Goal: Information Seeking & Learning: Find specific fact

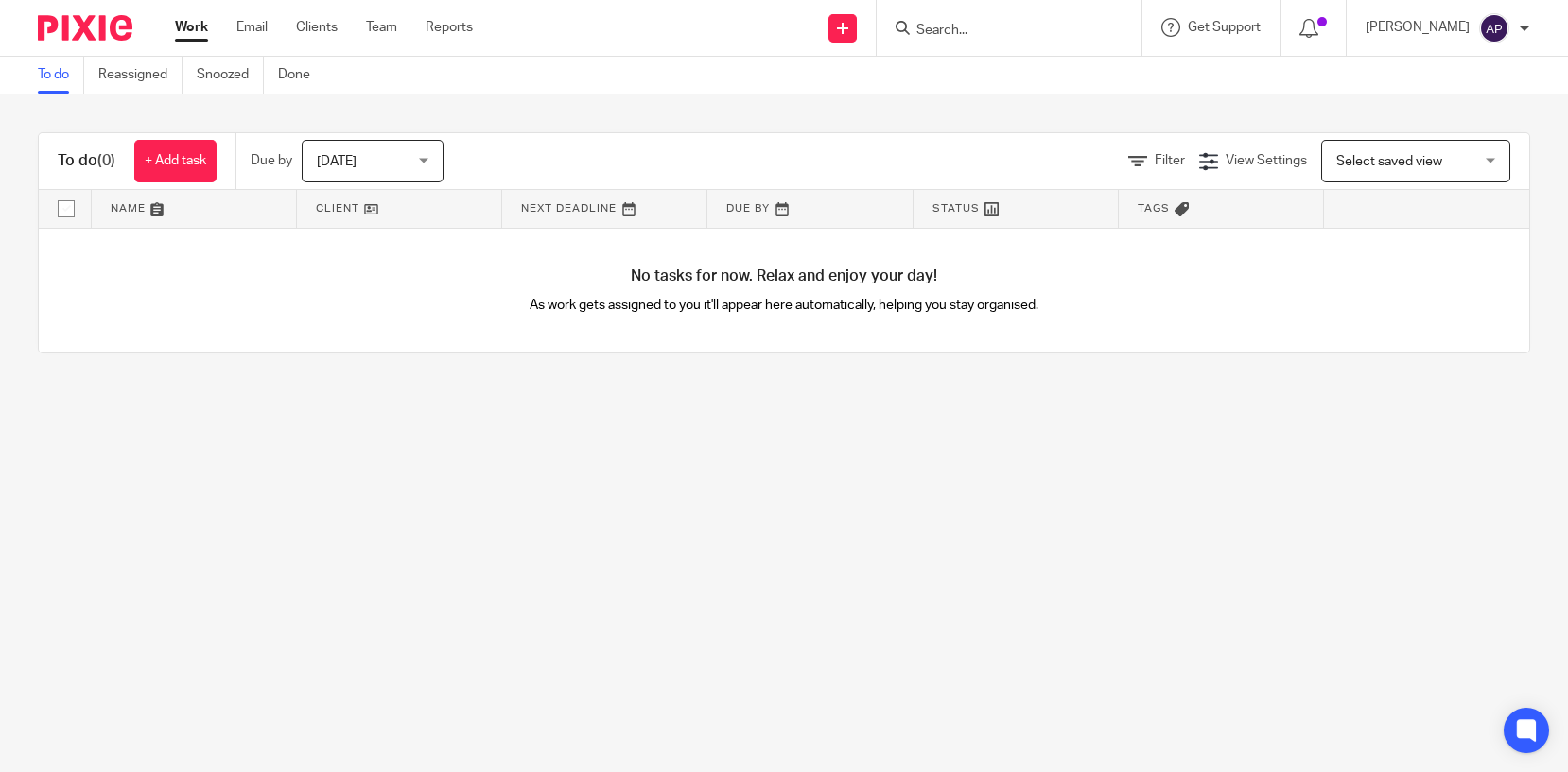
click at [971, 30] on input "Search" at bounding box center [999, 30] width 170 height 17
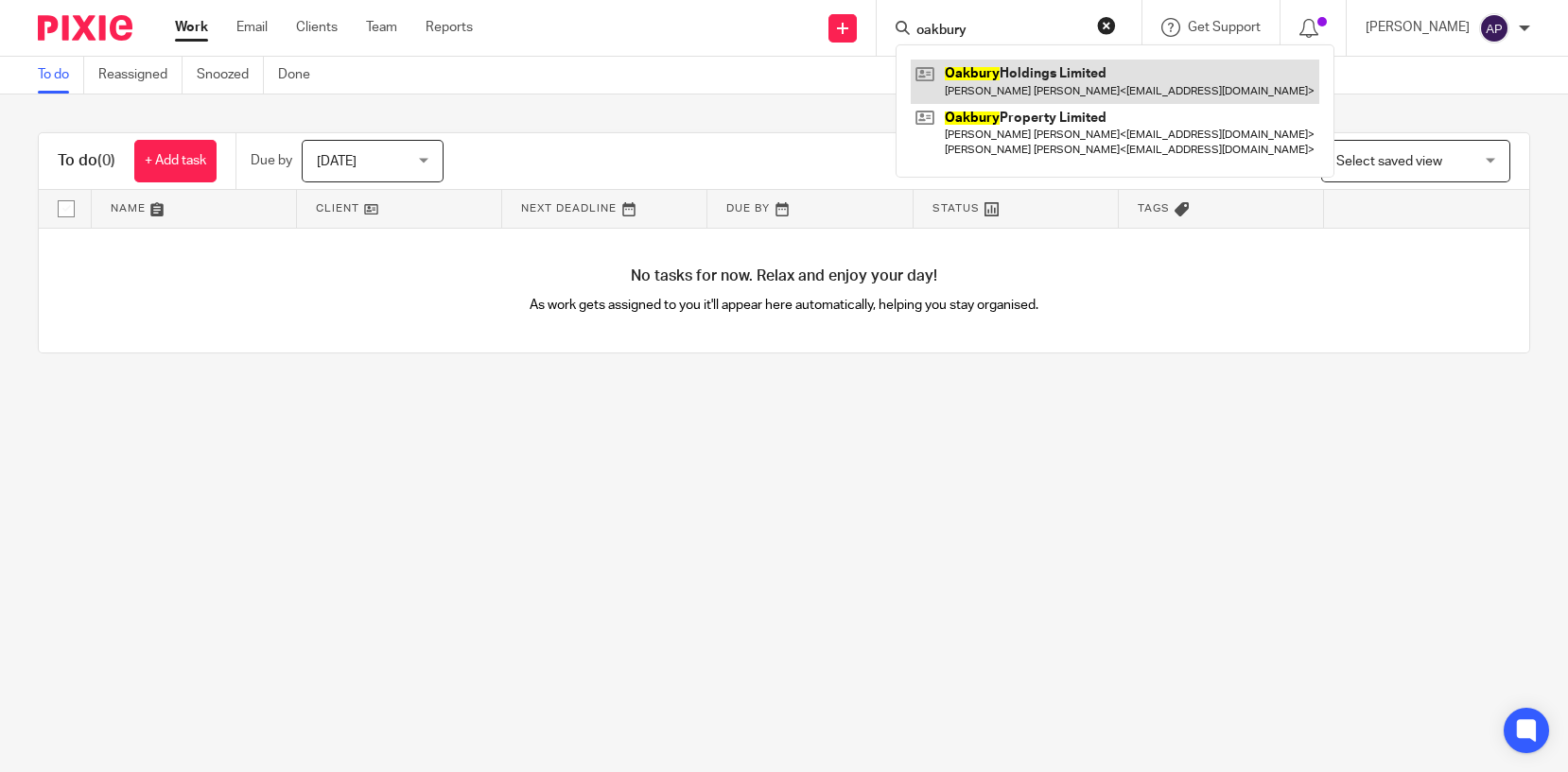
type input "oakbury"
click at [1081, 86] on link at bounding box center [1115, 82] width 408 height 43
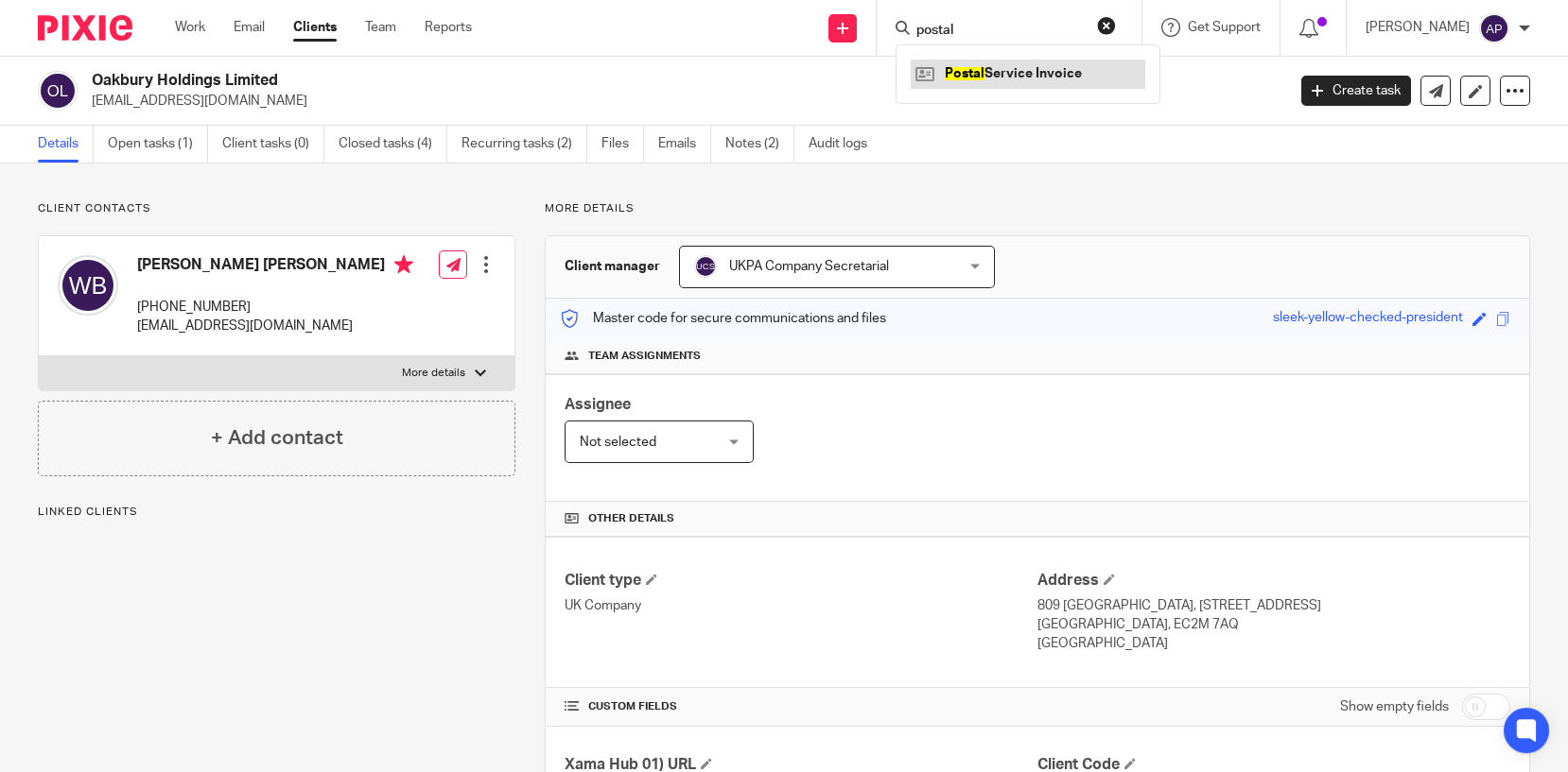
type input "postal"
click at [993, 76] on link at bounding box center [1028, 74] width 234 height 29
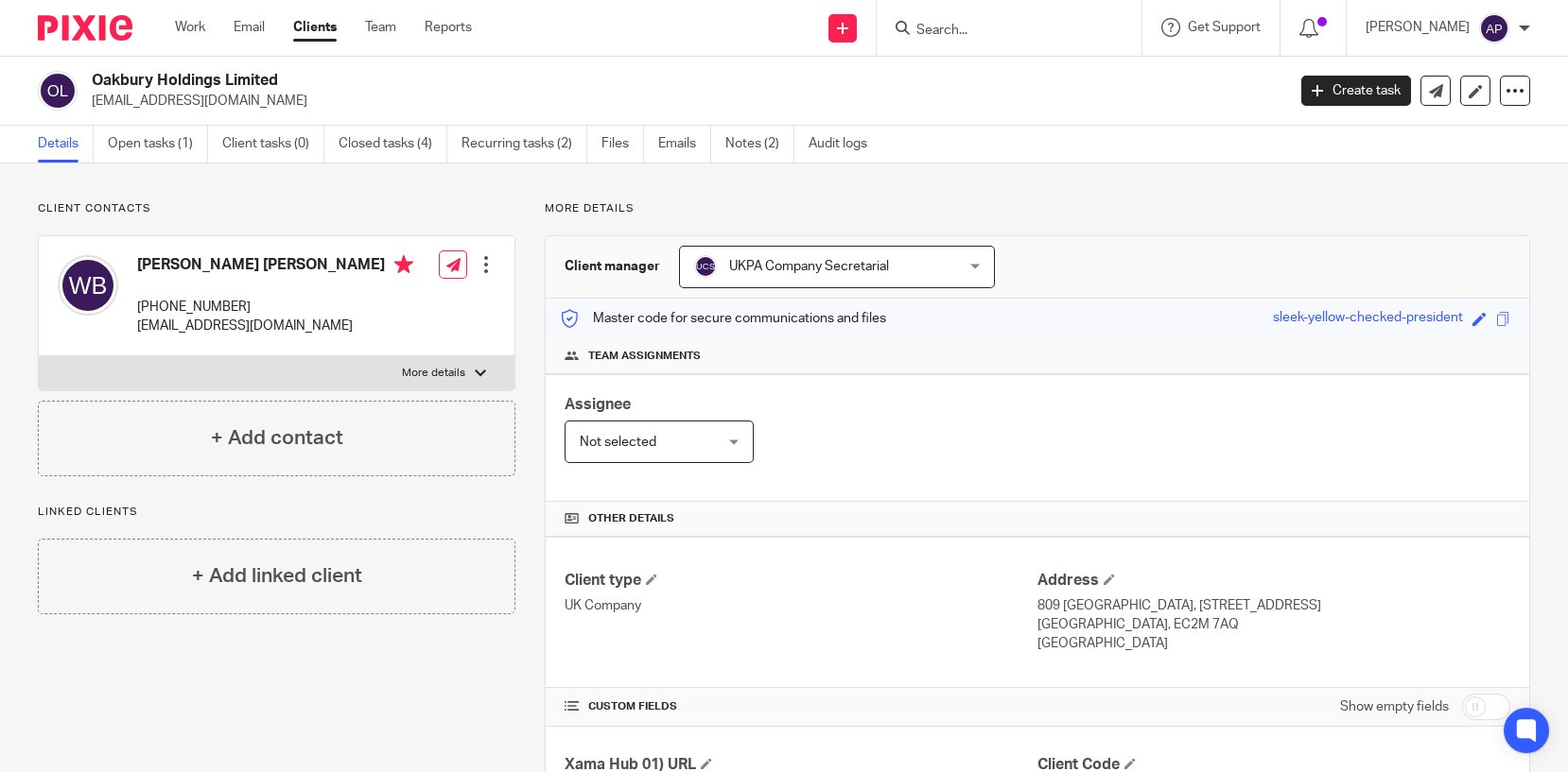
drag, startPoint x: 90, startPoint y: 76, endPoint x: 291, endPoint y: 76, distance: 201.0
click at [291, 76] on h2 "Oakbury Holdings Limited" at bounding box center [564, 81] width 944 height 20
copy h2 "Oakbury Holdings Limited"
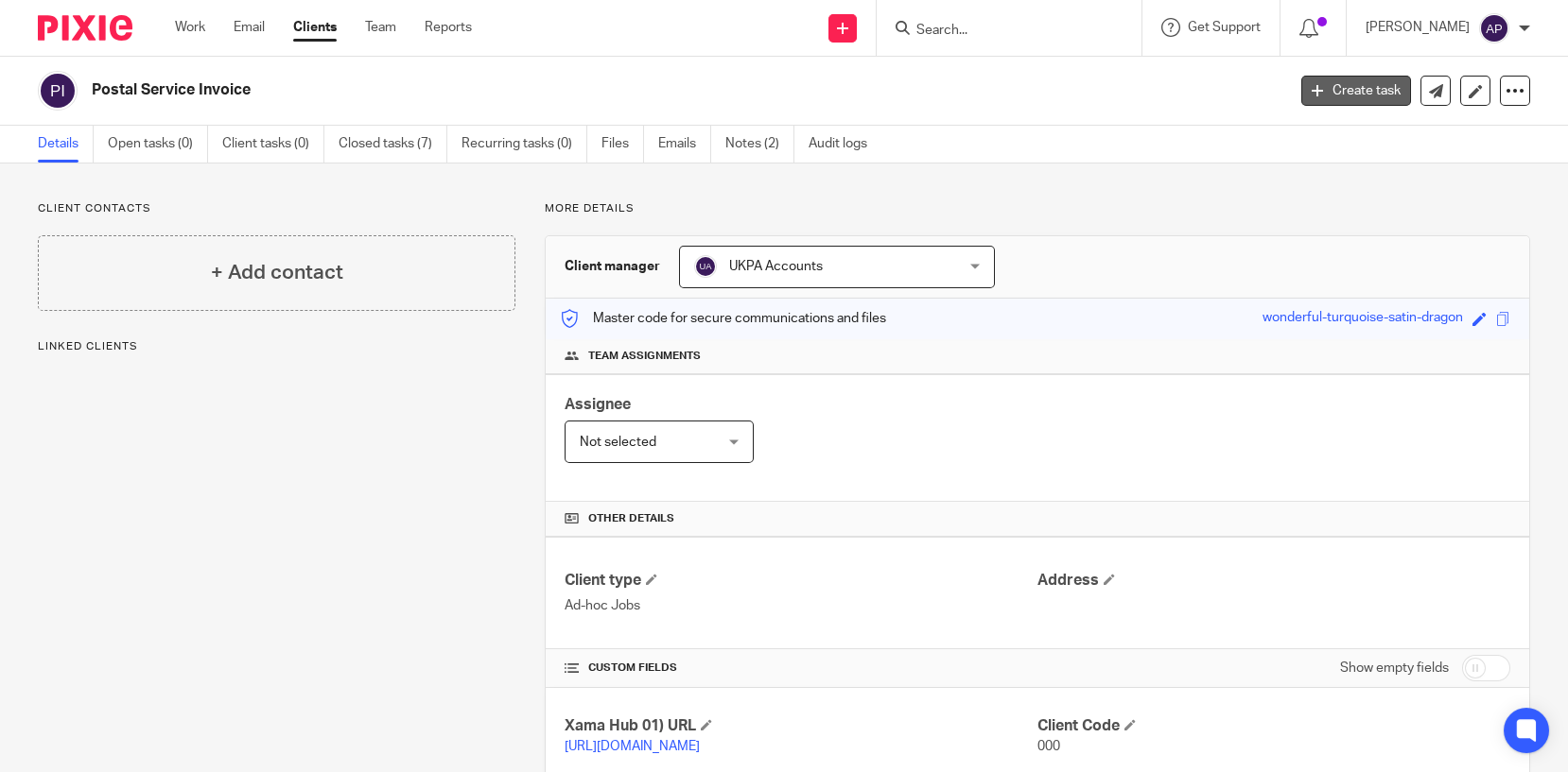
click at [1380, 91] on link "Create task" at bounding box center [1357, 90] width 110 height 30
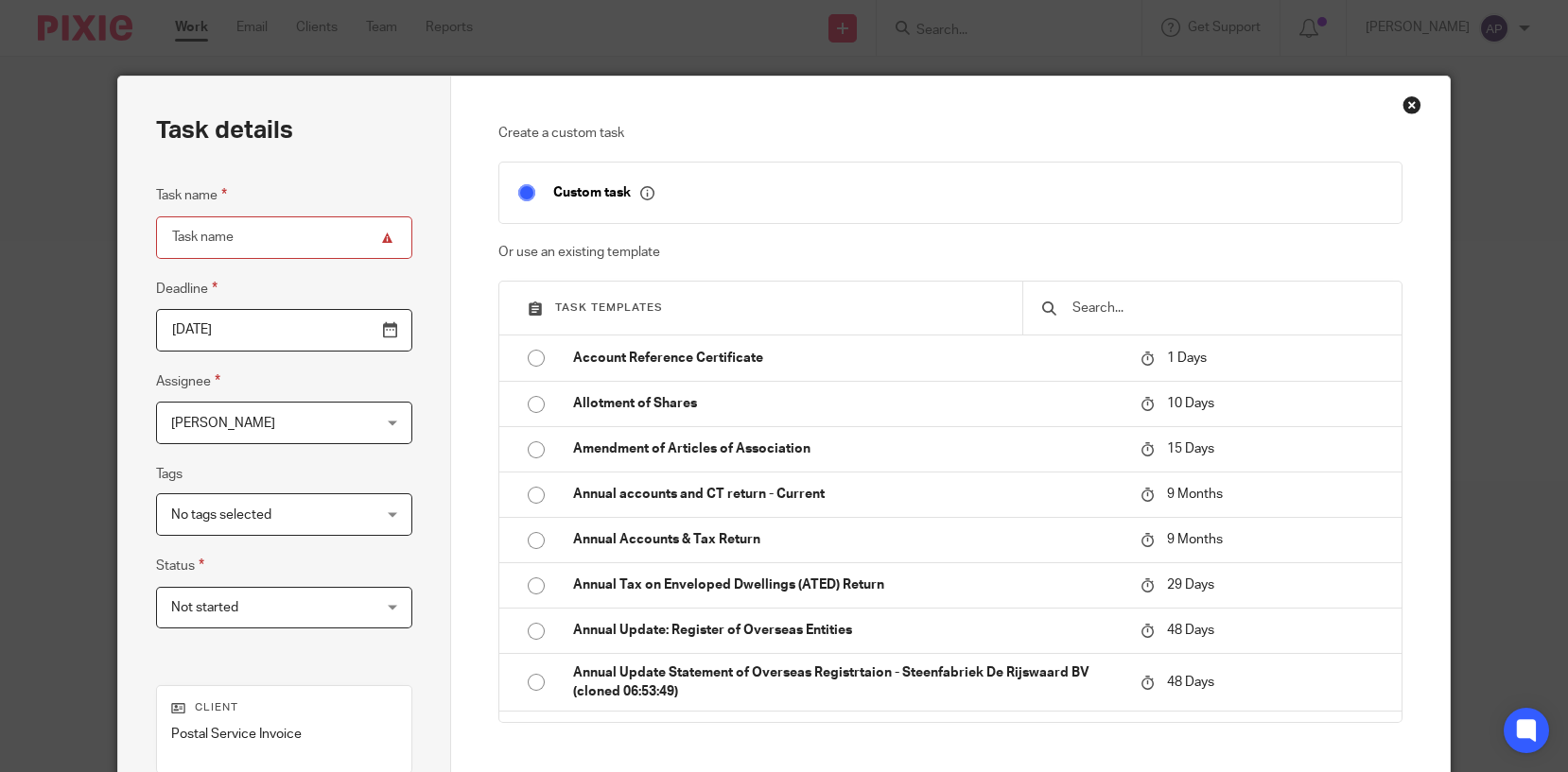
click at [207, 240] on input "Task name" at bounding box center [284, 237] width 257 height 42
paste input "Oakbury Holdings Limited"
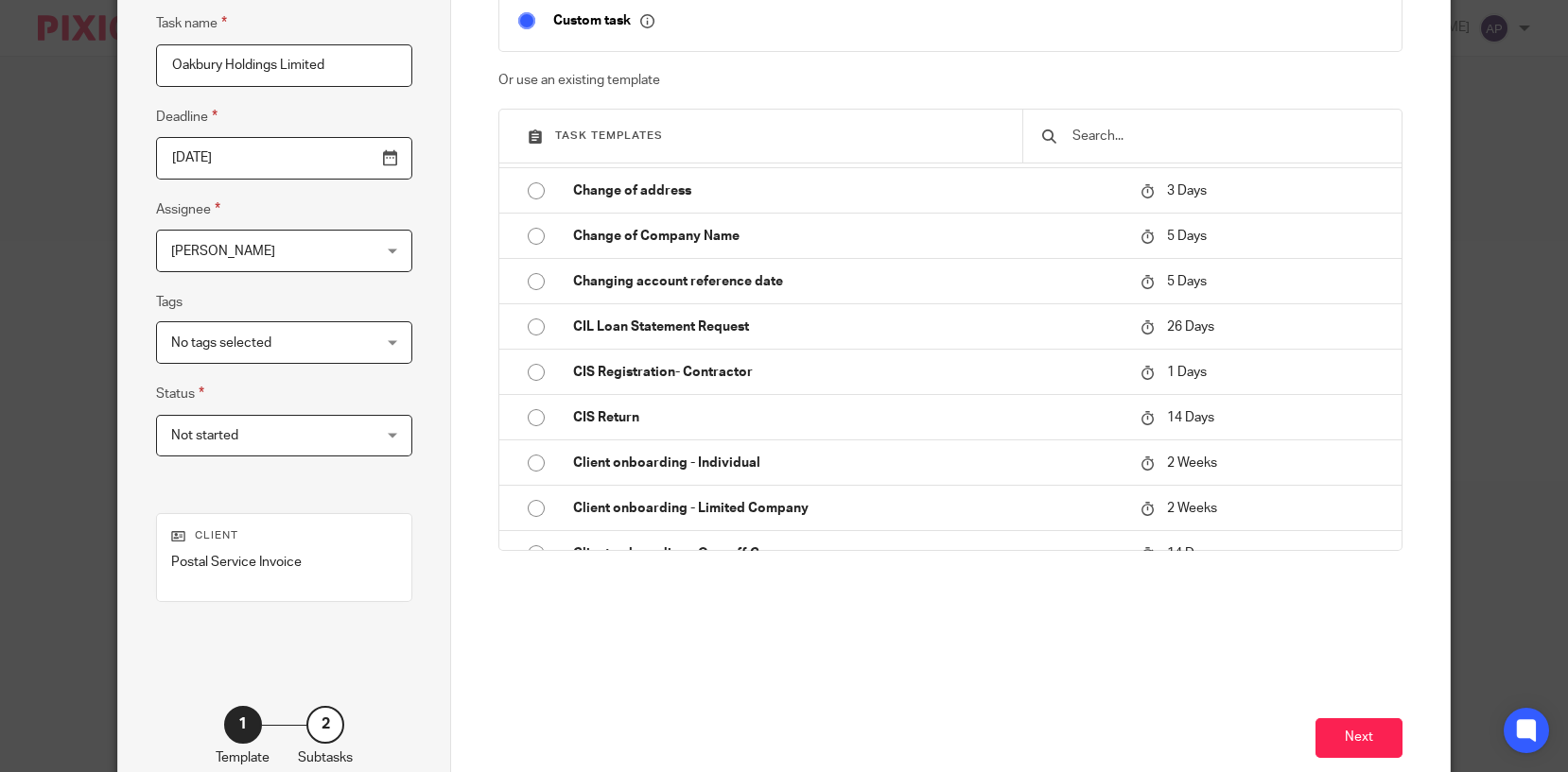
scroll to position [281, 0]
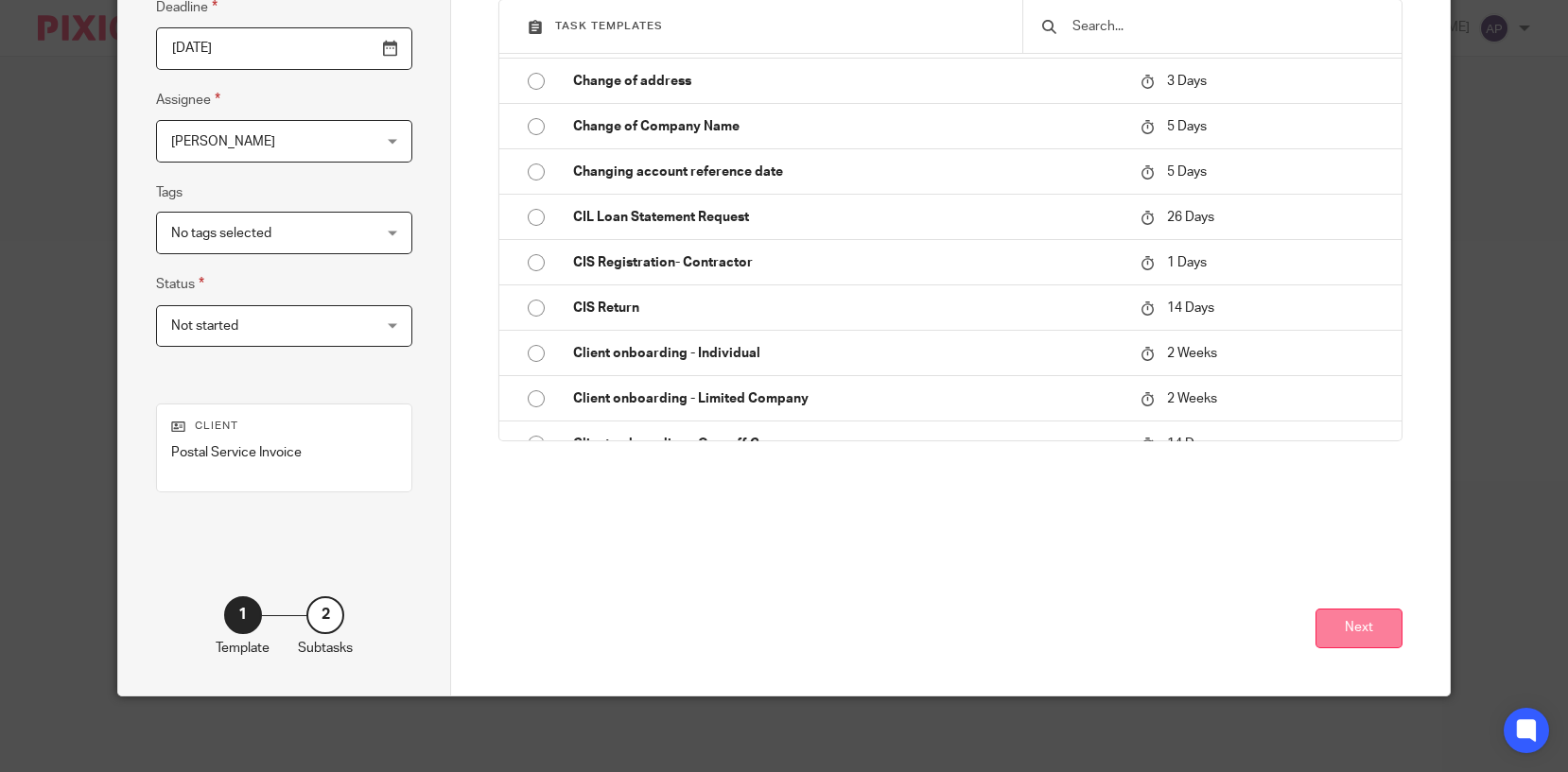
type input "Oakbury Holdings Limited"
click at [1341, 626] on button "Next" at bounding box center [1358, 628] width 87 height 40
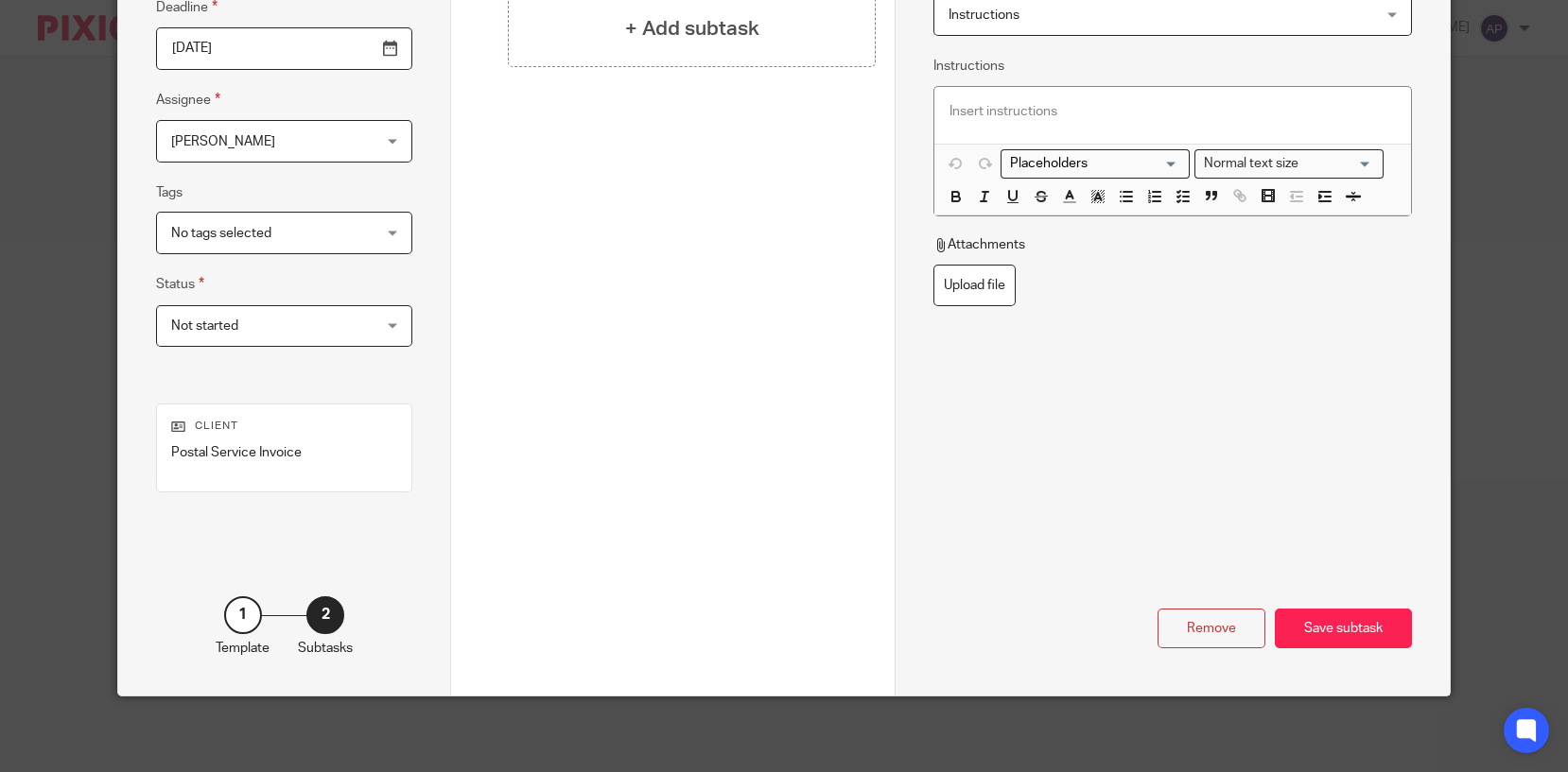
scroll to position [0, 0]
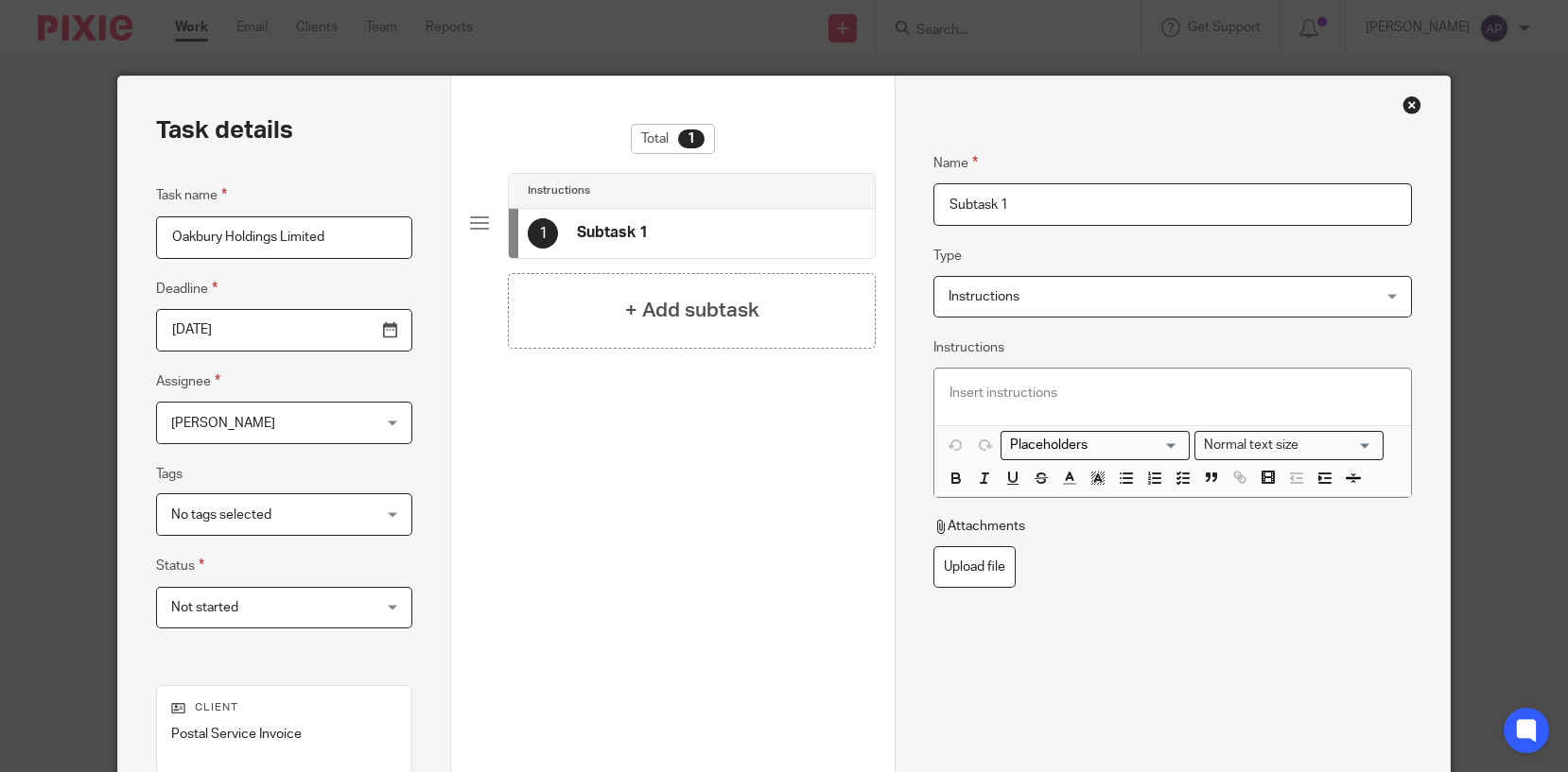
click at [1009, 208] on input "Subtask 1" at bounding box center [1172, 204] width 477 height 42
type input "S"
type input "p"
click at [978, 203] on input "post document" at bounding box center [1172, 204] width 477 height 42
click at [950, 207] on input "post Document" at bounding box center [1172, 204] width 477 height 42
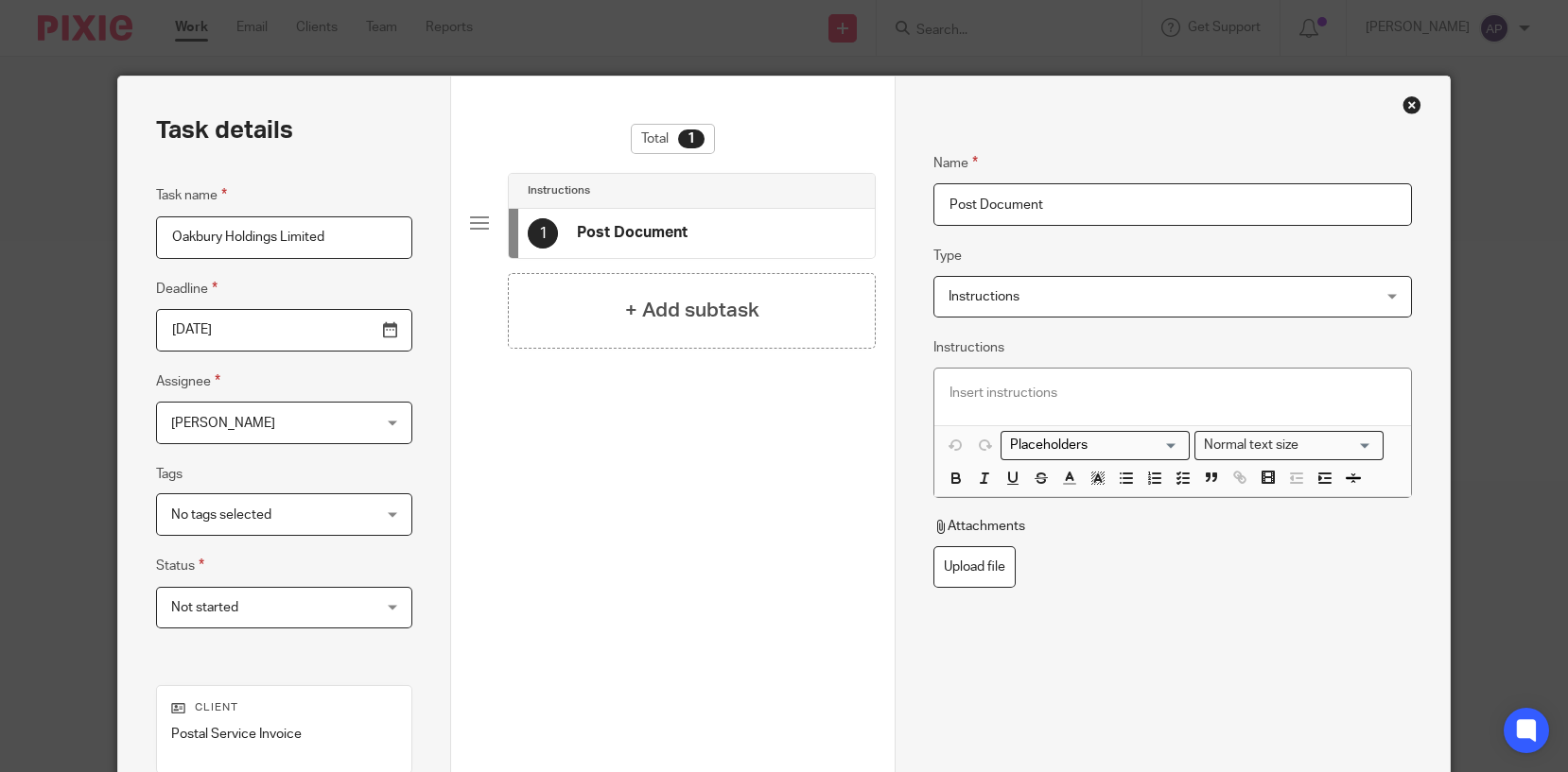
type input "Post Document"
click at [1025, 298] on span "Instructions" at bounding box center [1133, 297] width 370 height 39
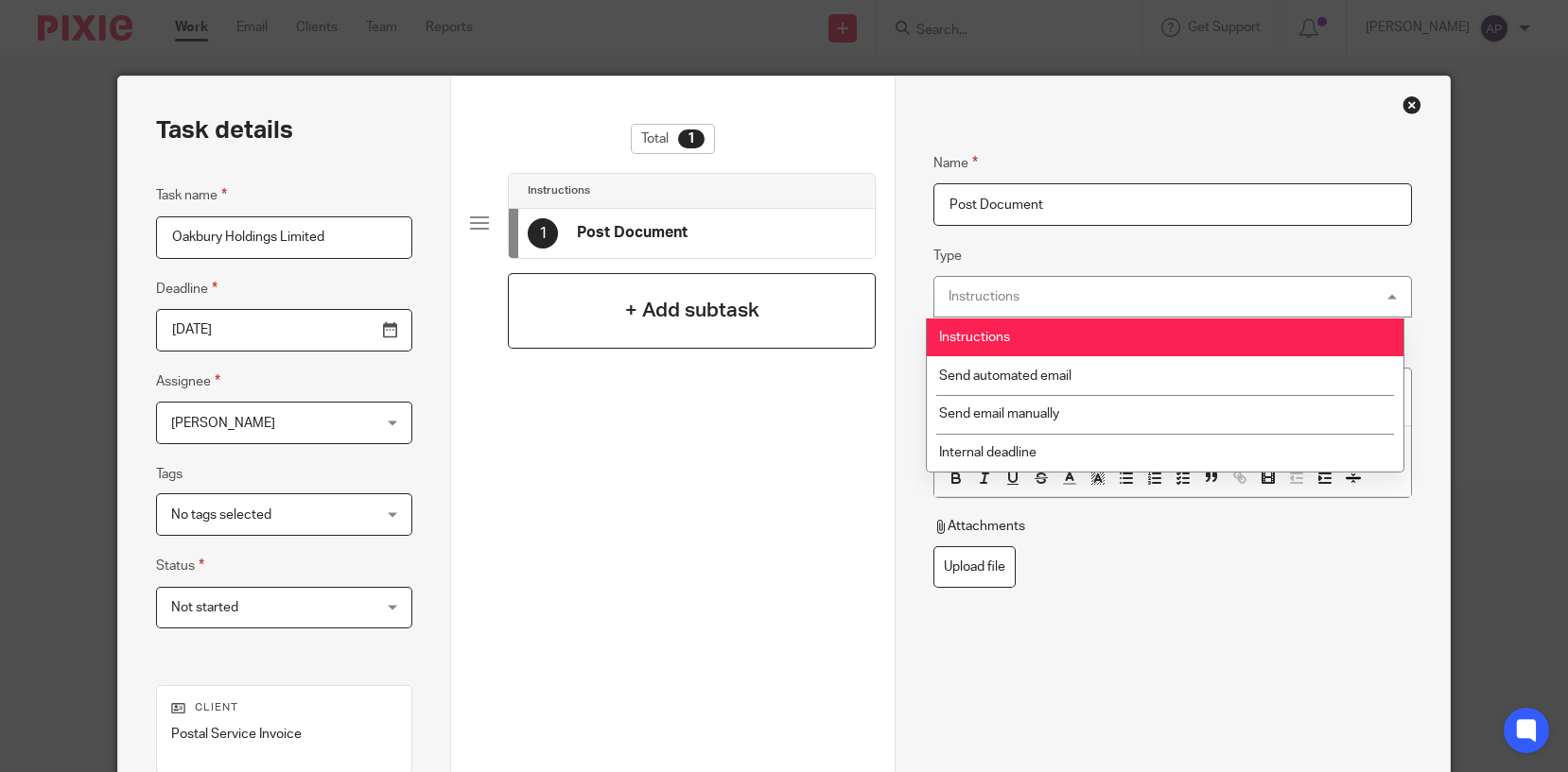
click at [724, 316] on h4 "+ Add subtask" at bounding box center [692, 311] width 135 height 30
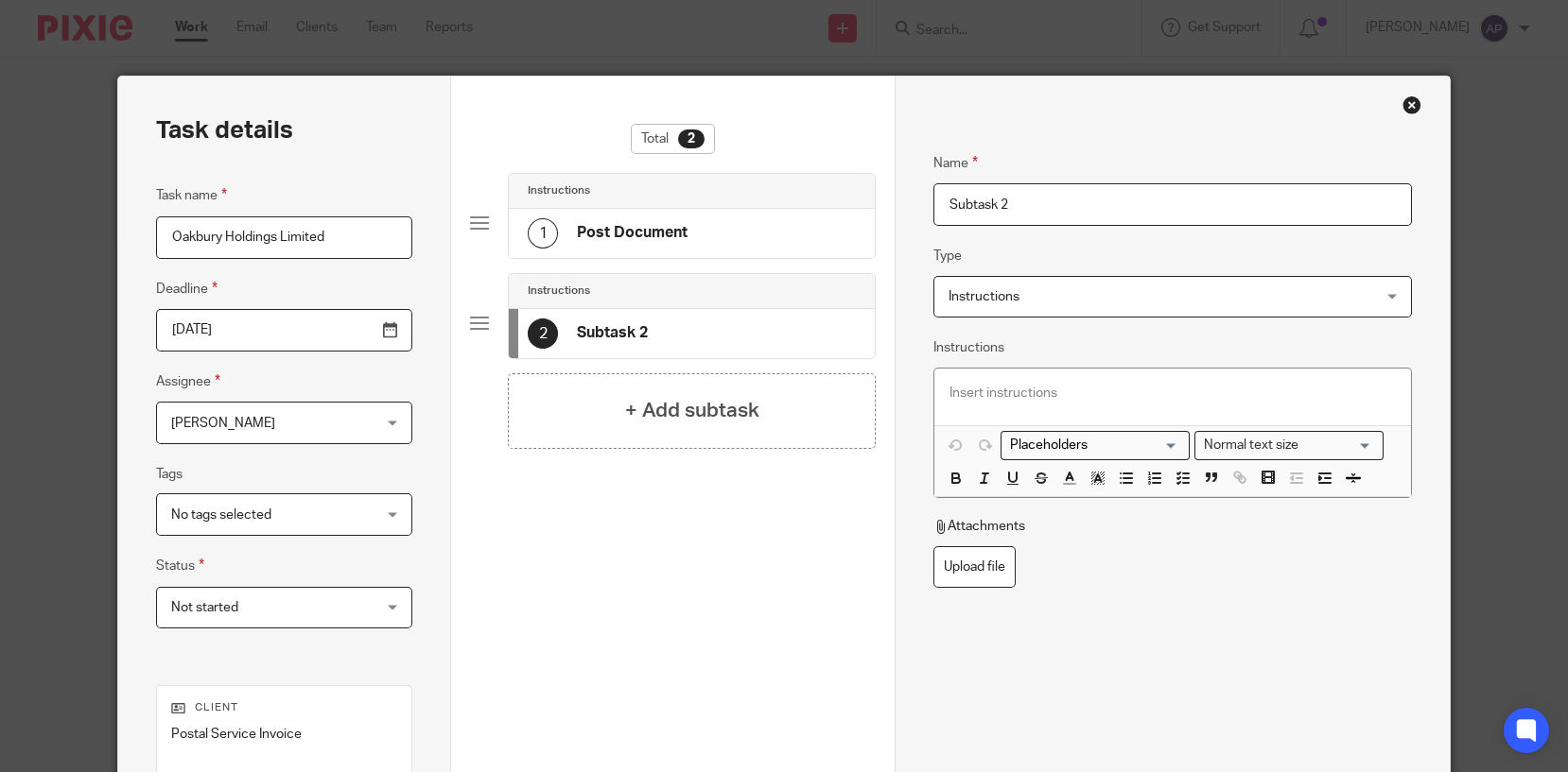
click at [1015, 209] on input "Subtask 2" at bounding box center [1172, 204] width 477 height 42
type input "S"
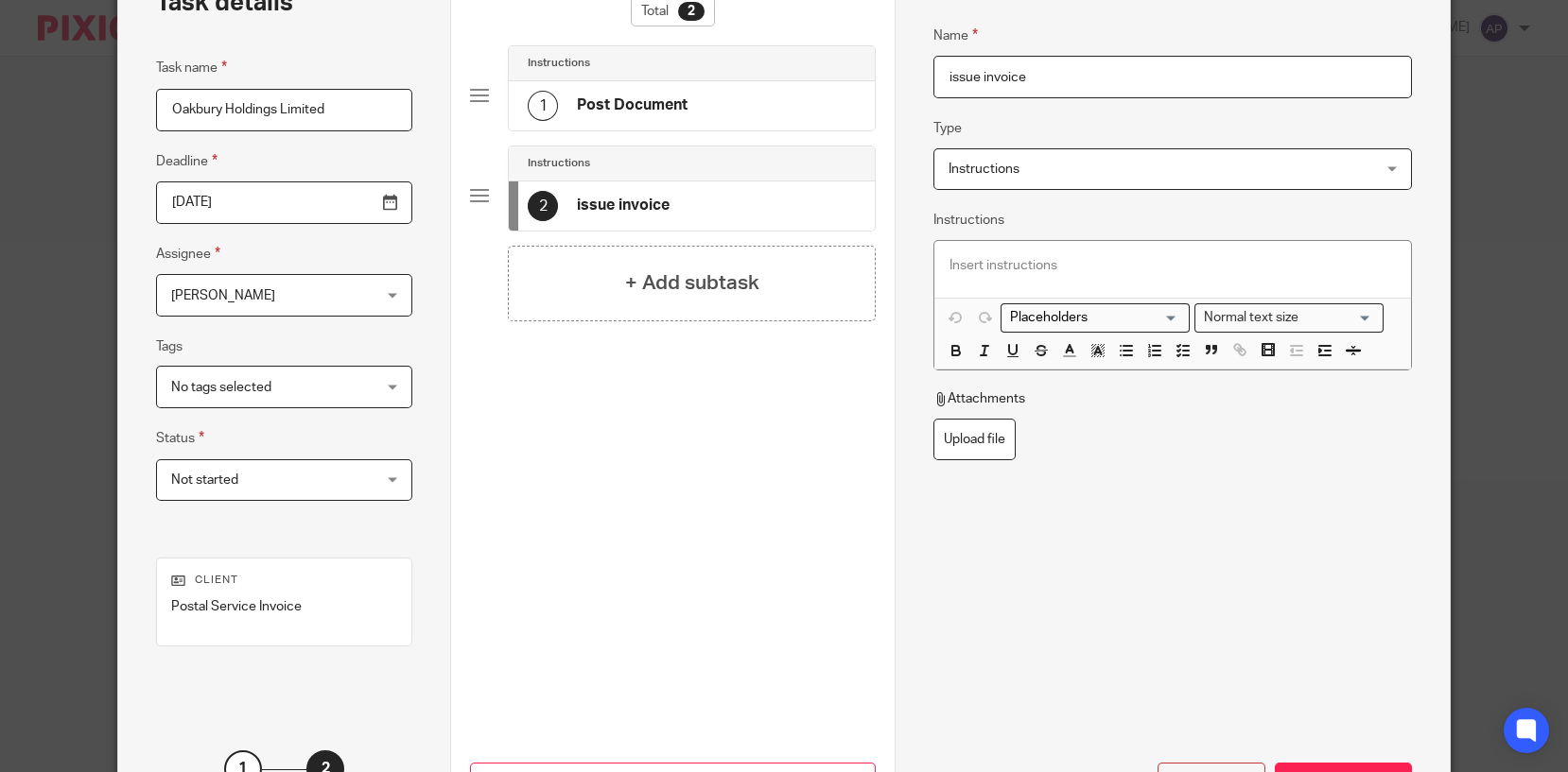
scroll to position [281, 0]
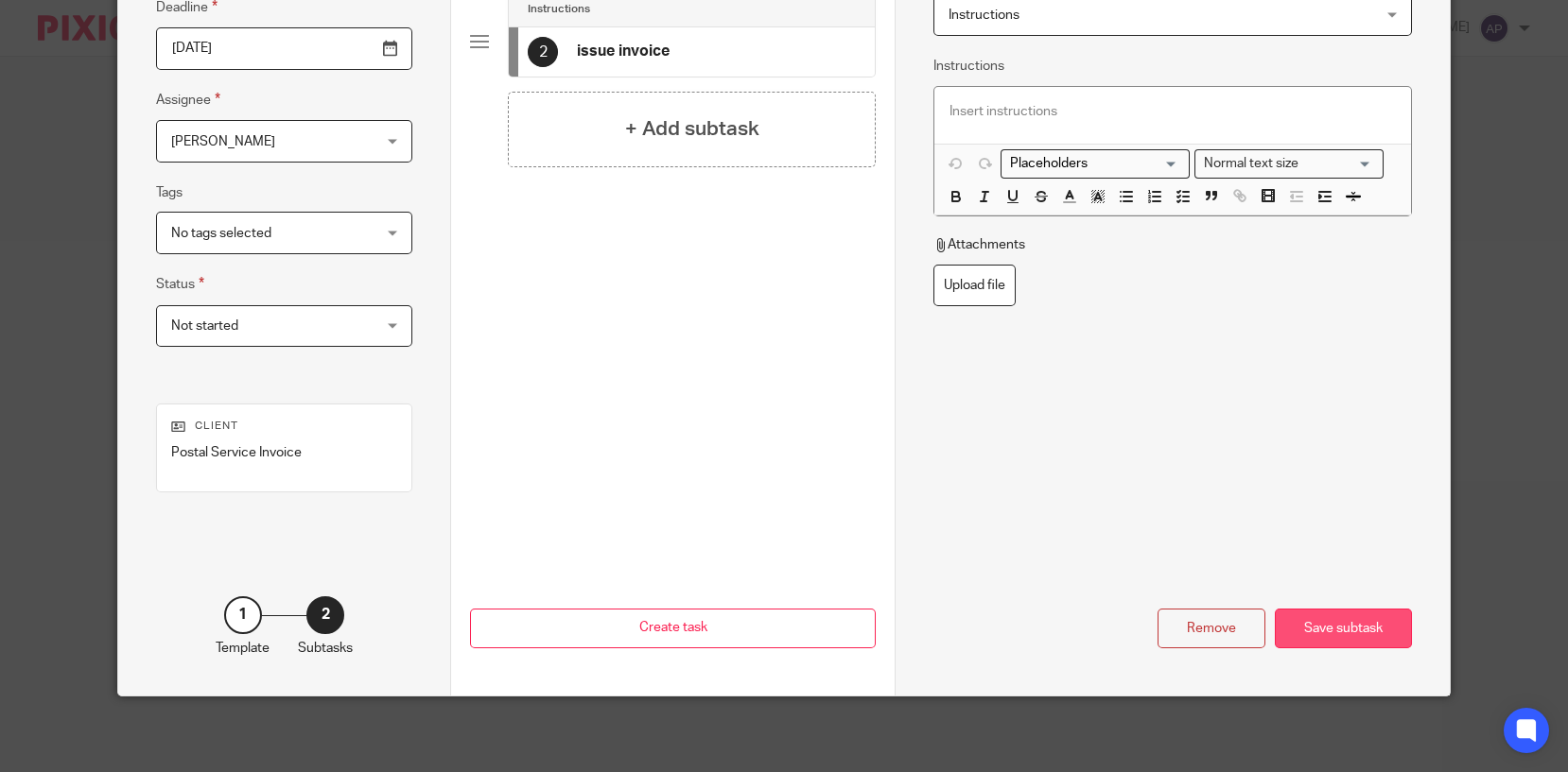
type input "issue invoice"
click at [1322, 619] on div "Save subtask" at bounding box center [1343, 628] width 137 height 40
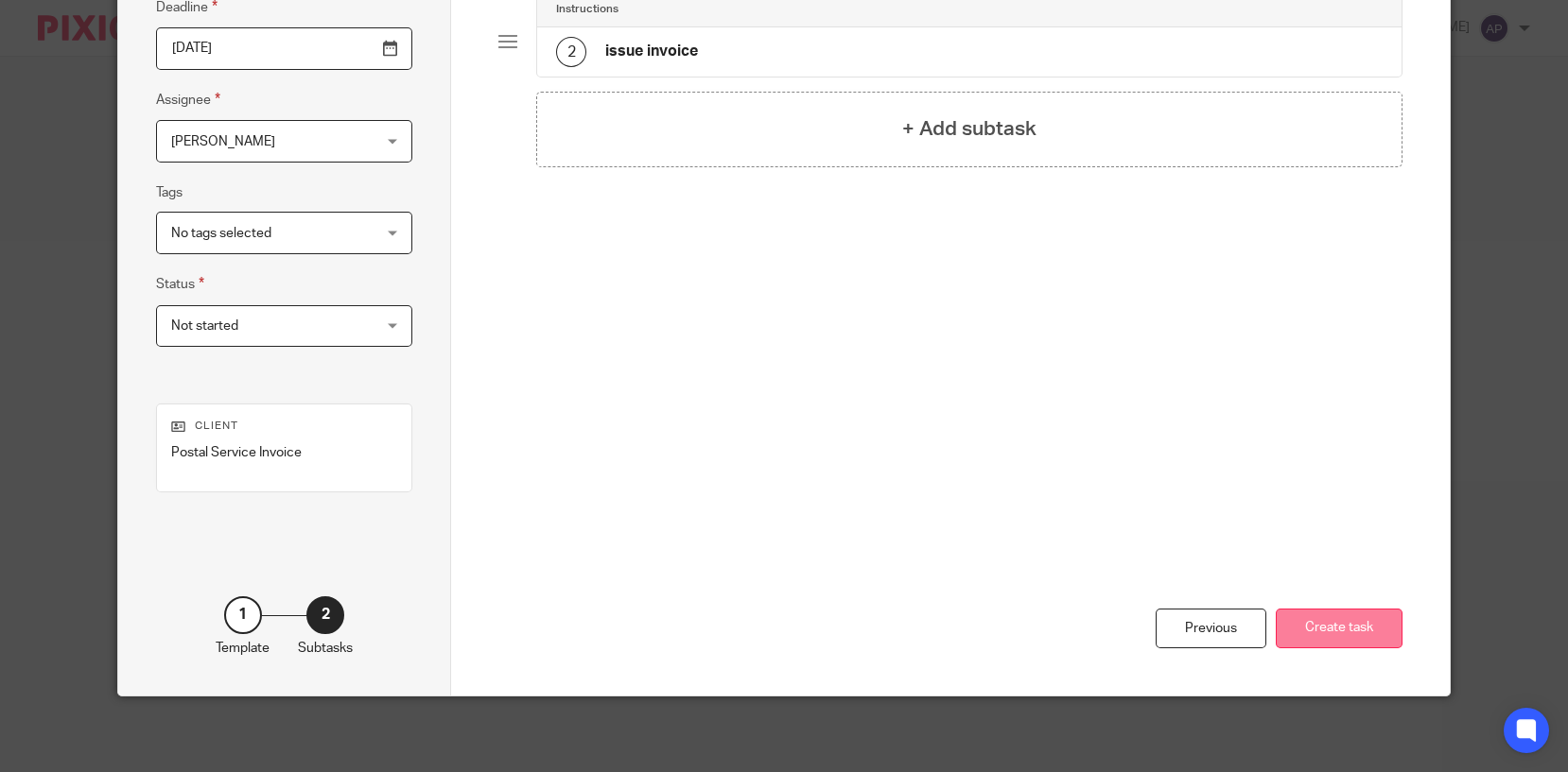
click at [1320, 623] on button "Create task" at bounding box center [1339, 628] width 127 height 40
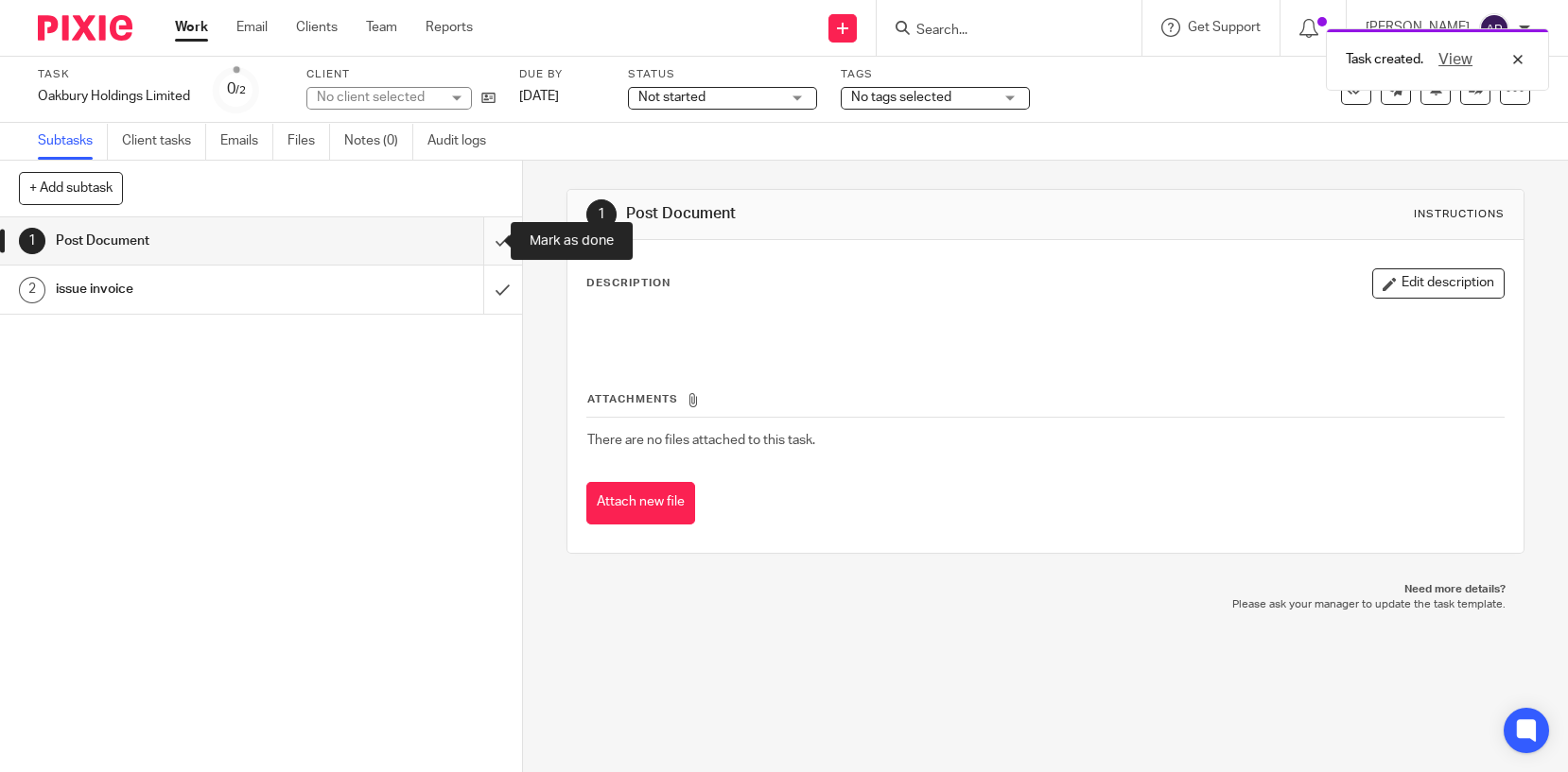
click at [475, 240] on input "submit" at bounding box center [261, 241] width 522 height 47
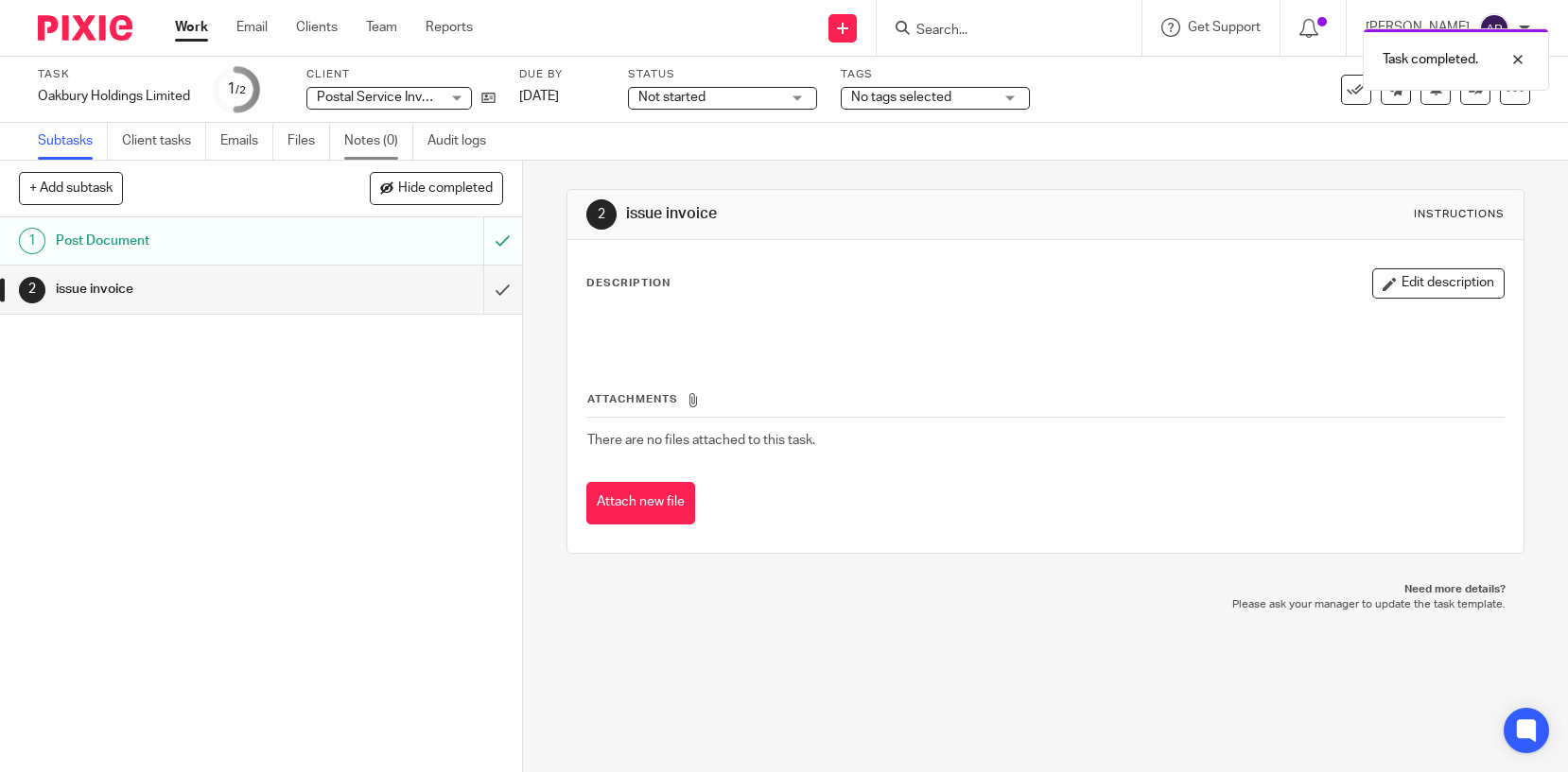
click at [367, 140] on link "Notes (0)" at bounding box center [379, 141] width 69 height 36
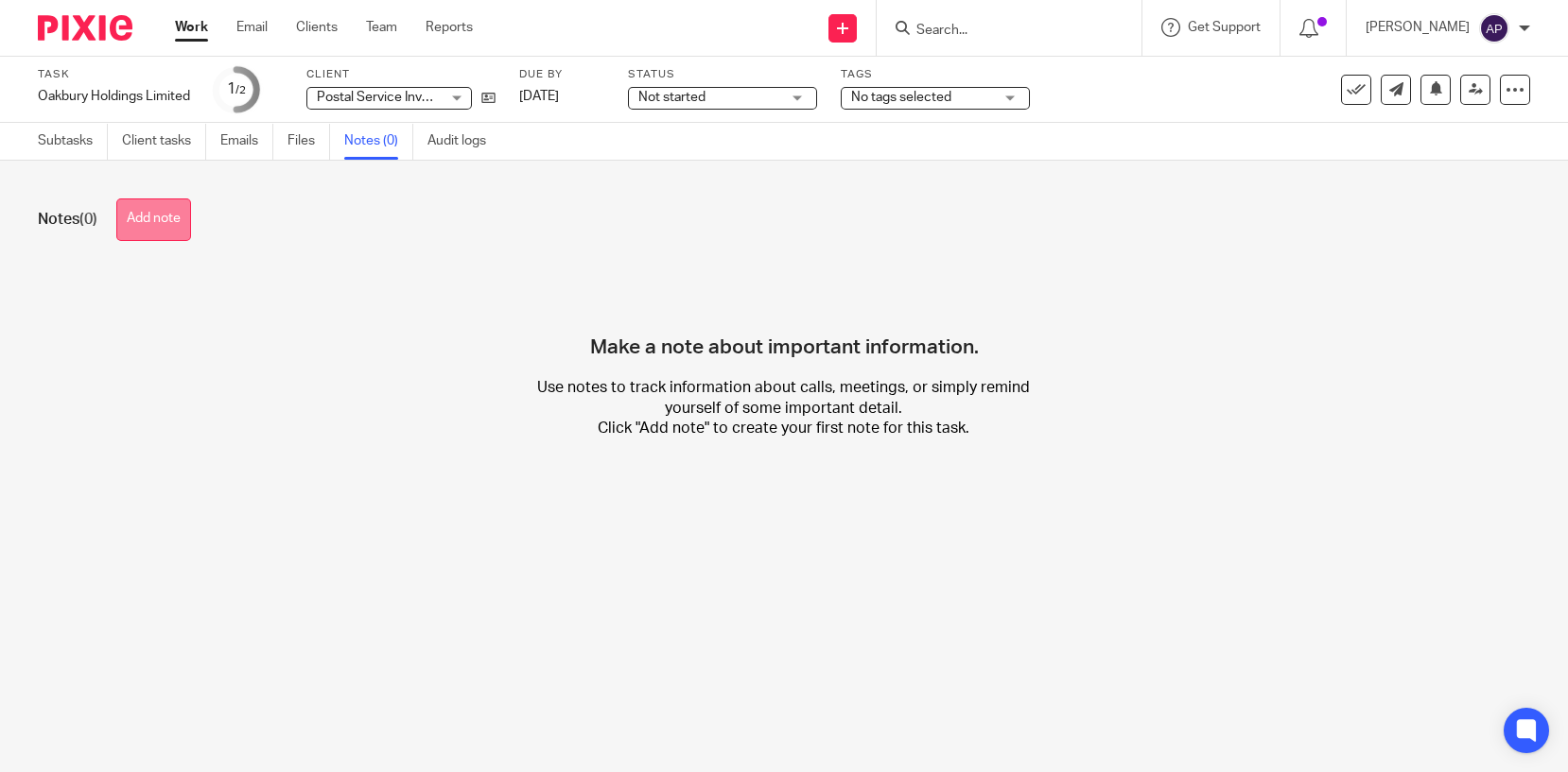
click at [140, 217] on button "Add note" at bounding box center [153, 219] width 75 height 42
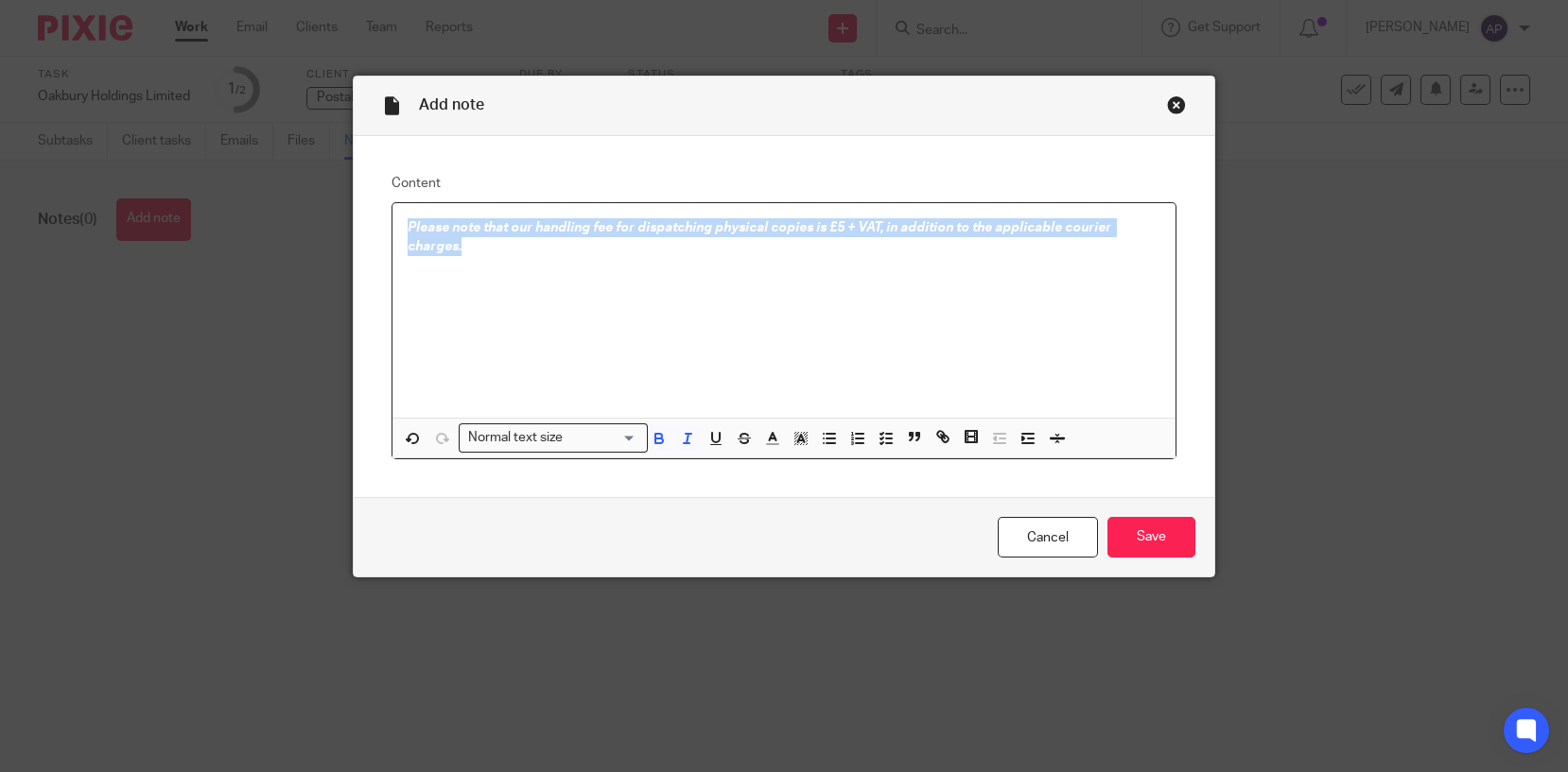
drag, startPoint x: 398, startPoint y: 231, endPoint x: 464, endPoint y: 255, distance: 70.2
click at [464, 255] on p "Please note that our handling fee for dispatching physical copies is £5 + VAT, …" at bounding box center [783, 237] width 753 height 38
click at [681, 443] on icon "button" at bounding box center [687, 438] width 17 height 17
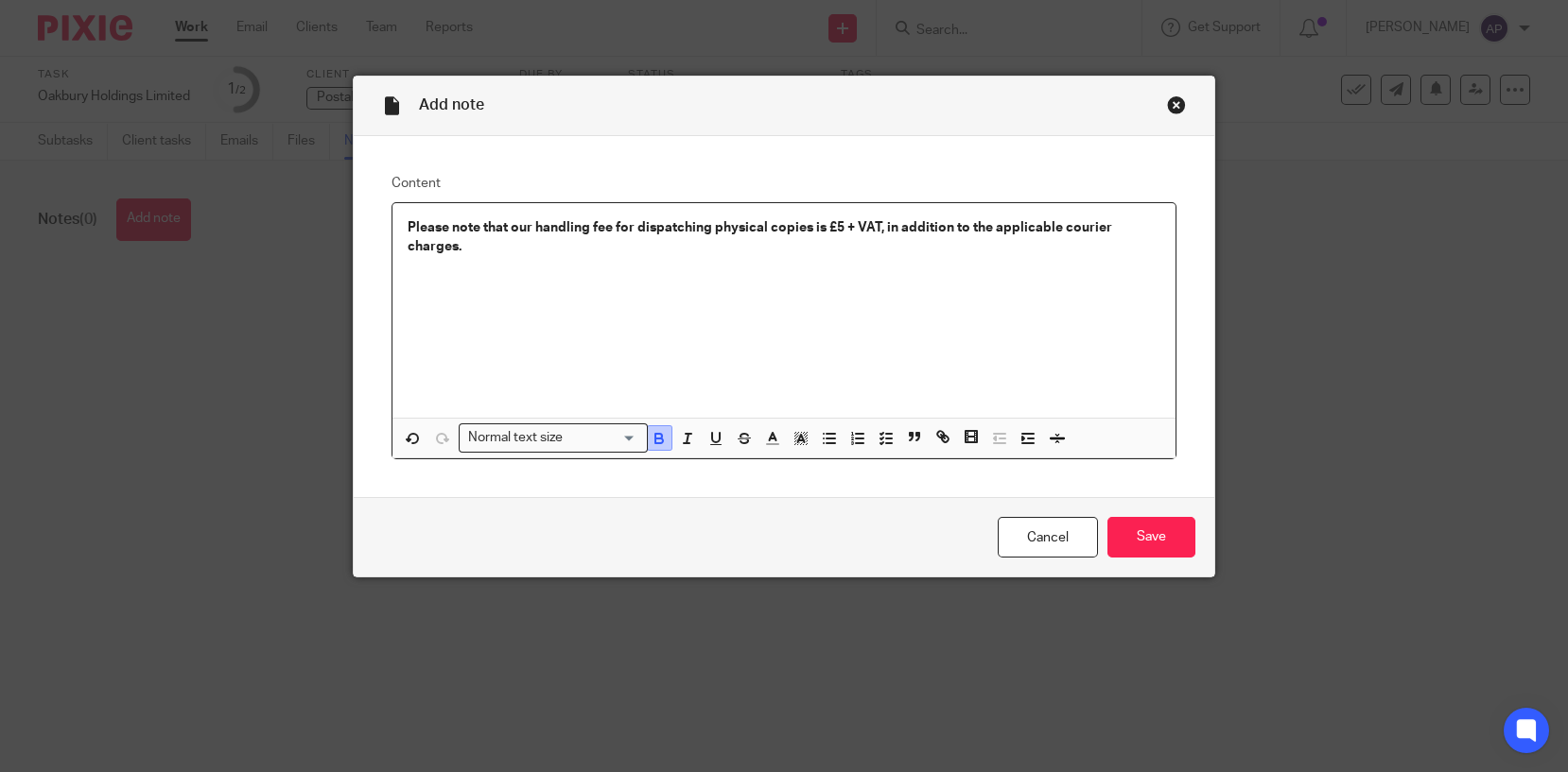
click at [650, 436] on icon "button" at bounding box center [658, 438] width 17 height 17
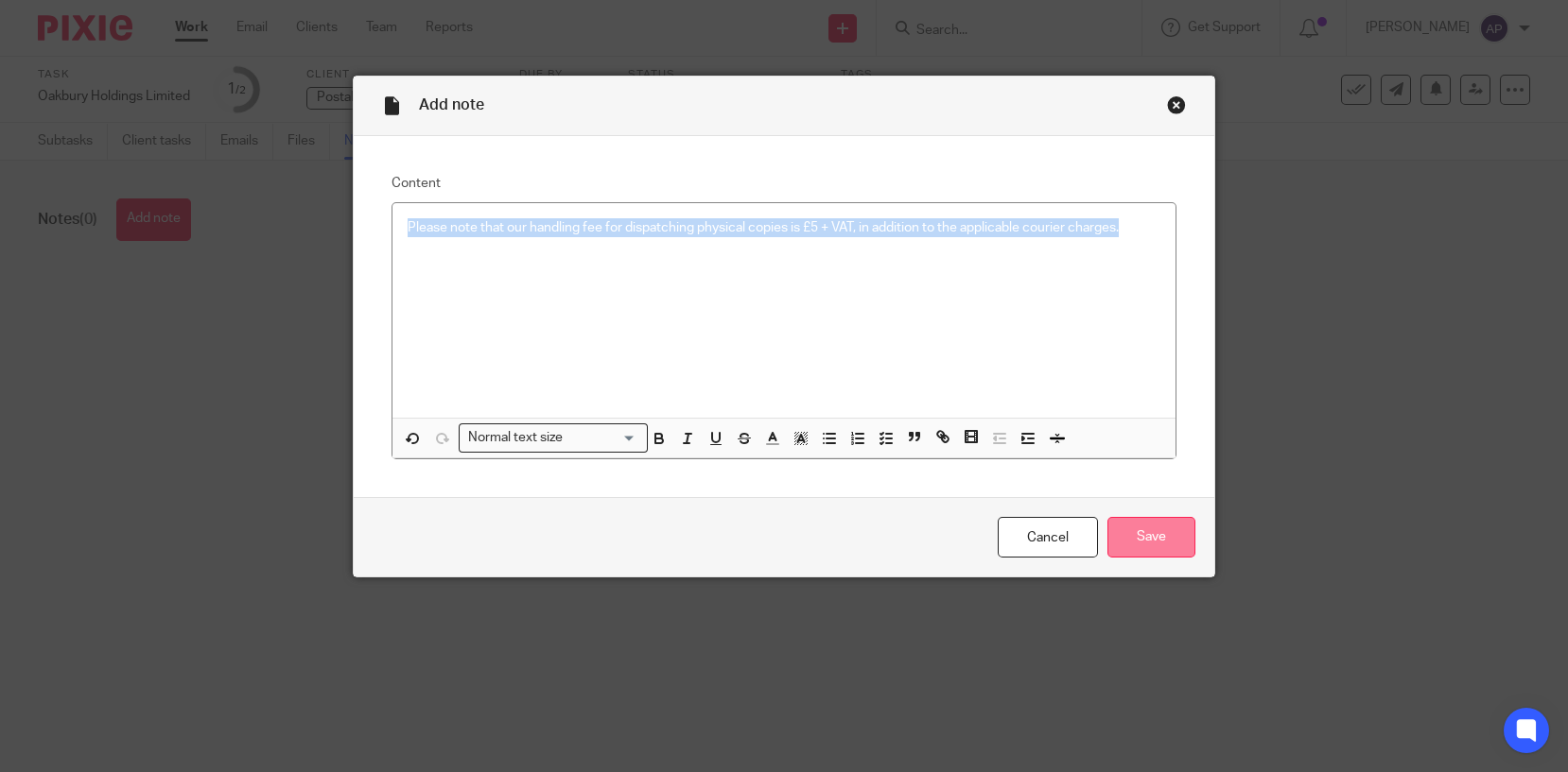
click at [1139, 534] on input "Save" at bounding box center [1151, 537] width 88 height 40
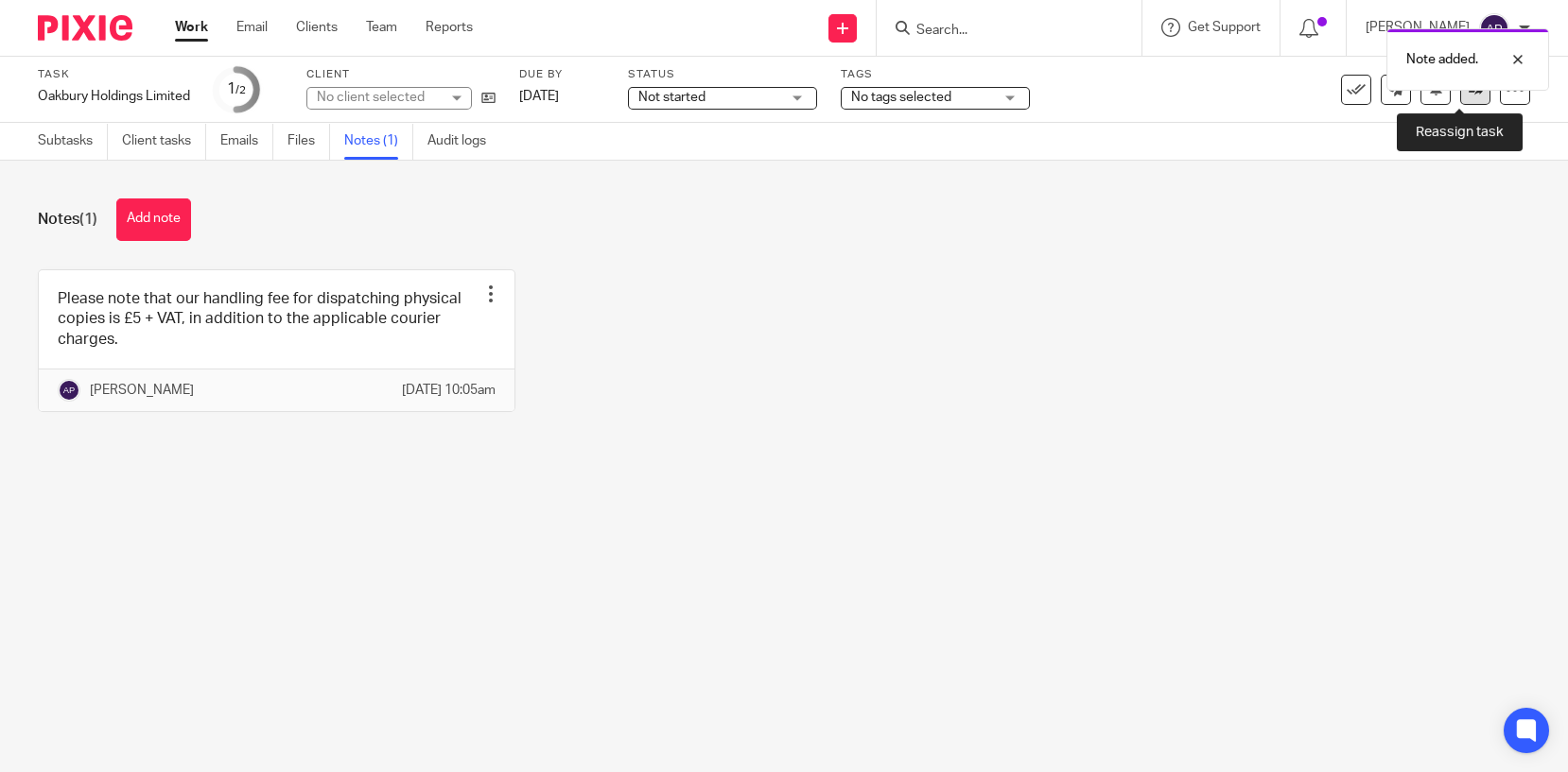
click at [1460, 96] on link at bounding box center [1475, 89] width 30 height 30
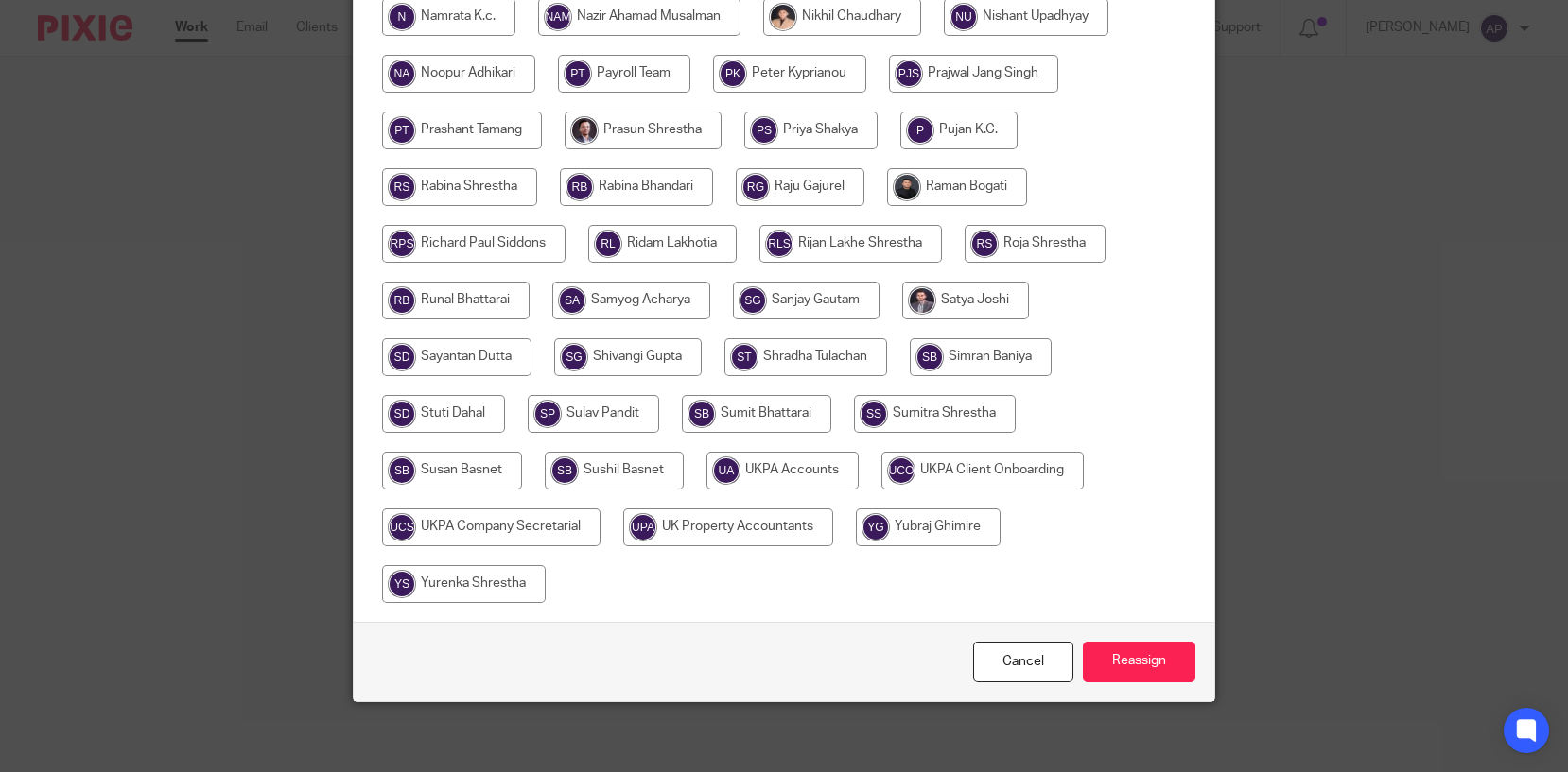
scroll to position [860, 0]
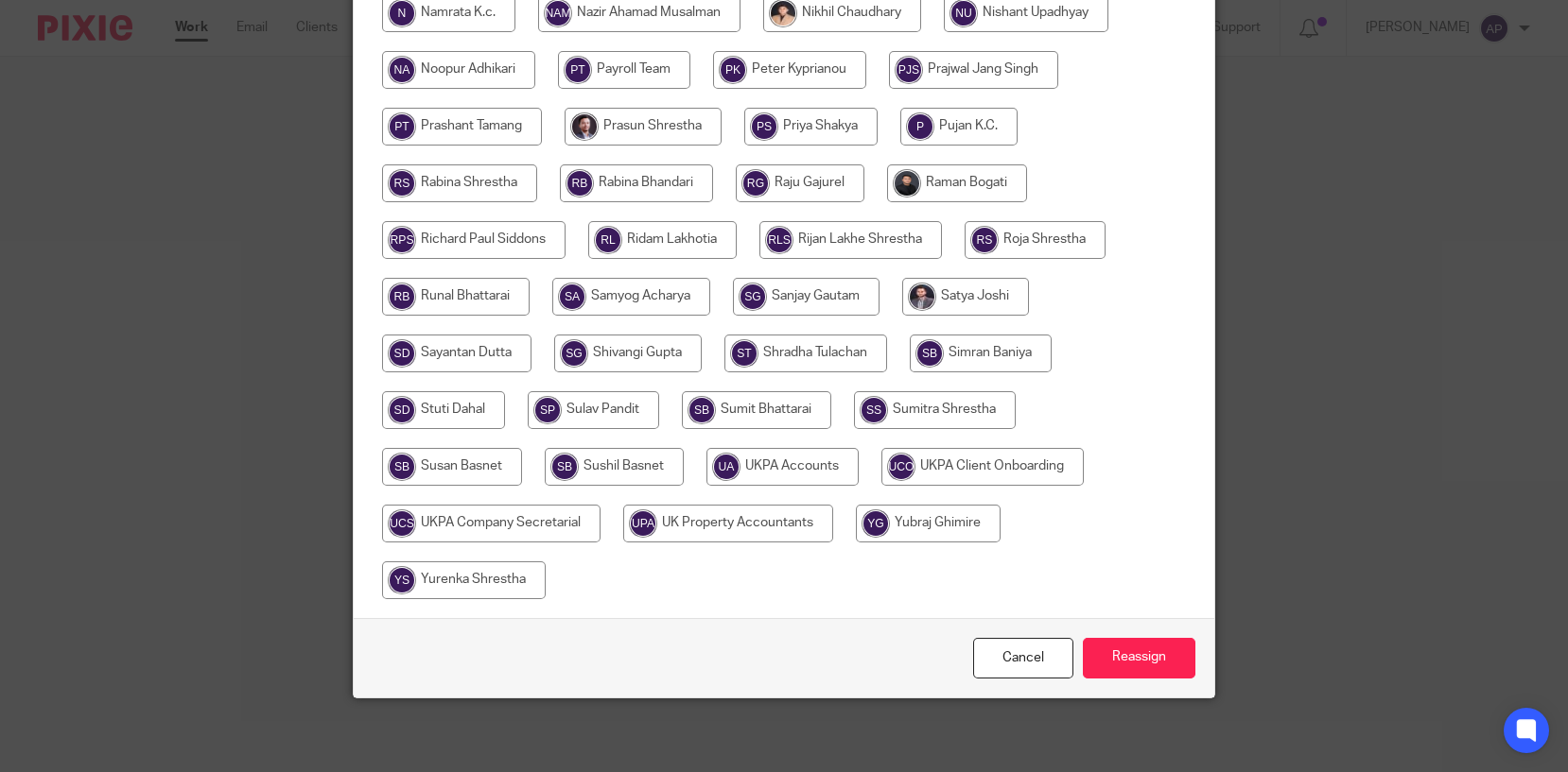
click at [803, 469] on input "radio" at bounding box center [782, 467] width 152 height 37
radio input "true"
click at [1095, 660] on input "Reassign" at bounding box center [1139, 658] width 112 height 40
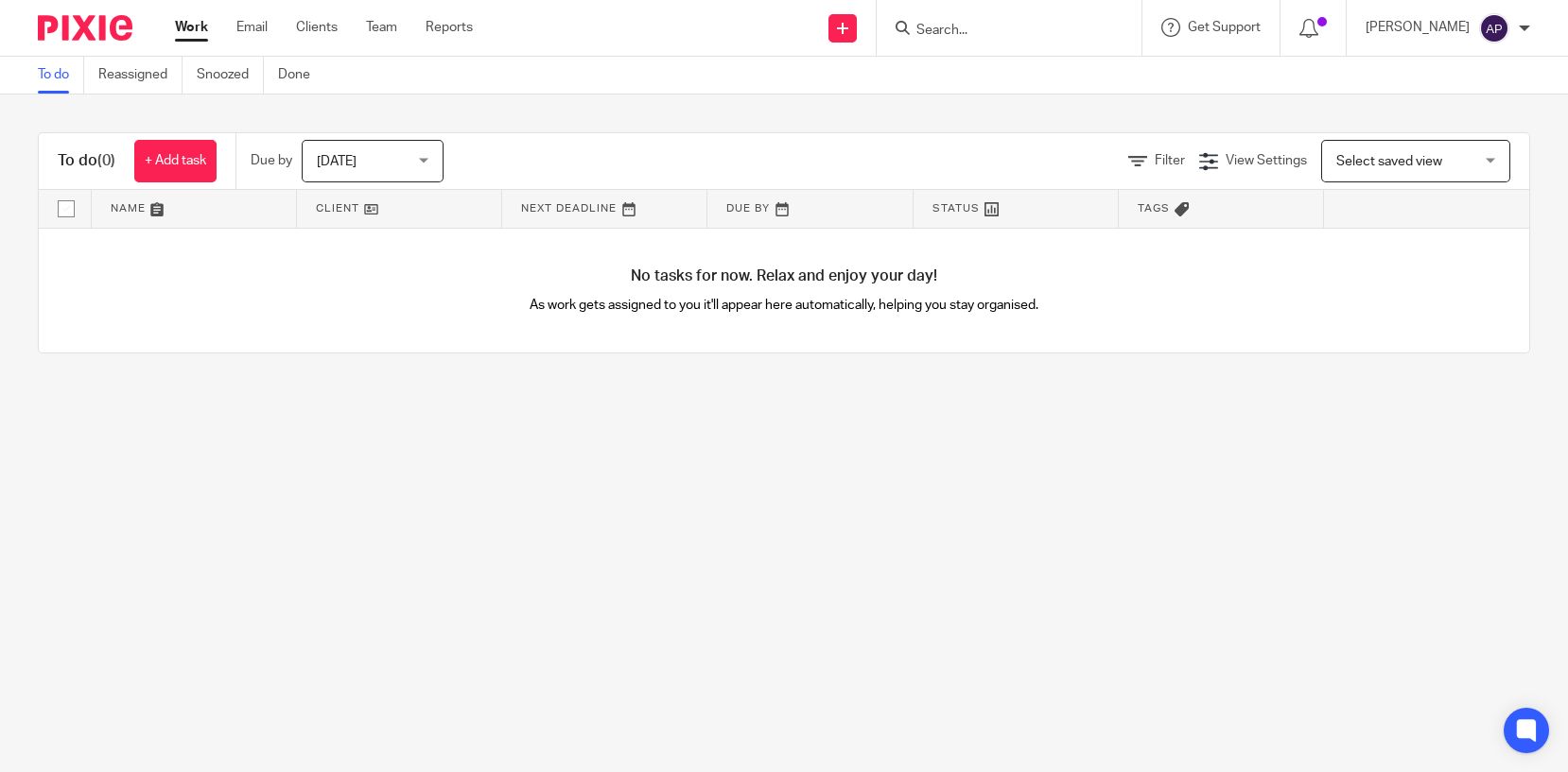
drag, startPoint x: 1010, startPoint y: 18, endPoint x: 992, endPoint y: 30, distance: 21.6
click at [992, 30] on input "Search" at bounding box center [999, 30] width 170 height 17
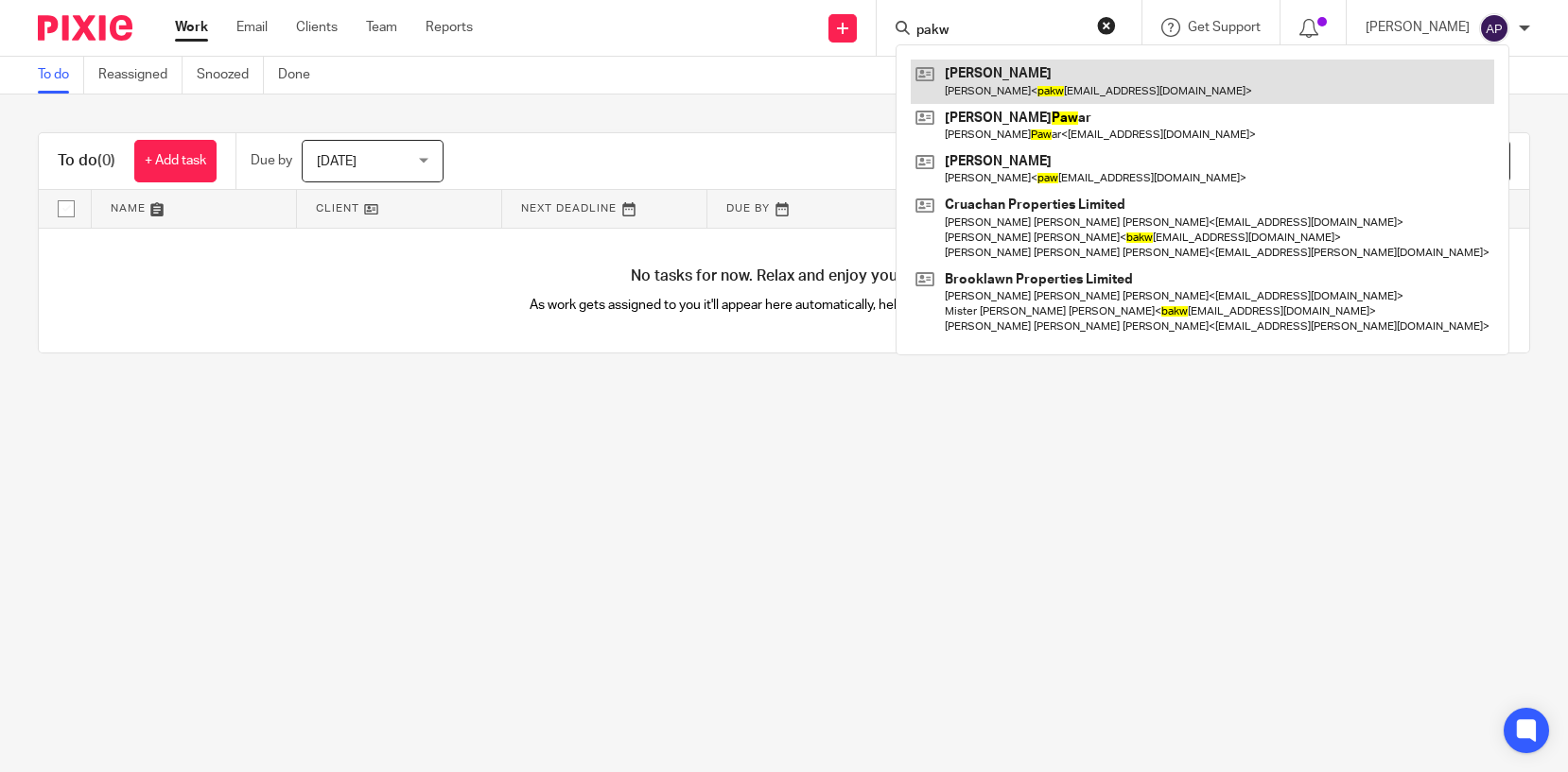
type input "pakw"
click at [1039, 81] on link at bounding box center [1202, 82] width 583 height 43
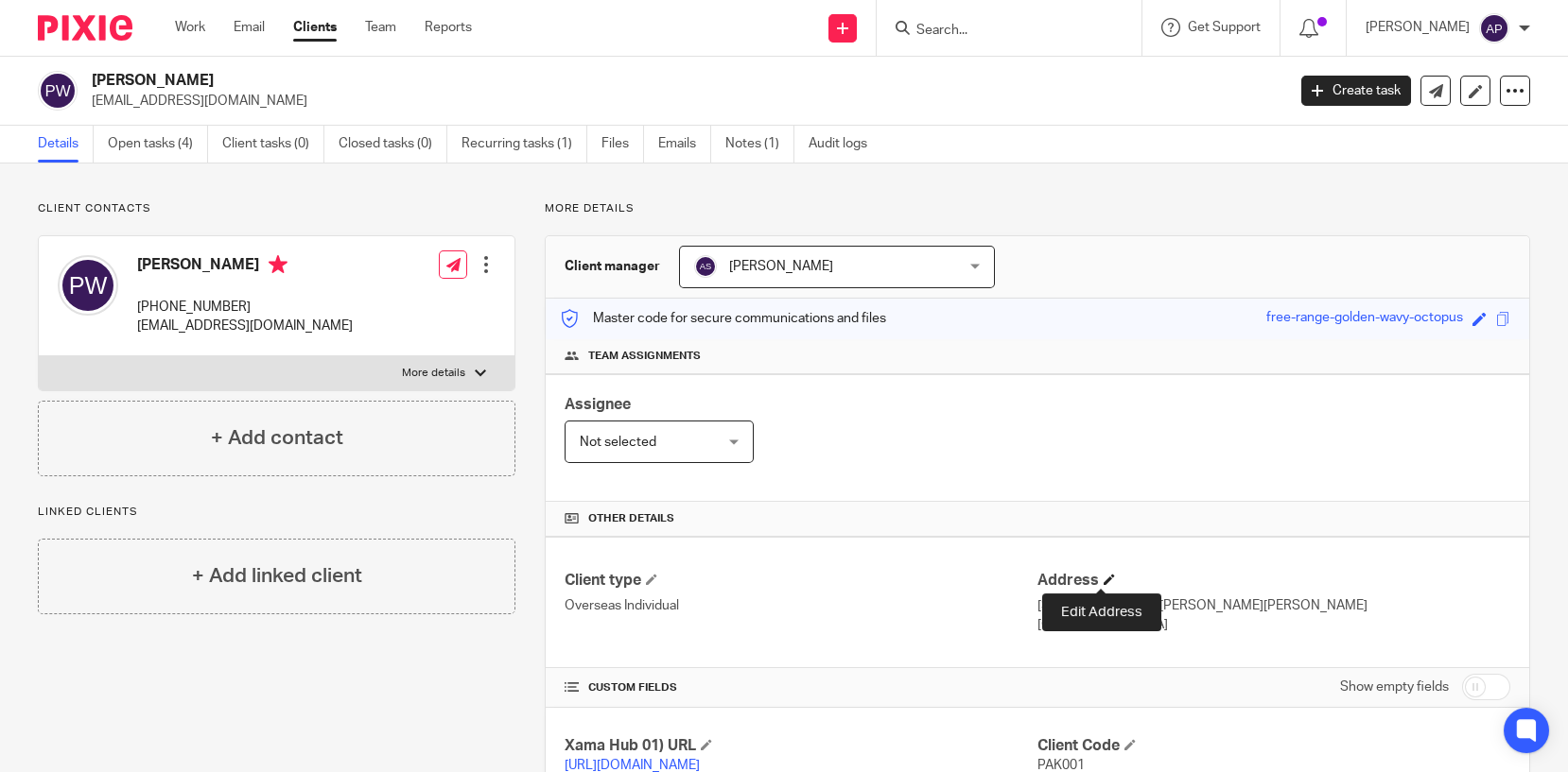
click at [1104, 578] on span at bounding box center [1110, 580] width 12 height 12
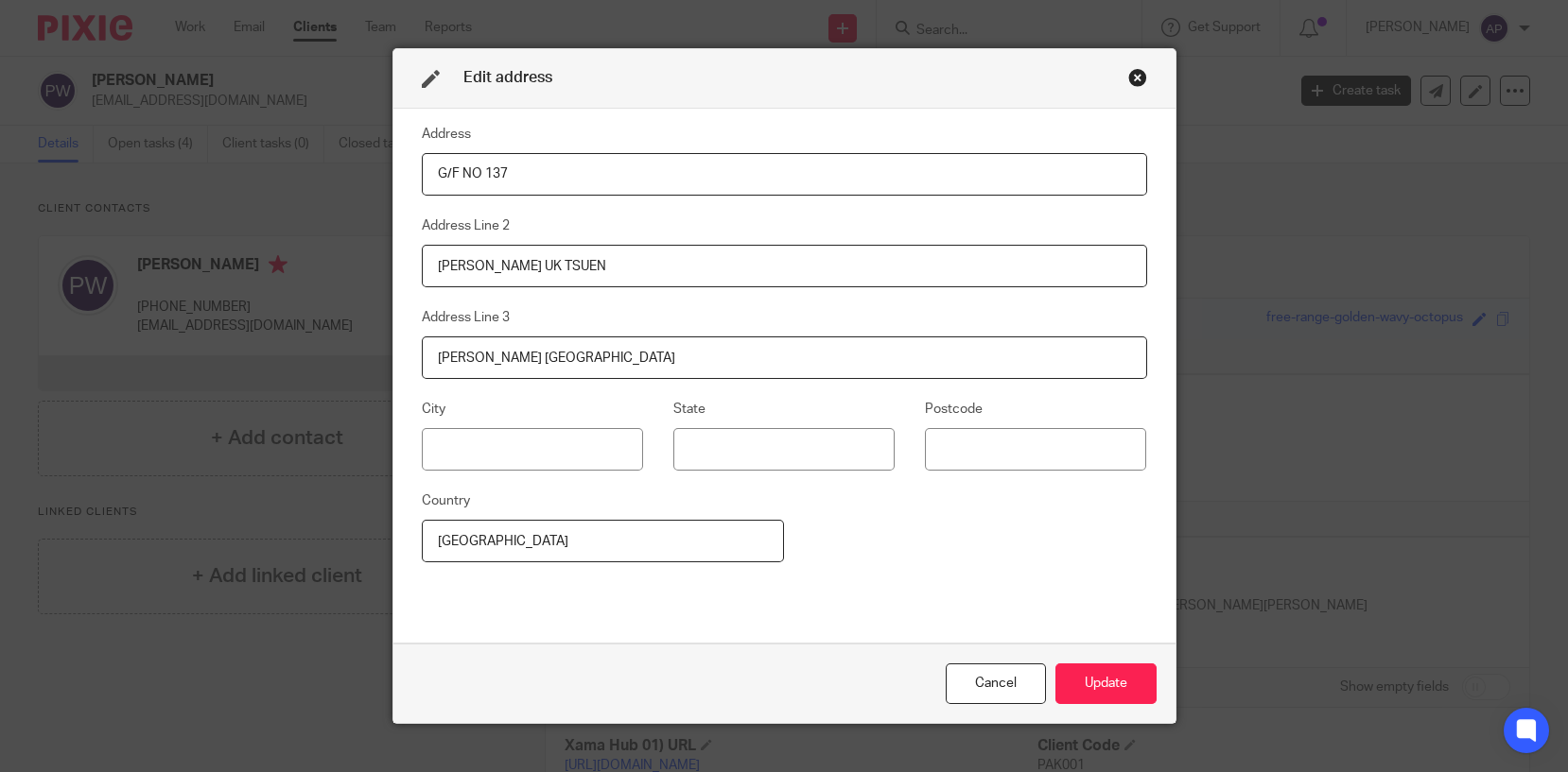
drag, startPoint x: 848, startPoint y: 176, endPoint x: 428, endPoint y: 169, distance: 420.1
click at [428, 169] on input "G/F NO 137" at bounding box center [784, 174] width 725 height 42
paste input "Flat E, 22/F,"
click at [526, 178] on input "Flat E, 22/F," at bounding box center [784, 174] width 725 height 42
paste input "Tower 3"
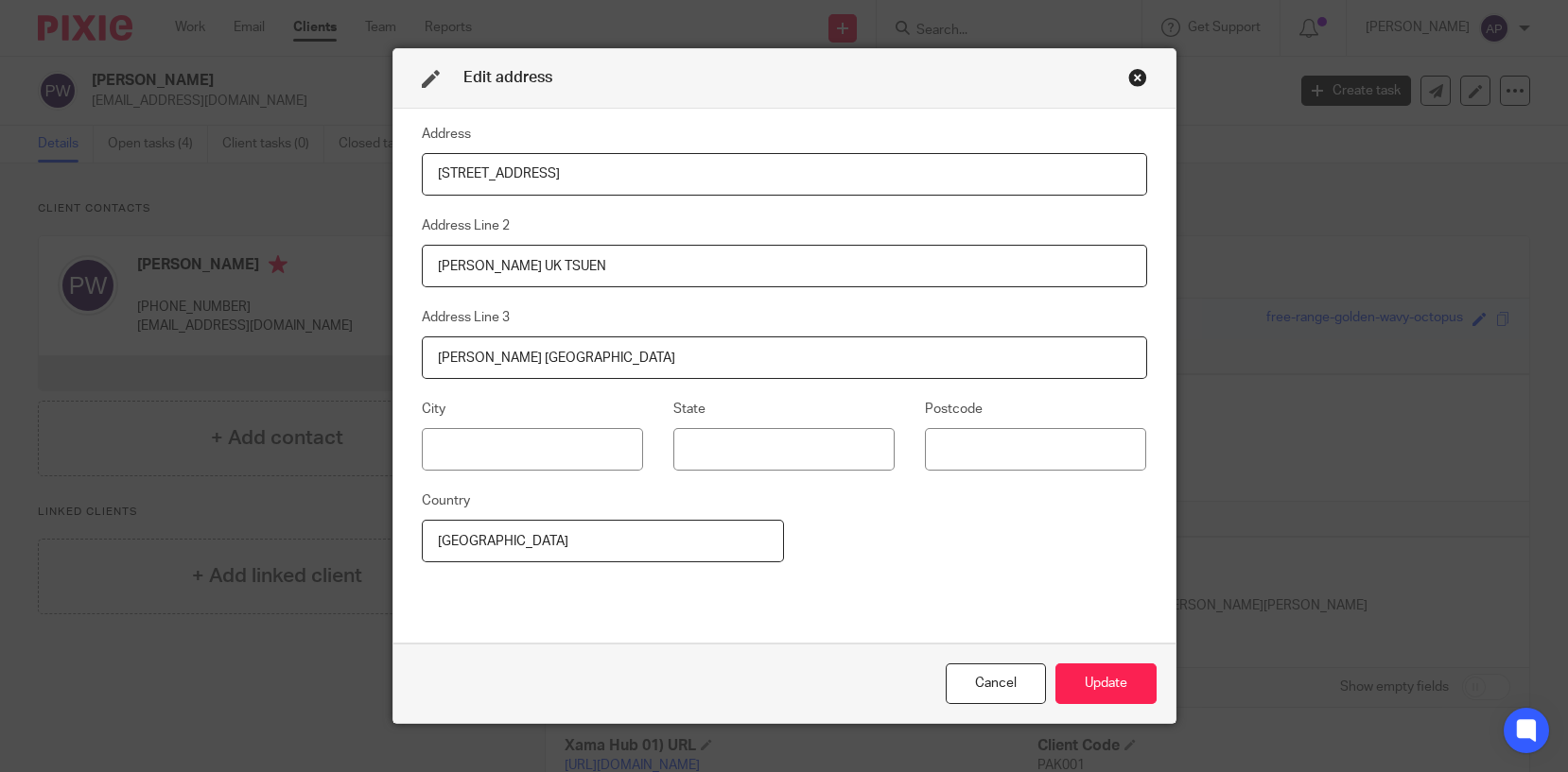
type input "Flat E, 22/F, Tower 3"
drag, startPoint x: 545, startPoint y: 262, endPoint x: 396, endPoint y: 265, distance: 149.0
click at [396, 265] on div "Address Flat E, 22/F, Tower 3 Address Line 2 WONG UK TSUEN Address Line 3 YUEN …" at bounding box center [784, 377] width 782 height 536
drag, startPoint x: 619, startPoint y: 356, endPoint x: 354, endPoint y: 362, distance: 265.1
click at [354, 362] on div "Edit address Address Flat E, 22/F, Tower 3 Address Line 2 Address Line 3 YUEN L…" at bounding box center [784, 386] width 1568 height 772
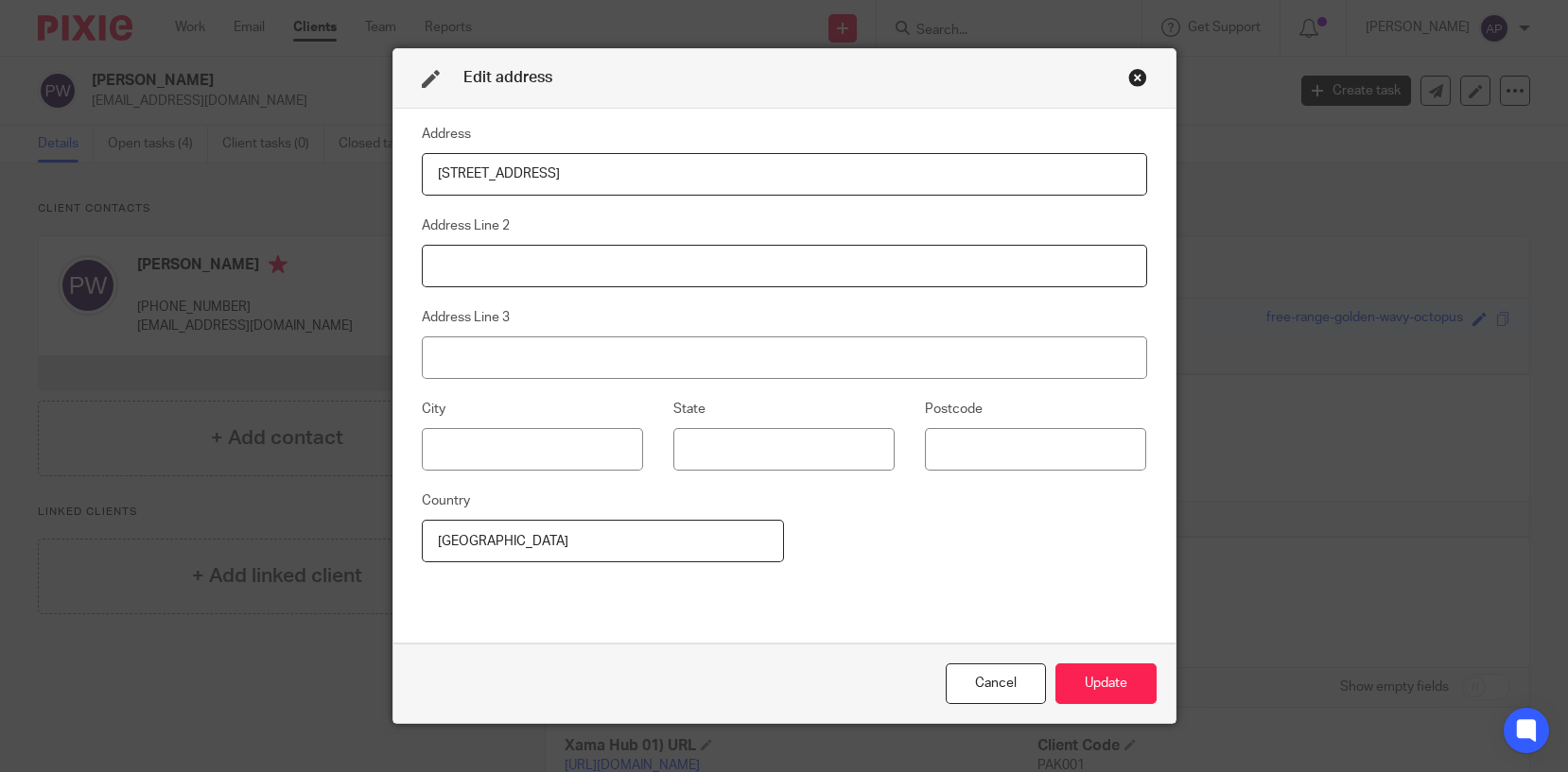
click at [565, 267] on input at bounding box center [784, 266] width 725 height 42
paste input "Grand Yoho,"
click at [552, 272] on input "Grand Yoho," at bounding box center [784, 266] width 725 height 42
paste input "9 Long Yat Road,"
type input "Grand Yoho,9 Long Yat Road,"
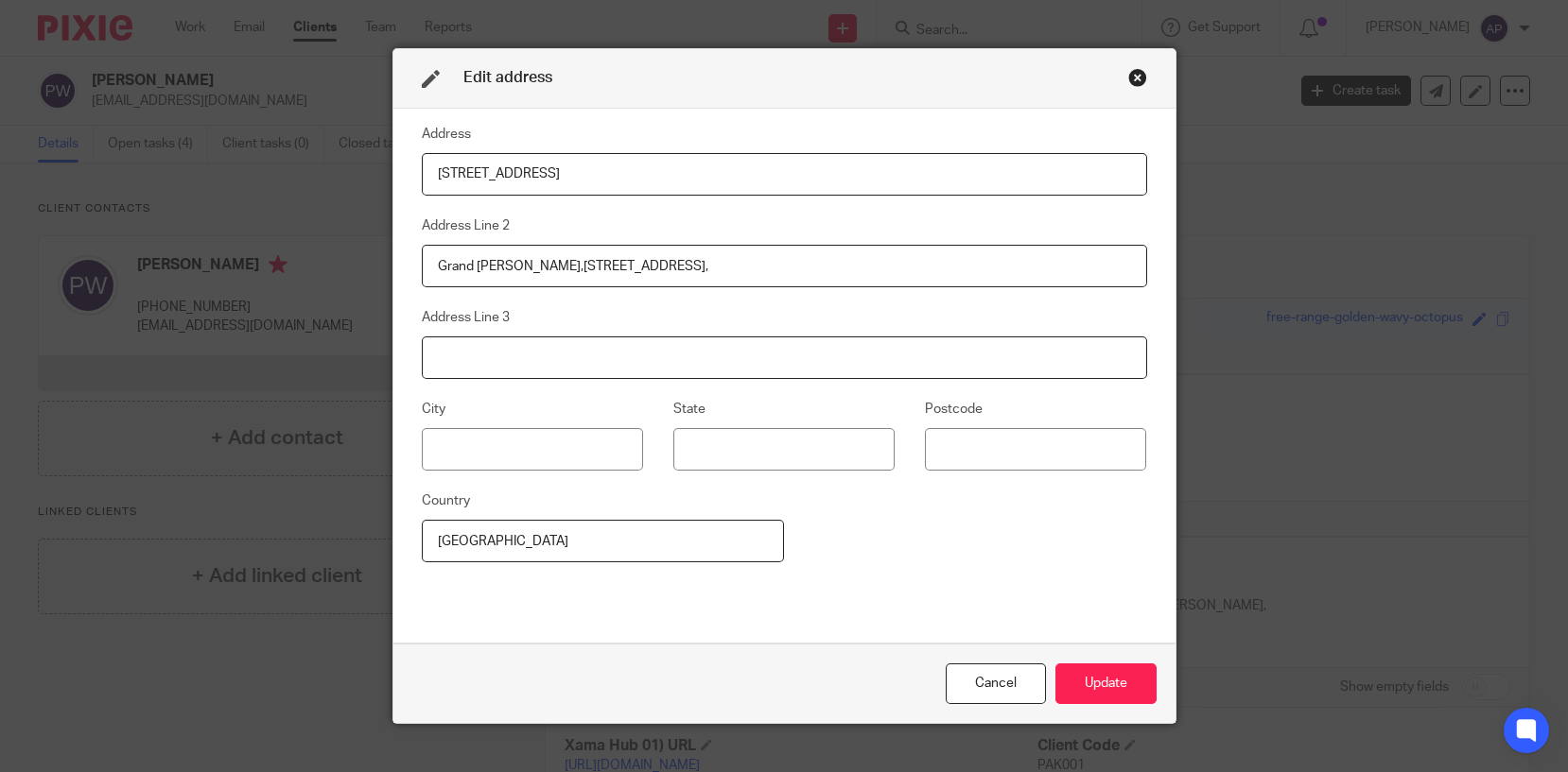
click at [550, 353] on input at bounding box center [784, 357] width 725 height 42
paste input "Yuen Long, N.T.,"
type input "Yuen Long, N.T.,"
click at [1085, 685] on button "Update" at bounding box center [1106, 683] width 101 height 40
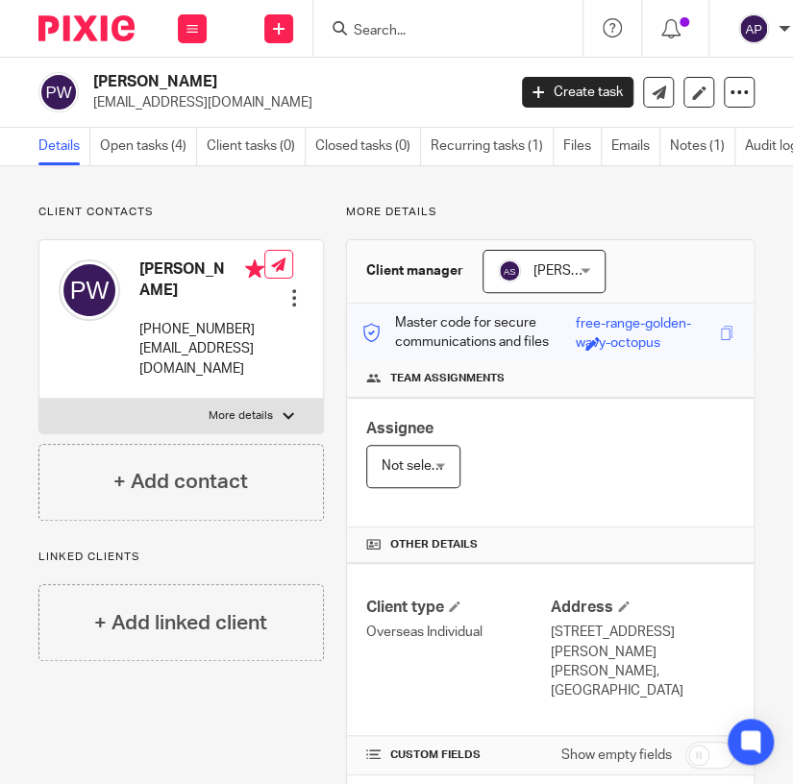
drag, startPoint x: 139, startPoint y: 285, endPoint x: 180, endPoint y: 289, distance: 40.7
click at [180, 289] on h4 "Pak Kau Wong" at bounding box center [201, 280] width 125 height 41
copy h4 "Wong"
drag, startPoint x: 137, startPoint y: 267, endPoint x: 197, endPoint y: 269, distance: 60.6
click at [197, 269] on div "Pak Kau Wong +85260180837 pakwong@outlook.com" at bounding box center [162, 319] width 206 height 138
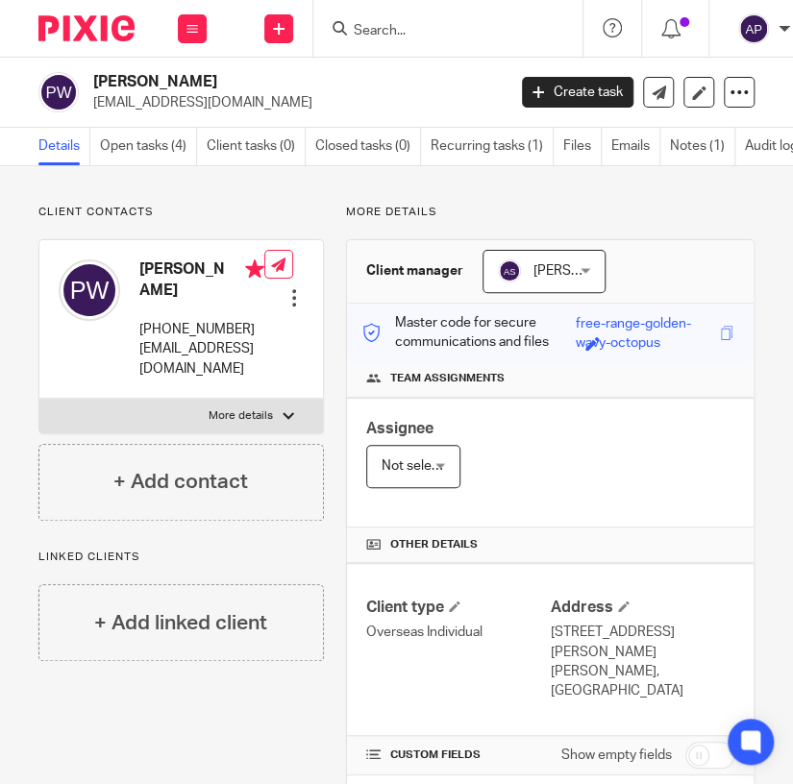
copy h4 "Pak Kau"
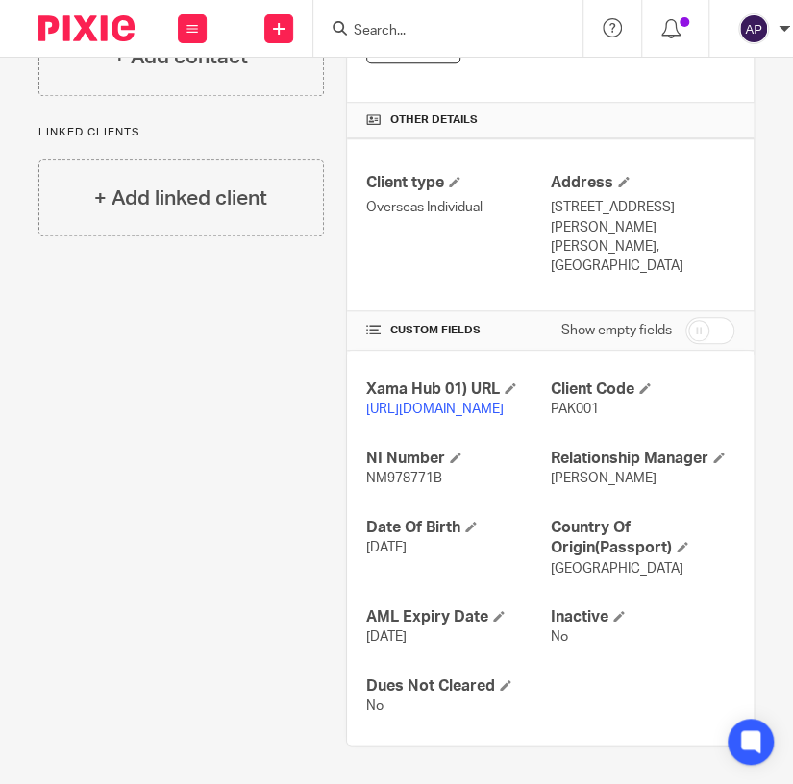
scroll to position [482, 0]
drag, startPoint x: 361, startPoint y: 475, endPoint x: 443, endPoint y: 476, distance: 81.7
click at [443, 476] on p "NM978771B" at bounding box center [458, 478] width 184 height 19
copy span "NM978771B"
drag, startPoint x: 541, startPoint y: 145, endPoint x: 574, endPoint y: 172, distance: 42.3
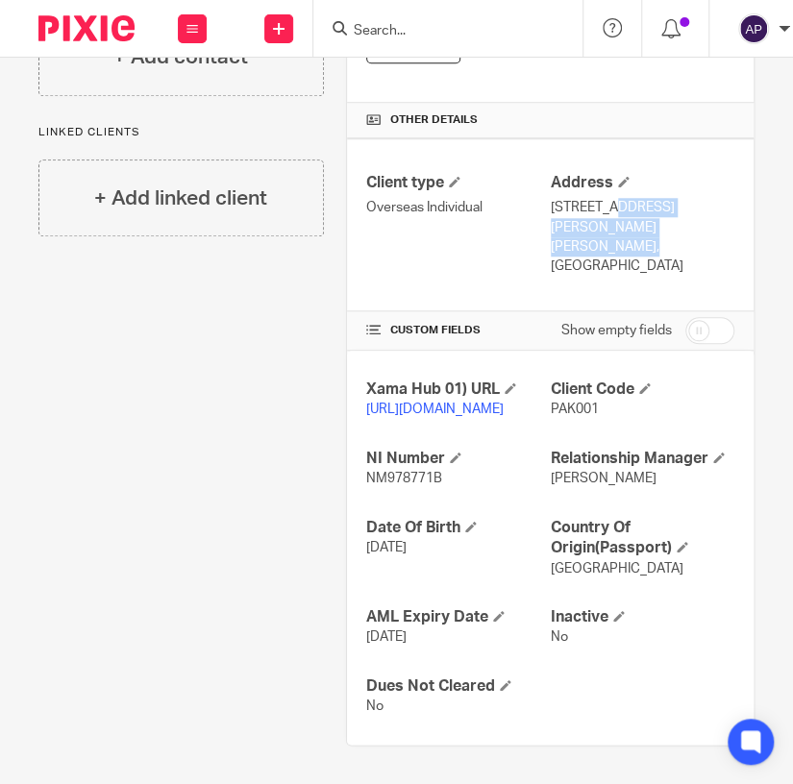
click at [574, 198] on p "Flat E, 22/F, Tower 3, Grand Yoho,9 Long Yat Road,, Yuen Long, N.T.," at bounding box center [643, 227] width 184 height 59
copy p "Flat E, 22/F, Tower 3, Grand Yoho,"
click at [574, 198] on p "Flat E, 22/F, Tower 3, Grand Yoho,9 Long Yat Road,, Yuen Long, N.T.," at bounding box center [643, 227] width 184 height 59
drag, startPoint x: 572, startPoint y: 162, endPoint x: 672, endPoint y: 174, distance: 100.6
click at [672, 198] on p "Flat E, 22/F, Tower 3, Grand Yoho,9 Long Yat Road,, Yuen Long, N.T.," at bounding box center [643, 227] width 184 height 59
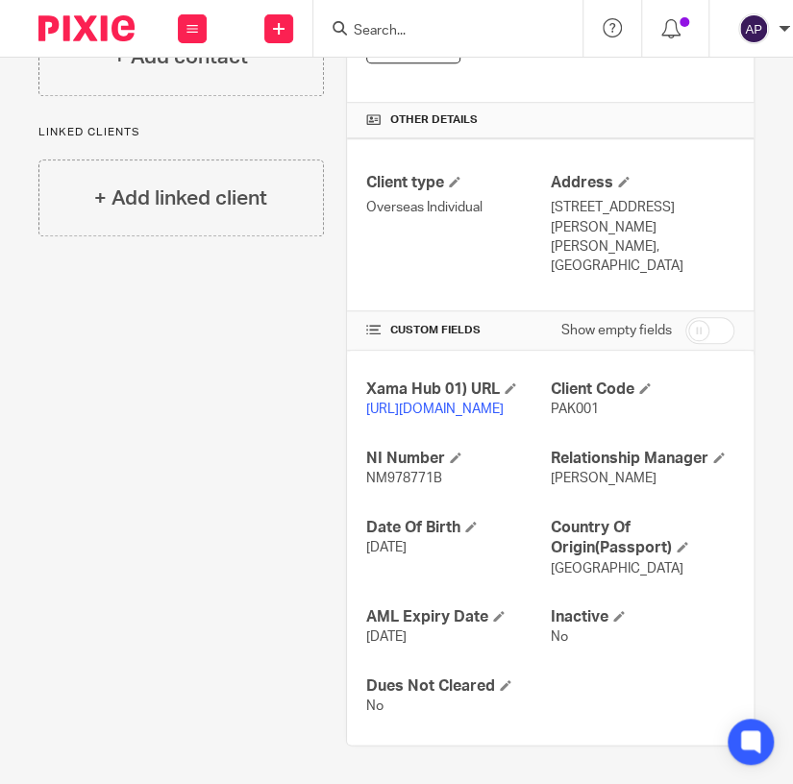
copy p "9 Long Yat Road,"
drag, startPoint x: 682, startPoint y: 166, endPoint x: 710, endPoint y: 186, distance: 35.2
click at [710, 198] on p "Flat E, 22/F, Tower 3, Grand Yoho,9 Long Yat Road,, Yuen Long, N.T.," at bounding box center [643, 227] width 184 height 59
copy p "Yuen Long, N.T.,"
drag, startPoint x: 539, startPoint y: 204, endPoint x: 619, endPoint y: 207, distance: 79.8
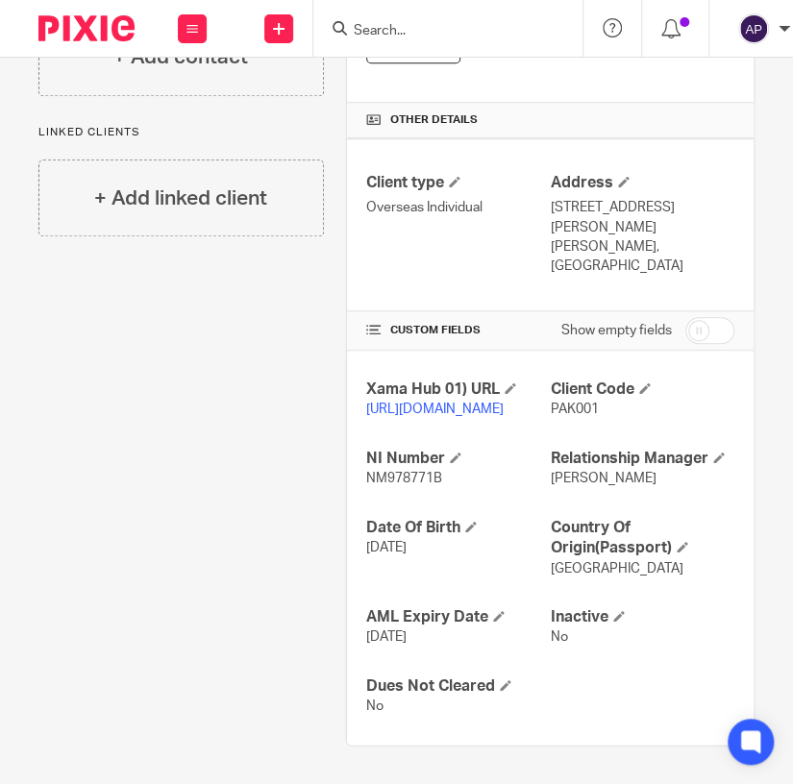
click at [619, 257] on p "HONG KONG" at bounding box center [643, 266] width 184 height 19
copy p "HONG KONG"
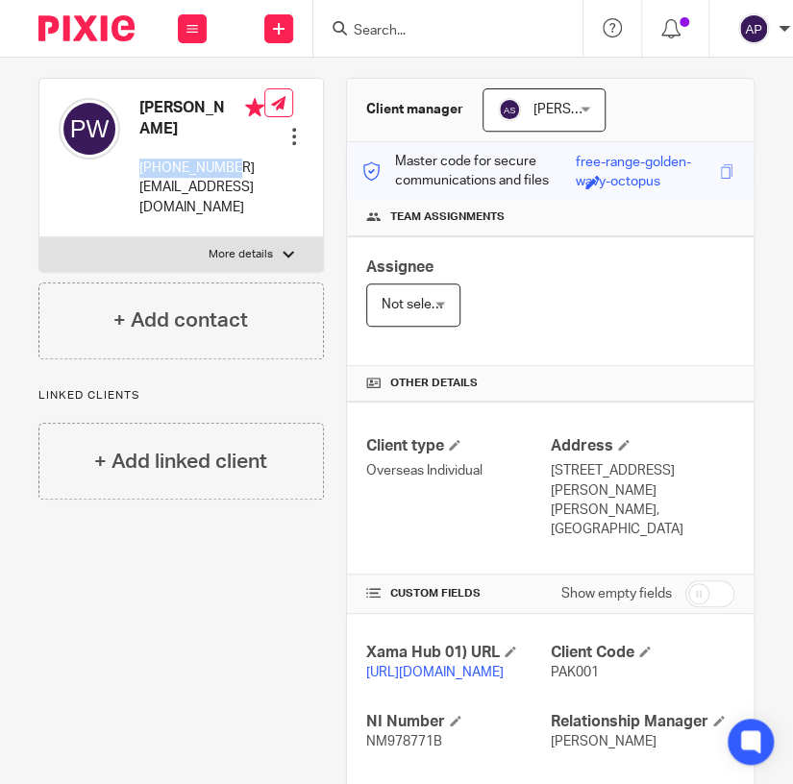
drag, startPoint x: 142, startPoint y: 163, endPoint x: 238, endPoint y: 164, distance: 96.1
click at [238, 164] on p "+85260180837" at bounding box center [201, 168] width 125 height 19
copy p "+85260180837"
drag, startPoint x: 137, startPoint y: 103, endPoint x: 181, endPoint y: 128, distance: 50.0
click at [181, 128] on h4 "Pak Kau Wong" at bounding box center [201, 118] width 125 height 41
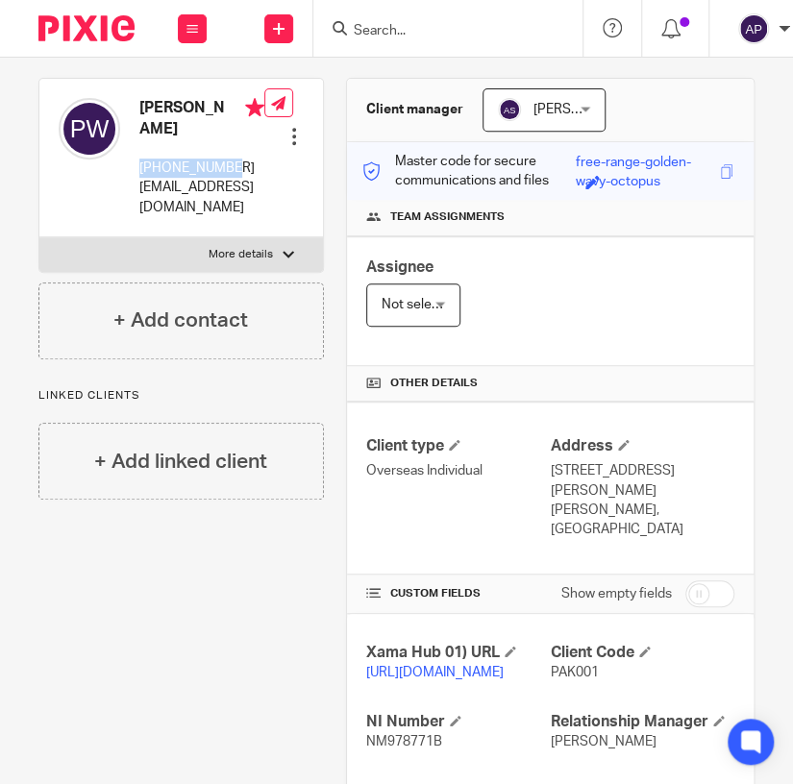
copy h4 "Pak Kau Wong"
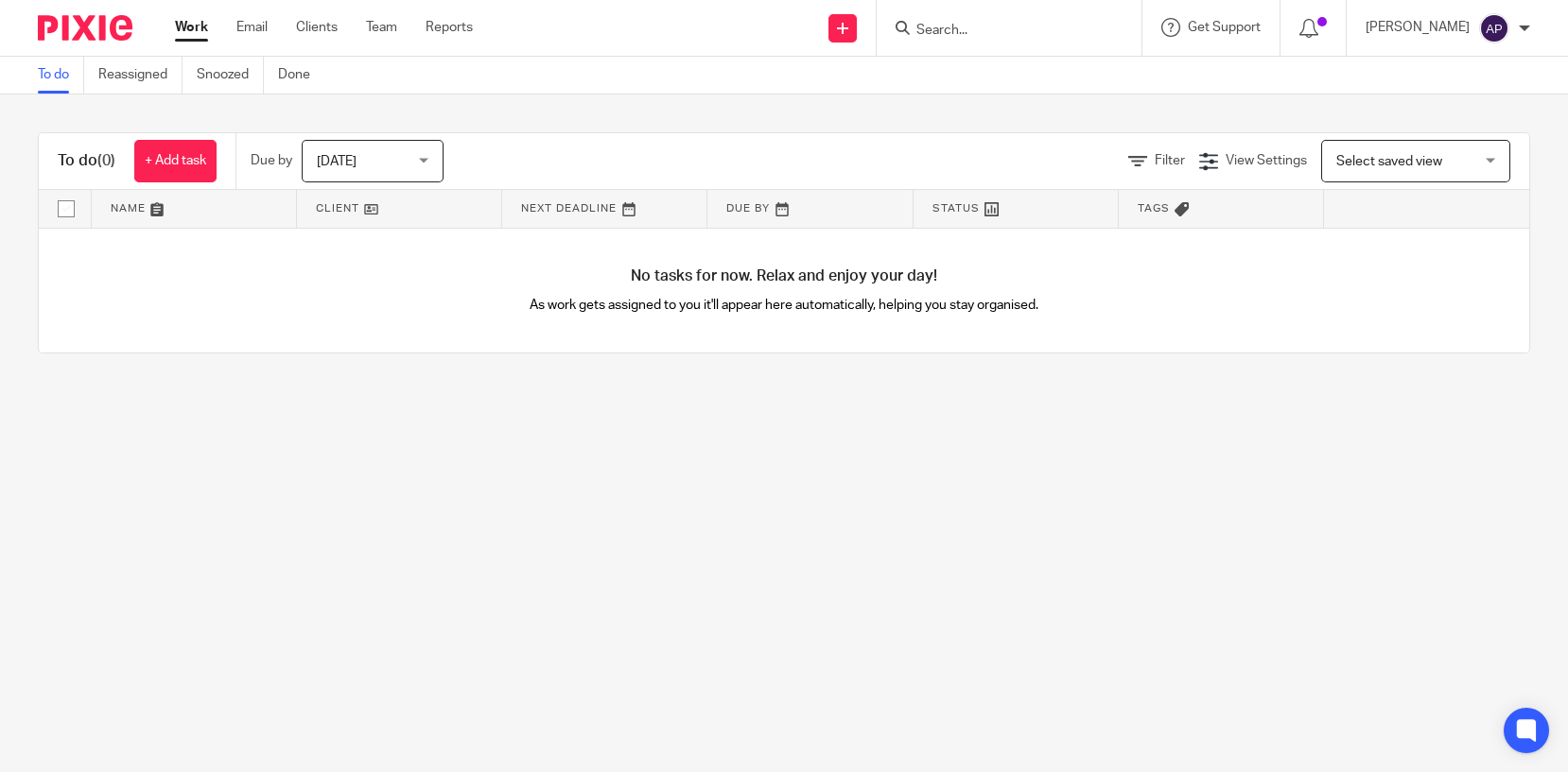
click at [934, 23] on input "Search" at bounding box center [999, 30] width 170 height 17
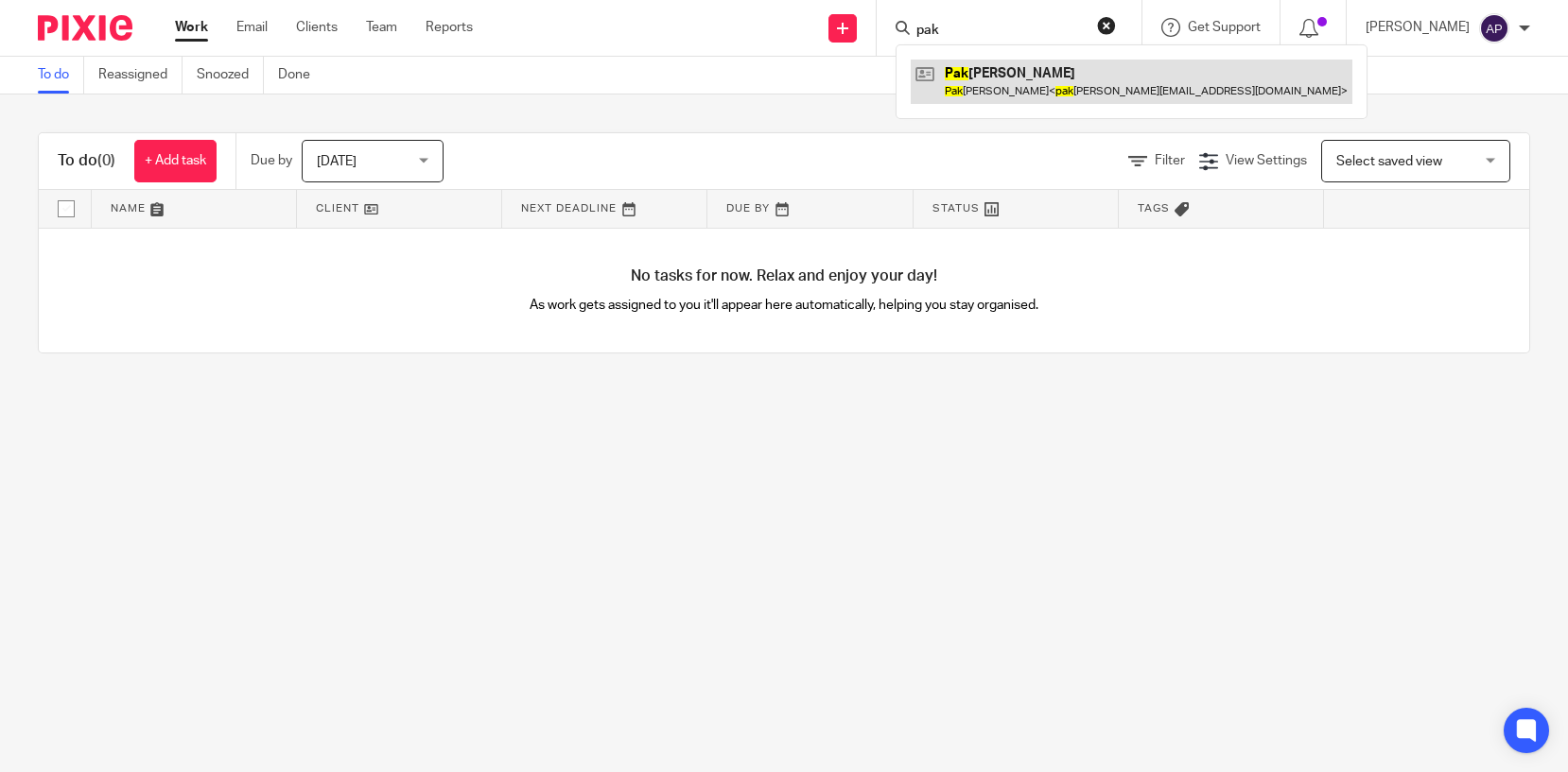
type input "pak"
click at [1076, 79] on link at bounding box center [1131, 82] width 442 height 43
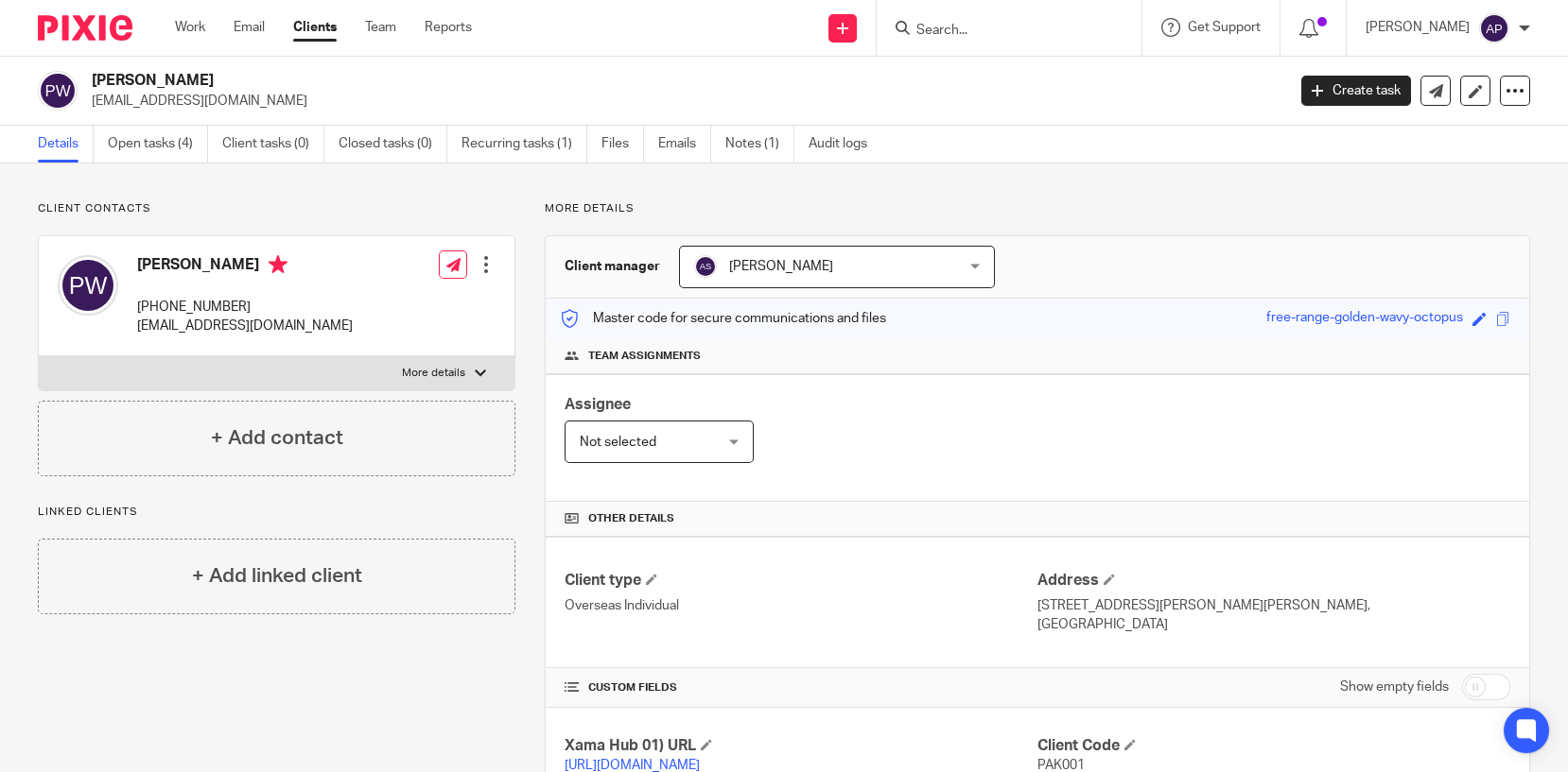
drag, startPoint x: 90, startPoint y: 79, endPoint x: 215, endPoint y: 77, distance: 125.0
click at [215, 77] on div "Pak Kau Wong pakwong@outlook.com" at bounding box center [655, 90] width 1236 height 39
copy h2 "[PERSON_NAME]"
drag, startPoint x: 1027, startPoint y: 603, endPoint x: 1143, endPoint y: 602, distance: 116.0
click at [1143, 602] on p "[STREET_ADDRESS][PERSON_NAME][PERSON_NAME]," at bounding box center [1274, 606] width 473 height 19
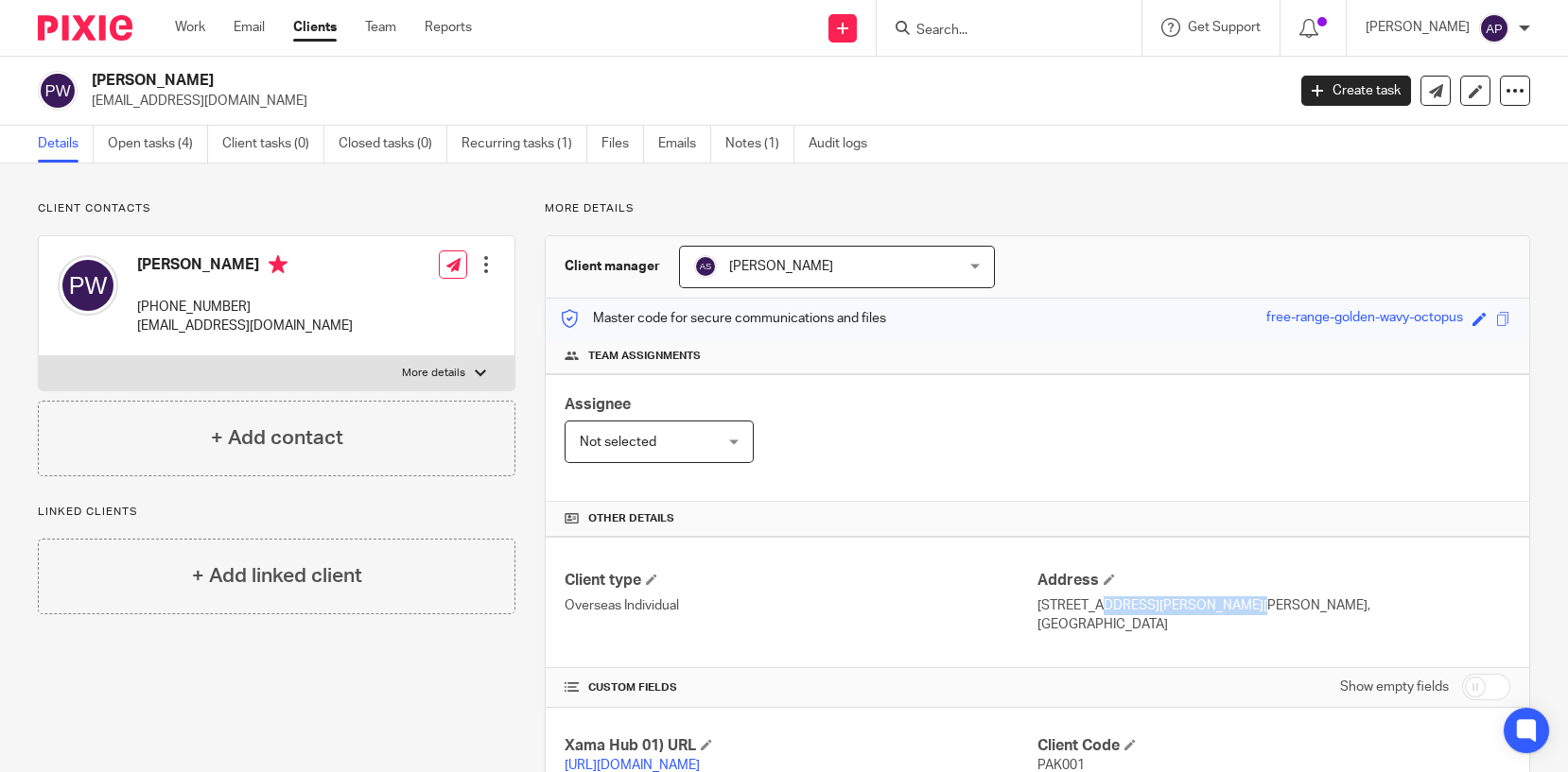
copy p "[STREET_ADDRESS]"
drag, startPoint x: 1149, startPoint y: 600, endPoint x: 1319, endPoint y: 608, distance: 170.2
click at [1319, 608] on p "[STREET_ADDRESS][PERSON_NAME][PERSON_NAME]," at bounding box center [1274, 606] width 473 height 19
copy p "Grand [PERSON_NAME],[STREET_ADDRESS],"
click at [1328, 599] on p "Flat E, 22/F, Tower 3, Grand Yoho,9 Long Yat Road,, Yuen Long, N.T.," at bounding box center [1274, 606] width 473 height 19
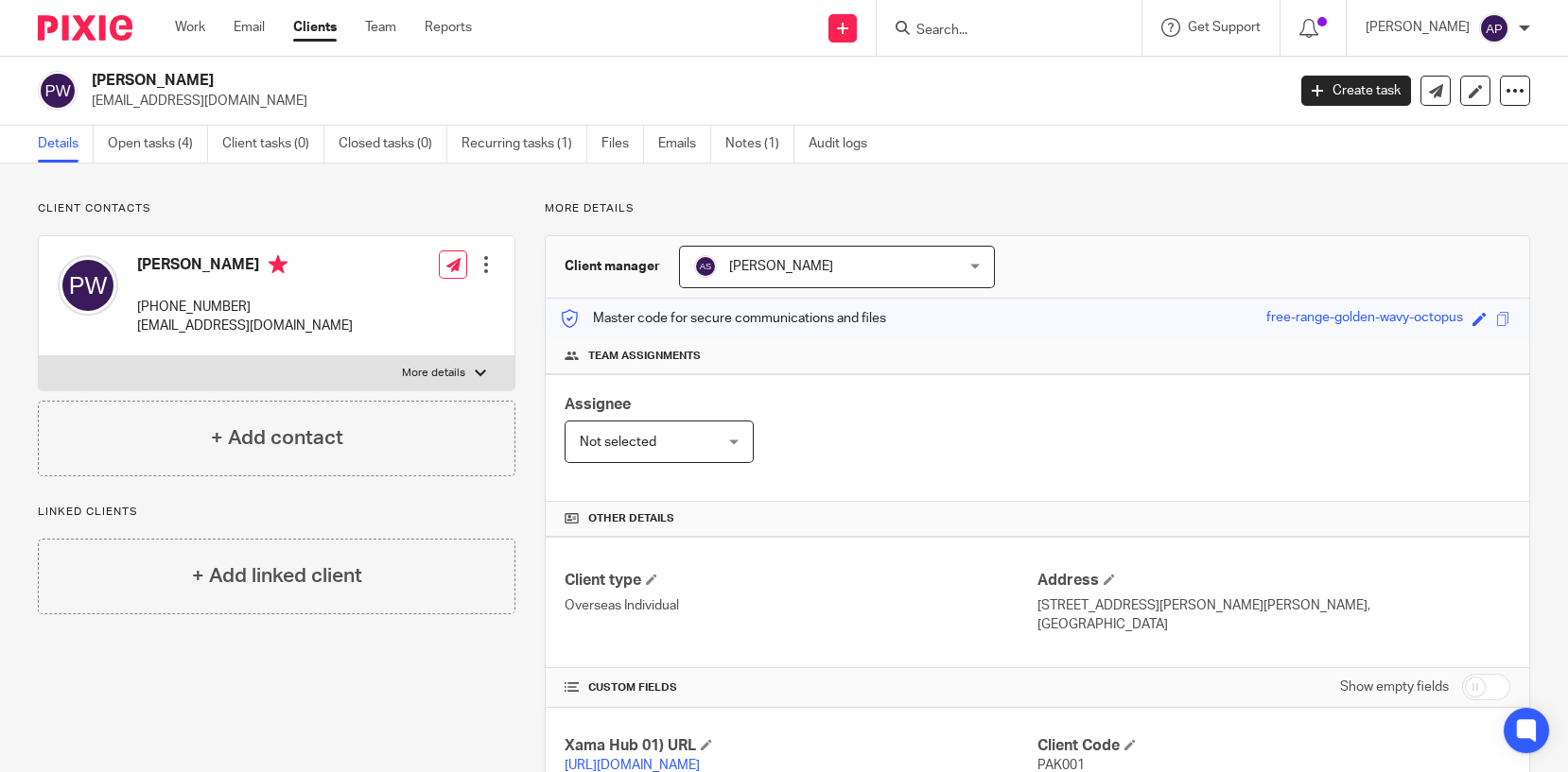
drag, startPoint x: 1328, startPoint y: 599, endPoint x: 1417, endPoint y: 608, distance: 89.5
click at [1417, 608] on p "Flat E, 22/F, Tower 3, Grand Yoho,9 Long Yat Road,, Yuen Long, N.T.," at bounding box center [1274, 606] width 473 height 19
copy div "Yuen Long, N.T.,"
click at [1109, 628] on p "HONG KONG" at bounding box center [1274, 624] width 473 height 19
drag, startPoint x: 1028, startPoint y: 619, endPoint x: 1105, endPoint y: 621, distance: 77.0
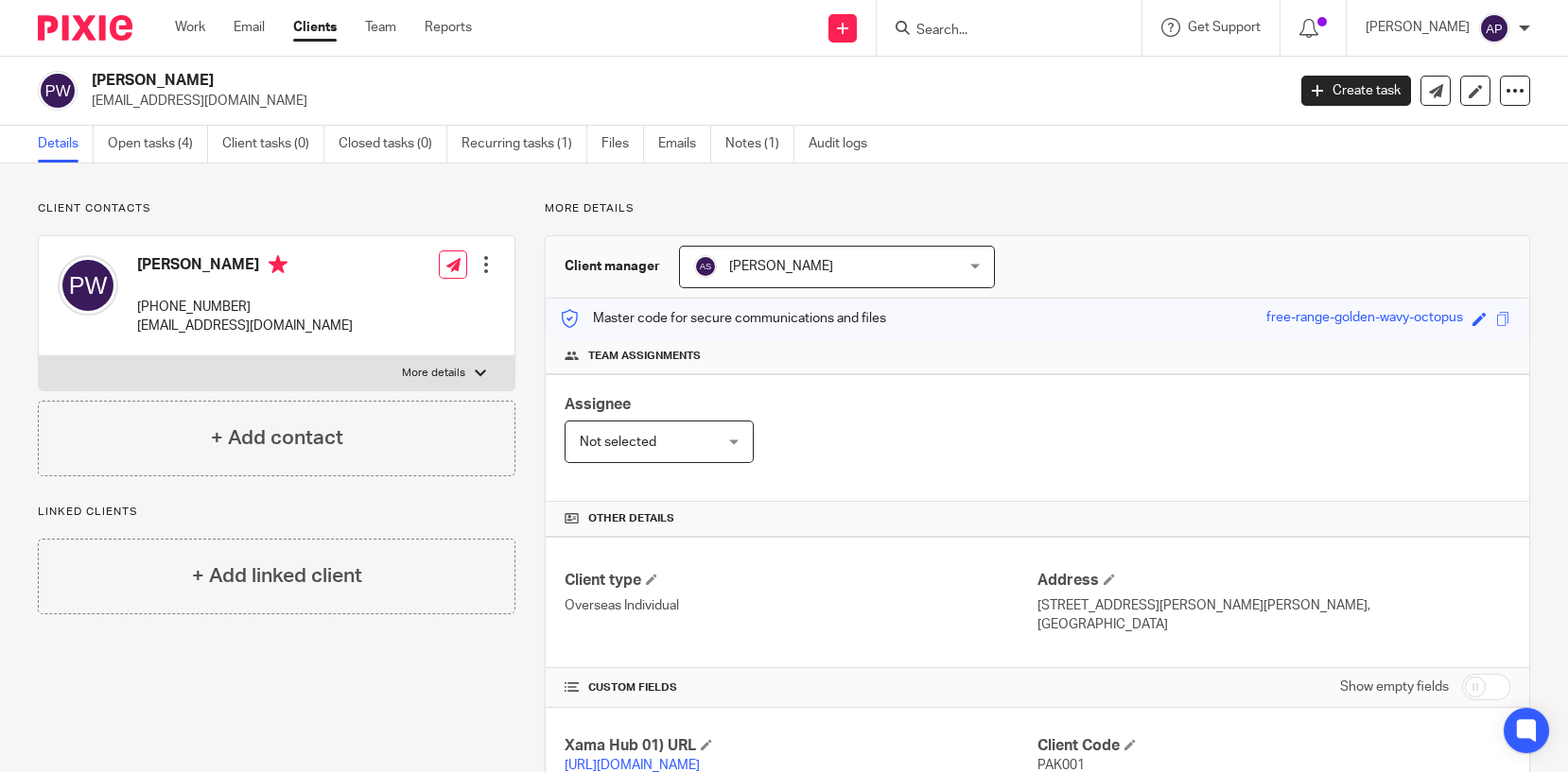
click at [1105, 621] on p "HONG KONG" at bounding box center [1274, 624] width 473 height 19
copy p "HONG KONG"
click at [1119, 517] on h4 "Other details" at bounding box center [1037, 518] width 945 height 15
drag, startPoint x: 1028, startPoint y: 599, endPoint x: 1110, endPoint y: 624, distance: 85.7
click at [1110, 624] on div "Address Flat E, 22/F, Tower 3, Grand Yoho,9 Long Yat Road,, Yuen Long, N.T., HO…" at bounding box center [1274, 603] width 473 height 63
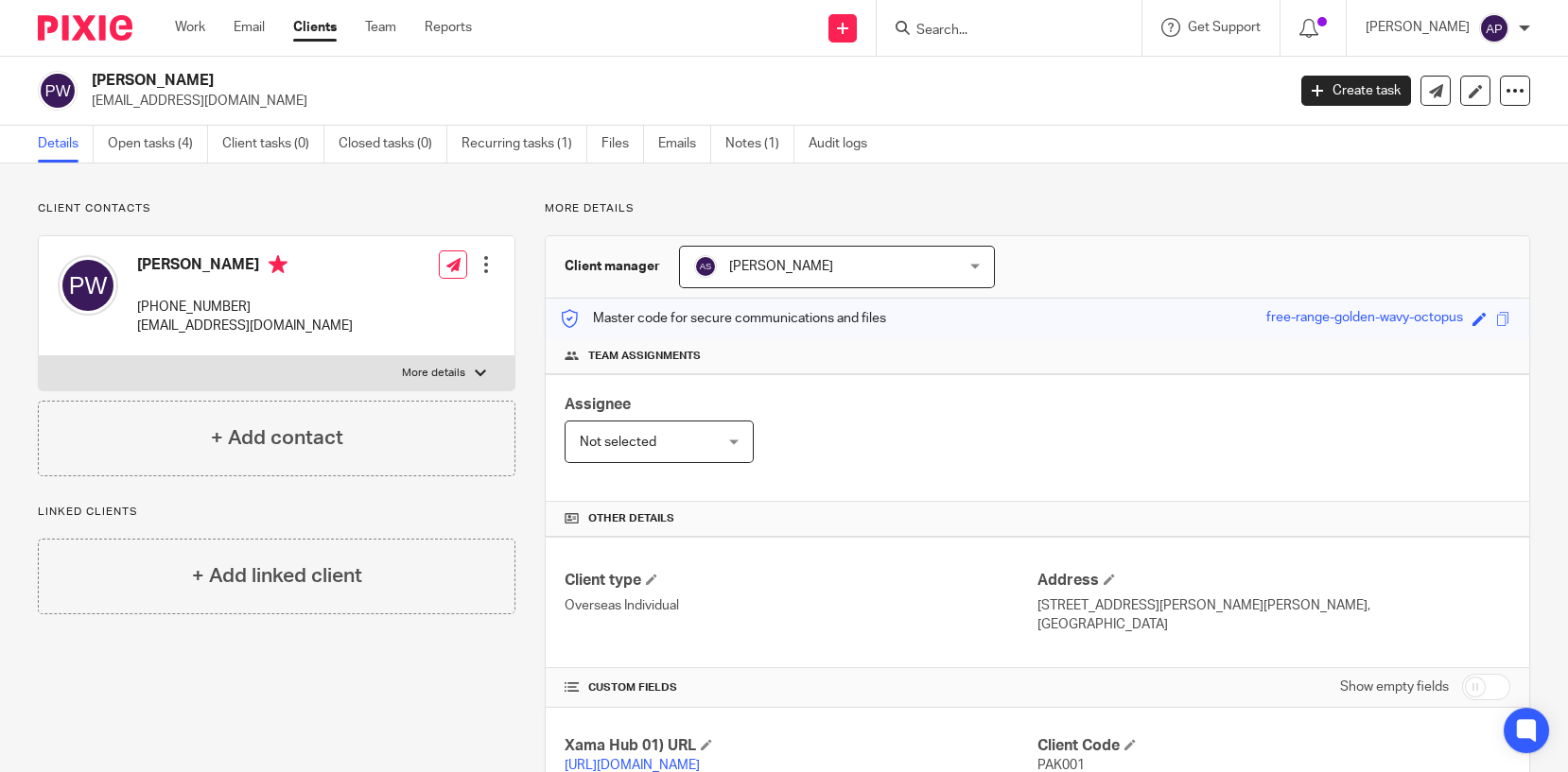
copy div "Flat E, 22/F, Tower 3, Grand Yoho,9 Long Yat Road,, Yuen Long, N.T., HONG KONG"
drag, startPoint x: 137, startPoint y: 306, endPoint x: 236, endPoint y: 301, distance: 99.1
click at [236, 301] on p "+85260180837" at bounding box center [244, 307] width 215 height 19
copy p "+85260180837"
drag, startPoint x: 91, startPoint y: 77, endPoint x: 200, endPoint y: 82, distance: 109.1
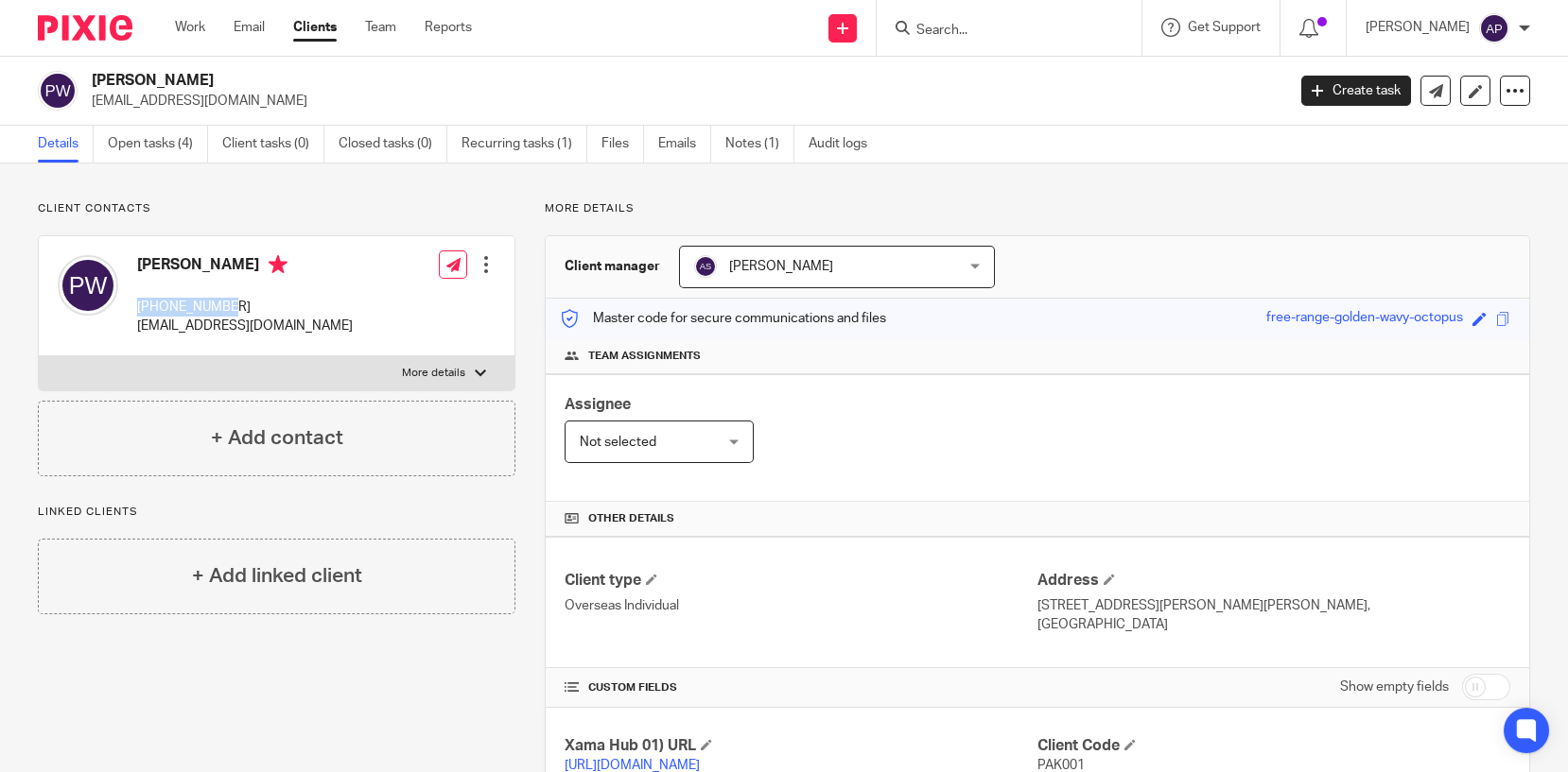
click at [200, 82] on h2 "Pak Kau Wong" at bounding box center [564, 81] width 944 height 20
copy h2 "Pak Kau Wong"
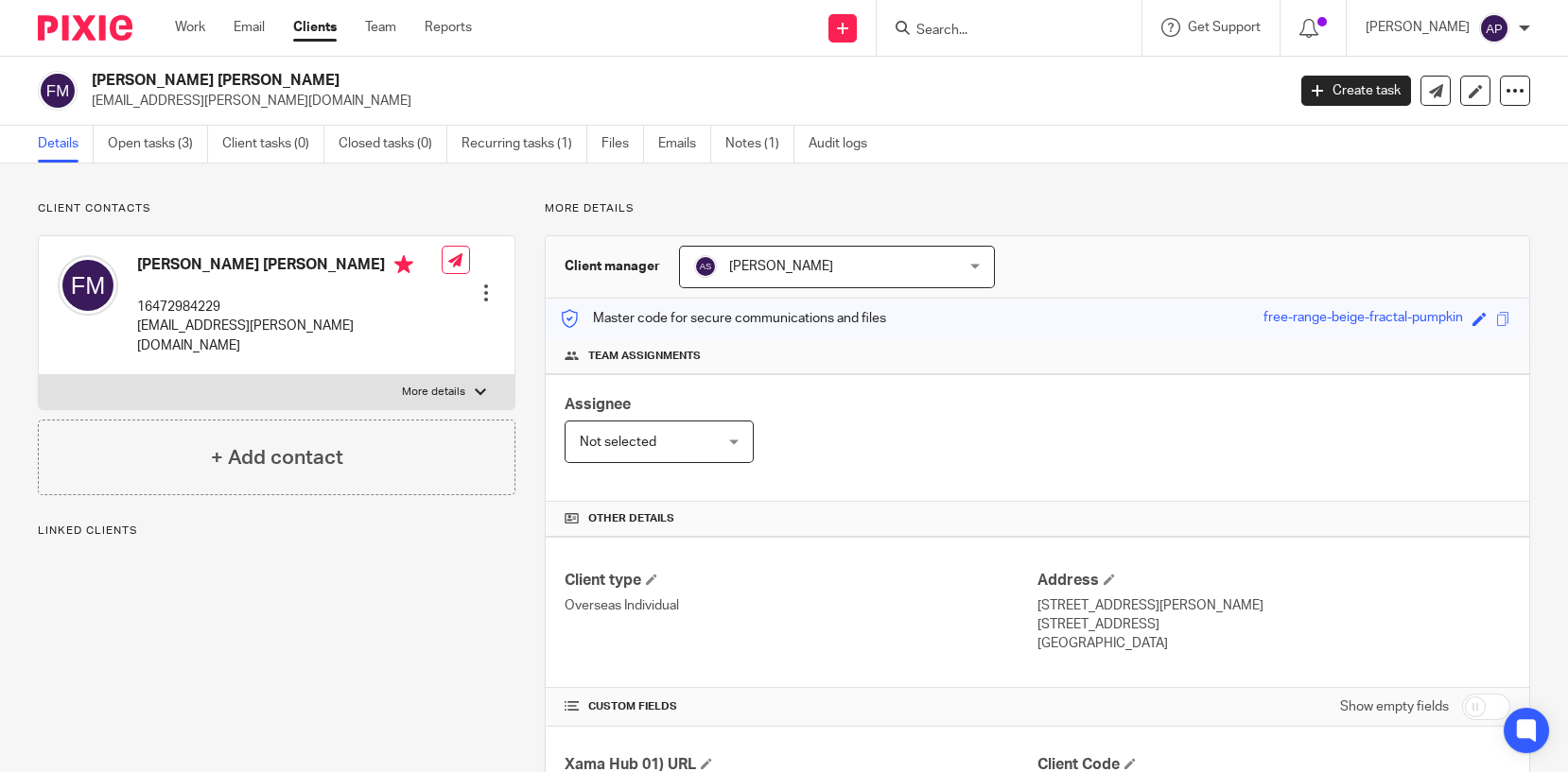
drag, startPoint x: 90, startPoint y: 76, endPoint x: 307, endPoint y: 74, distance: 217.0
click at [307, 74] on div "[PERSON_NAME] [PERSON_NAME] [EMAIL_ADDRESS][PERSON_NAME][DOMAIN_NAME]" at bounding box center [655, 90] width 1236 height 39
copy h2 "[PERSON_NAME] [PERSON_NAME]"
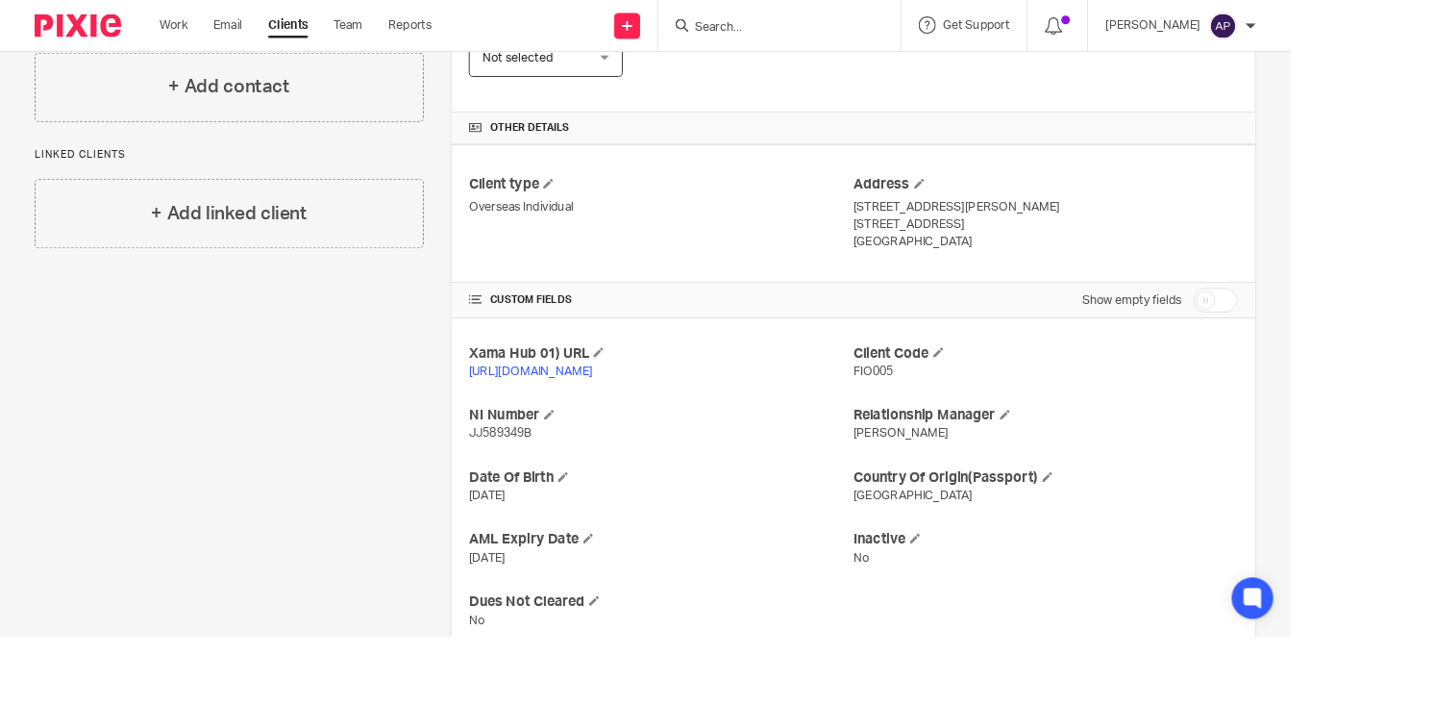
scroll to position [385, 0]
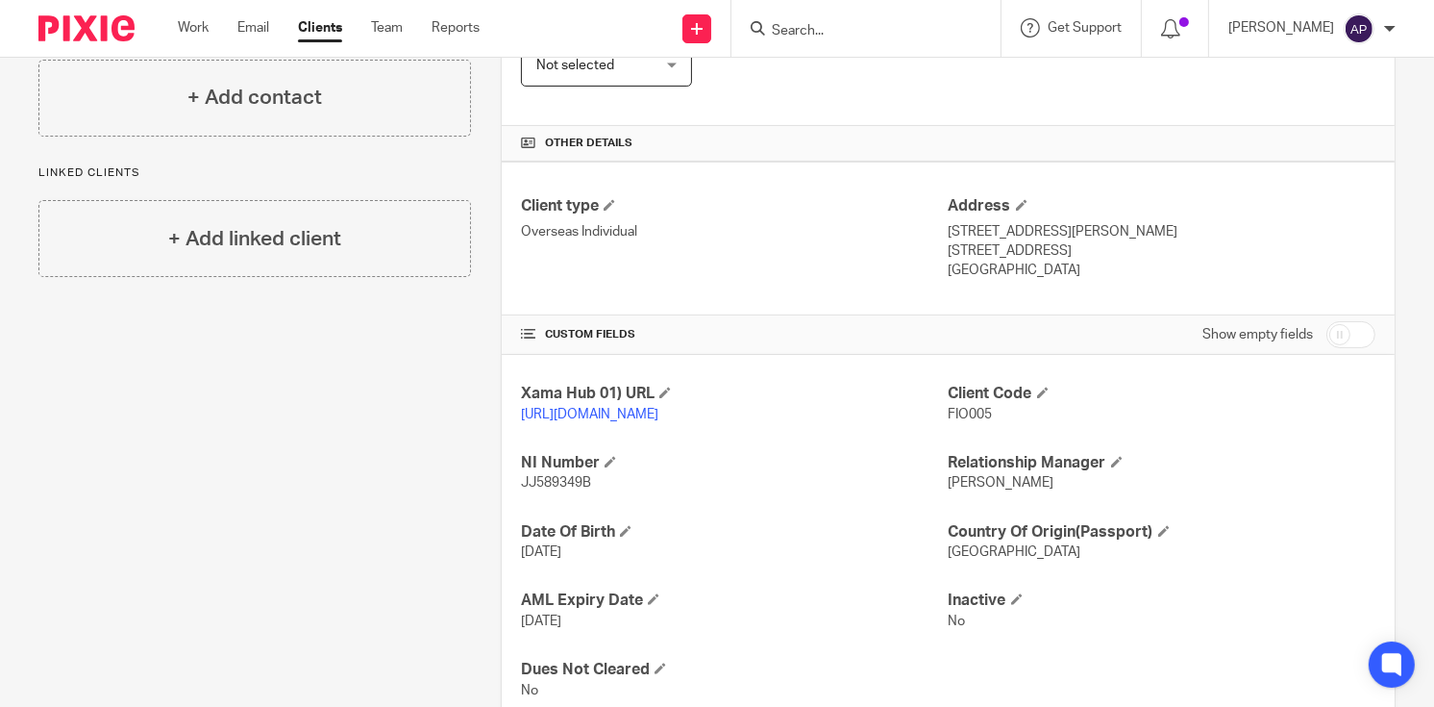
drag, startPoint x: 940, startPoint y: 227, endPoint x: 1086, endPoint y: 235, distance: 146.3
click at [1086, 235] on p "1600 Stevenson Street, Milton" at bounding box center [1162, 231] width 427 height 19
copy p "1600 Stevenson Street,"
click at [1087, 227] on p "[STREET_ADDRESS][PERSON_NAME]" at bounding box center [1162, 231] width 427 height 19
drag, startPoint x: 1085, startPoint y: 225, endPoint x: 978, endPoint y: 237, distance: 108.4
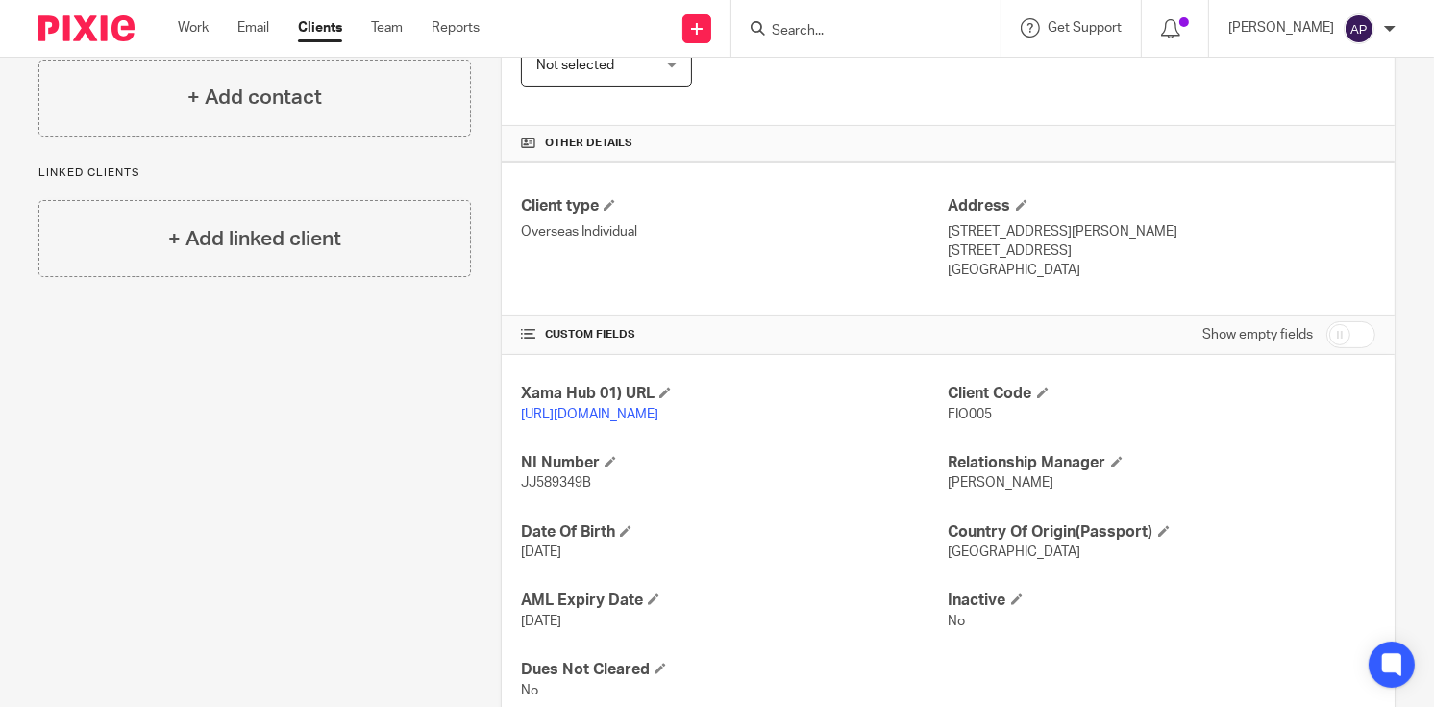
click at [990, 245] on div "Address [STREET_ADDRESS][PERSON_NAME] [STREET_ADDRESS] [GEOGRAPHIC_DATA]" at bounding box center [1162, 238] width 427 height 85
copy div "[PERSON_NAME][GEOGRAPHIC_DATA],"
drag, startPoint x: 1038, startPoint y: 264, endPoint x: 1006, endPoint y: 248, distance: 36.5
click at [1038, 264] on p "[GEOGRAPHIC_DATA]" at bounding box center [1162, 270] width 427 height 19
drag, startPoint x: 991, startPoint y: 245, endPoint x: 1041, endPoint y: 249, distance: 50.1
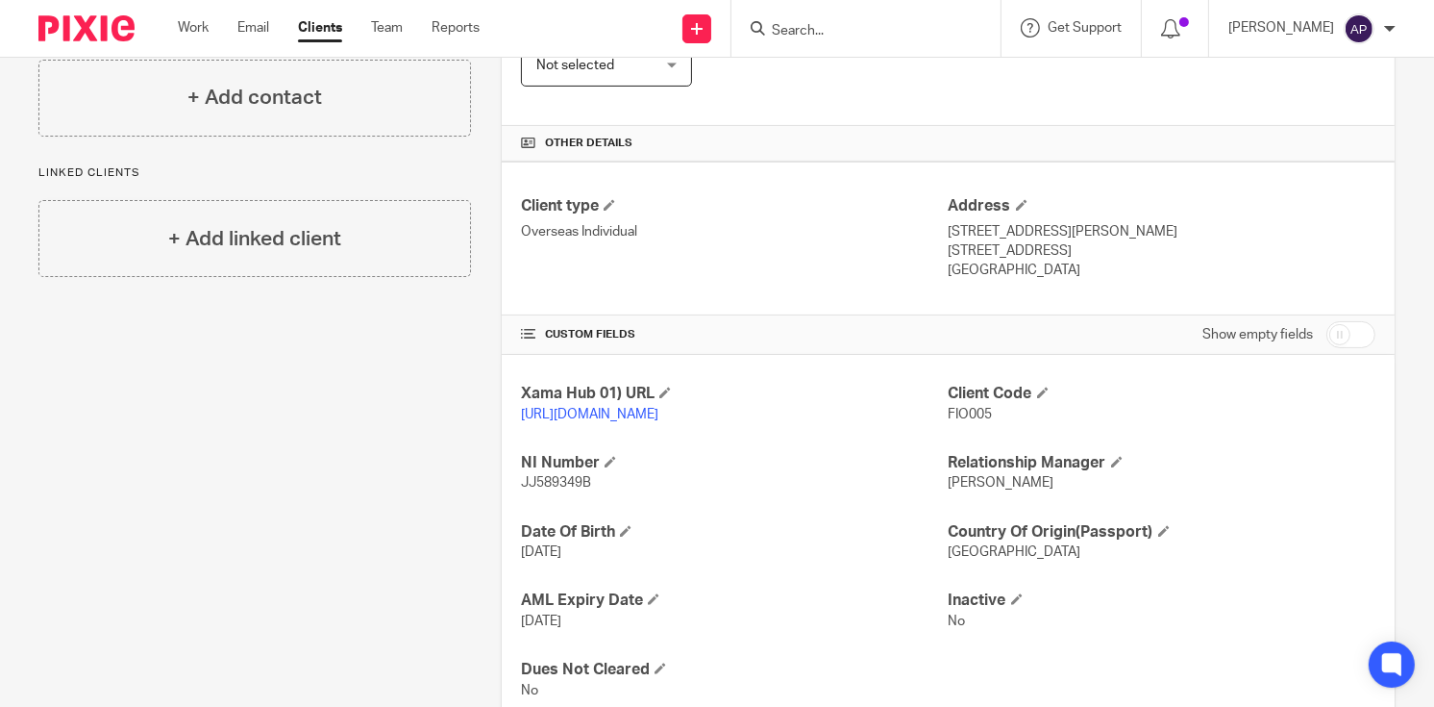
click at [1041, 249] on p "[STREET_ADDRESS]" at bounding box center [1162, 250] width 427 height 19
copy p "L9T 6A4"
click at [949, 266] on p "[GEOGRAPHIC_DATA]" at bounding box center [1162, 270] width 427 height 19
copy p "[GEOGRAPHIC_DATA]"
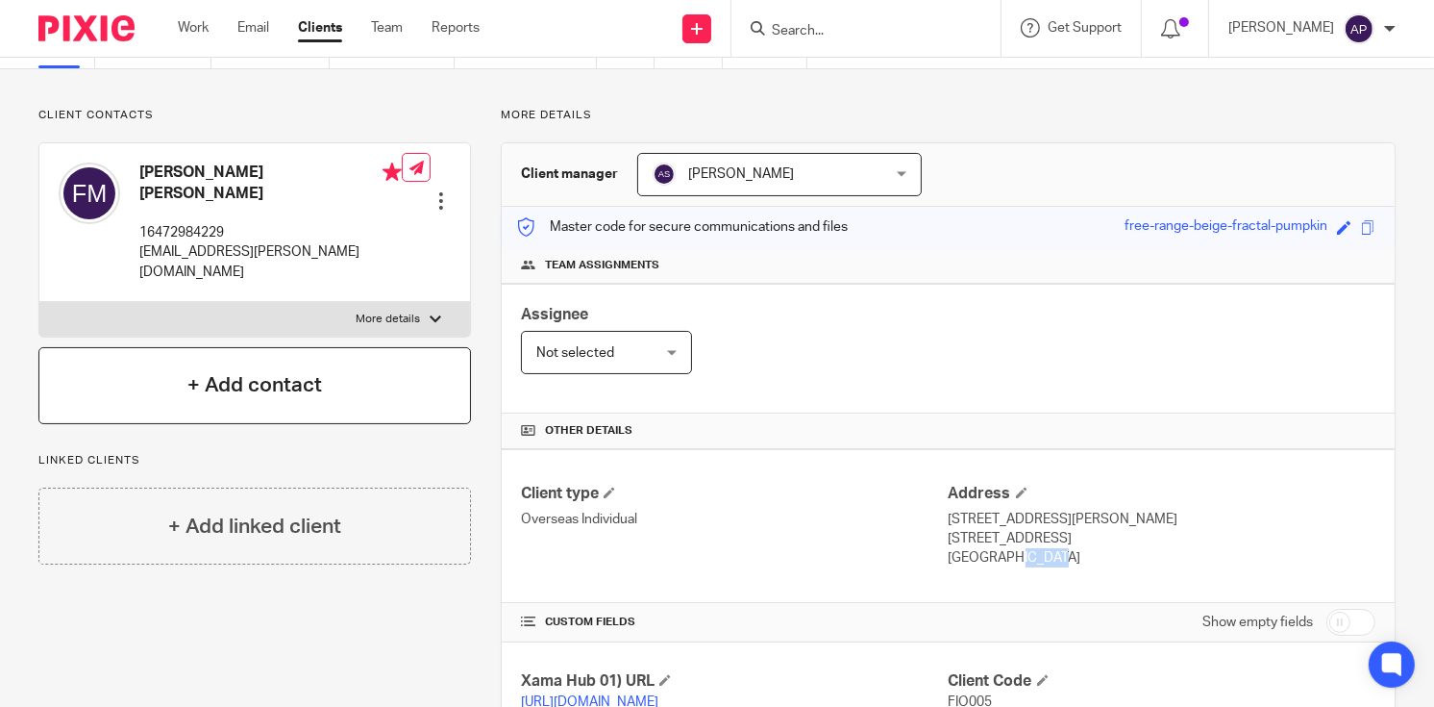
scroll to position [96, 0]
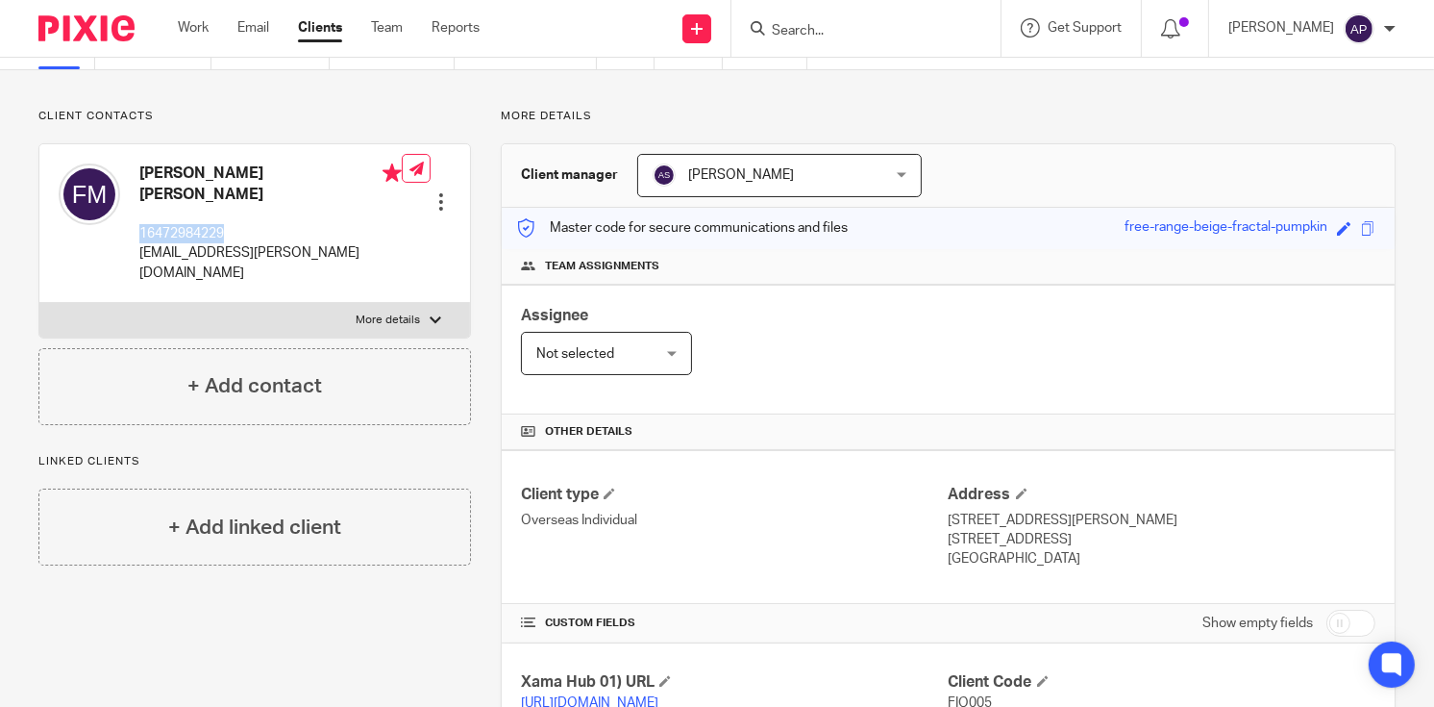
drag, startPoint x: 140, startPoint y: 211, endPoint x: 229, endPoint y: 211, distance: 88.4
click at [229, 224] on p "16472984229" at bounding box center [270, 233] width 262 height 19
copy p "16472984229"
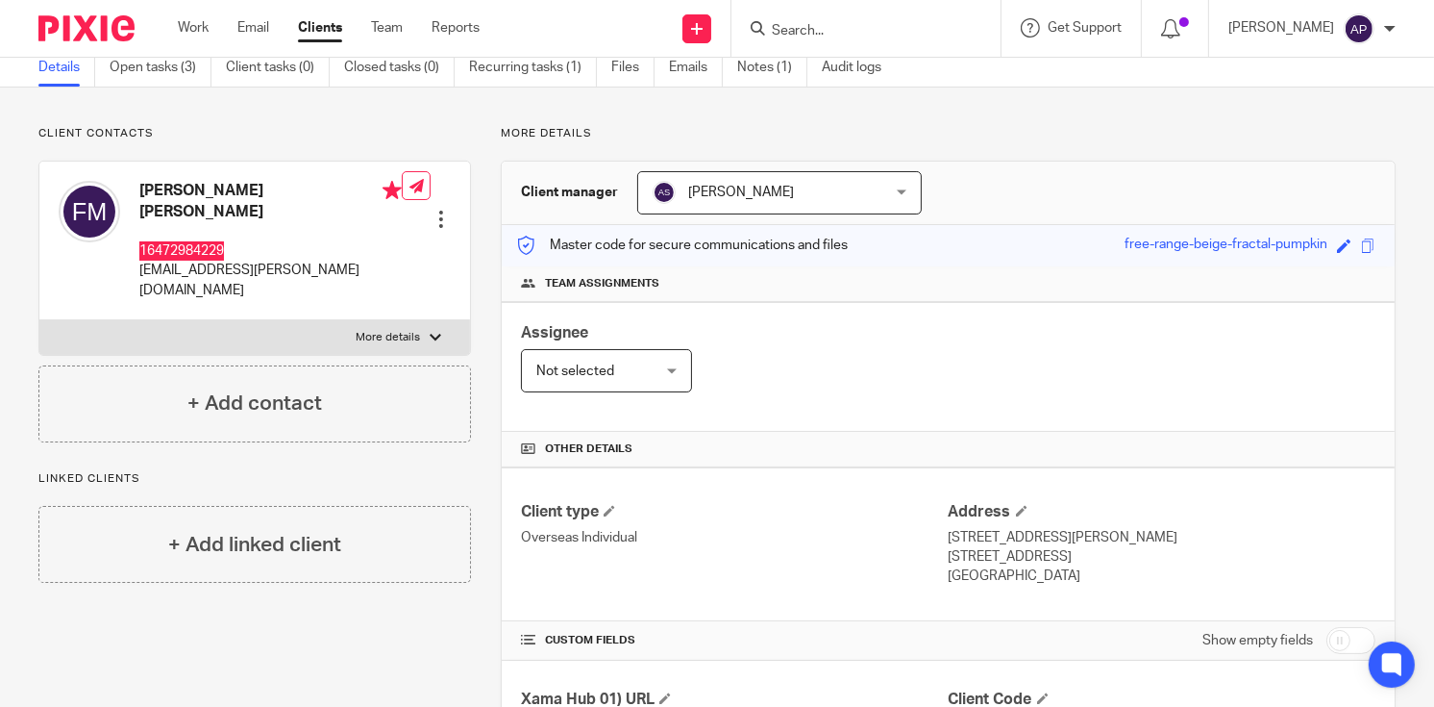
scroll to position [0, 0]
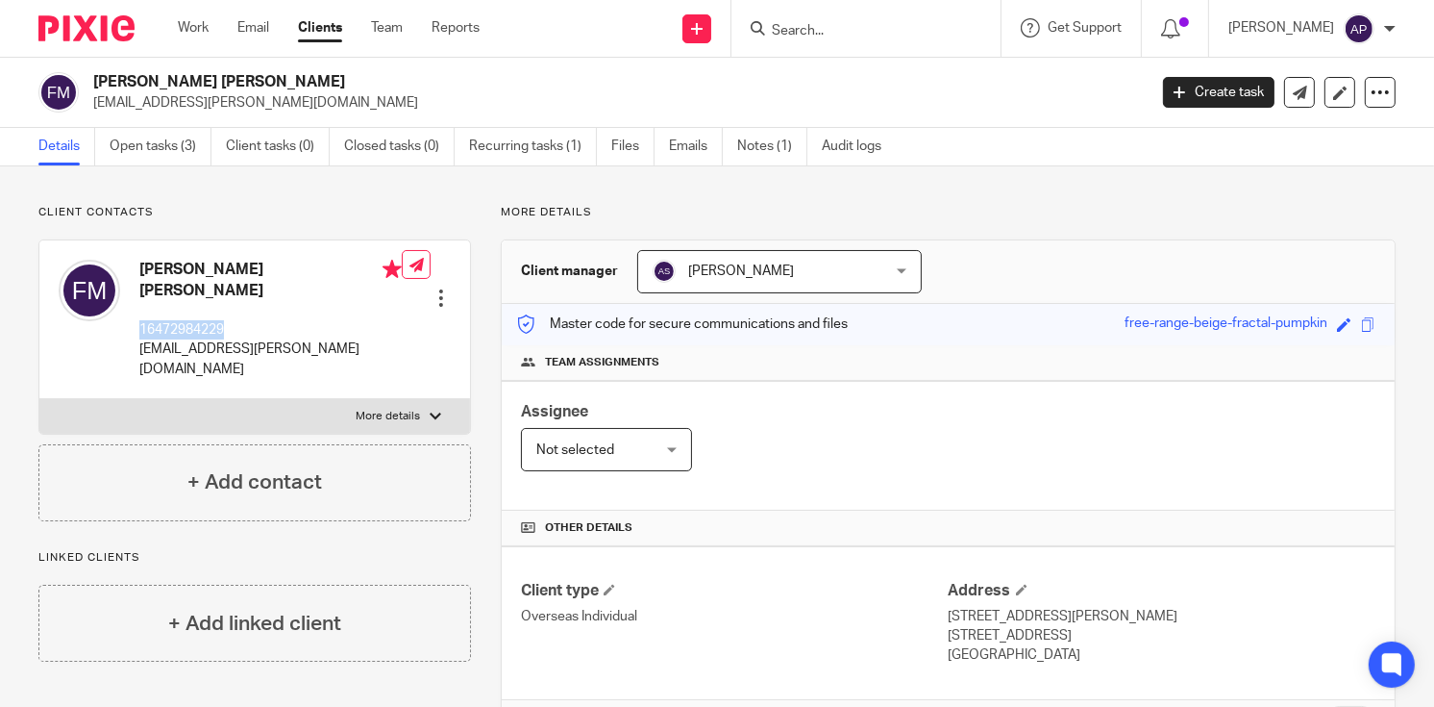
drag, startPoint x: 91, startPoint y: 81, endPoint x: 305, endPoint y: 76, distance: 213.5
click at [305, 76] on div "Fiona Blair Amanda Martin kw.martin@hotmail.co.uk" at bounding box center [586, 92] width 1096 height 40
copy h2 "Fiona Blair Amanda Martin"
click at [301, 86] on h2 "Fiona Blair Amanda Martin" at bounding box center [509, 82] width 833 height 20
drag, startPoint x: 174, startPoint y: 83, endPoint x: 291, endPoint y: 82, distance: 117.3
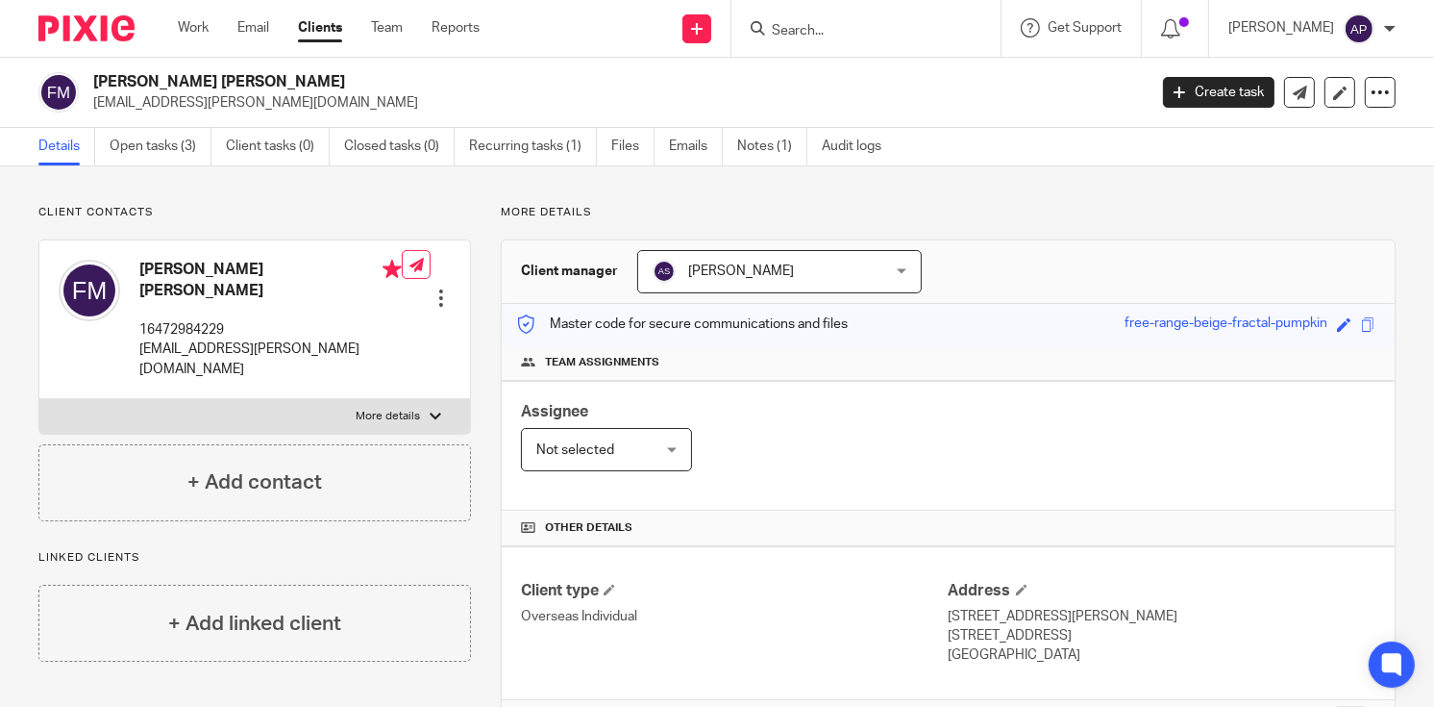
click at [291, 82] on h2 "Fiona Blair Amanda Martin" at bounding box center [509, 82] width 833 height 20
copy h2 "Amanda Martin"
click at [304, 89] on h2 "Fiona Blair Amanda Martin" at bounding box center [509, 82] width 833 height 20
drag, startPoint x: 241, startPoint y: 78, endPoint x: 299, endPoint y: 79, distance: 57.7
click at [299, 79] on h2 "Fiona Blair Amanda Martin" at bounding box center [509, 82] width 833 height 20
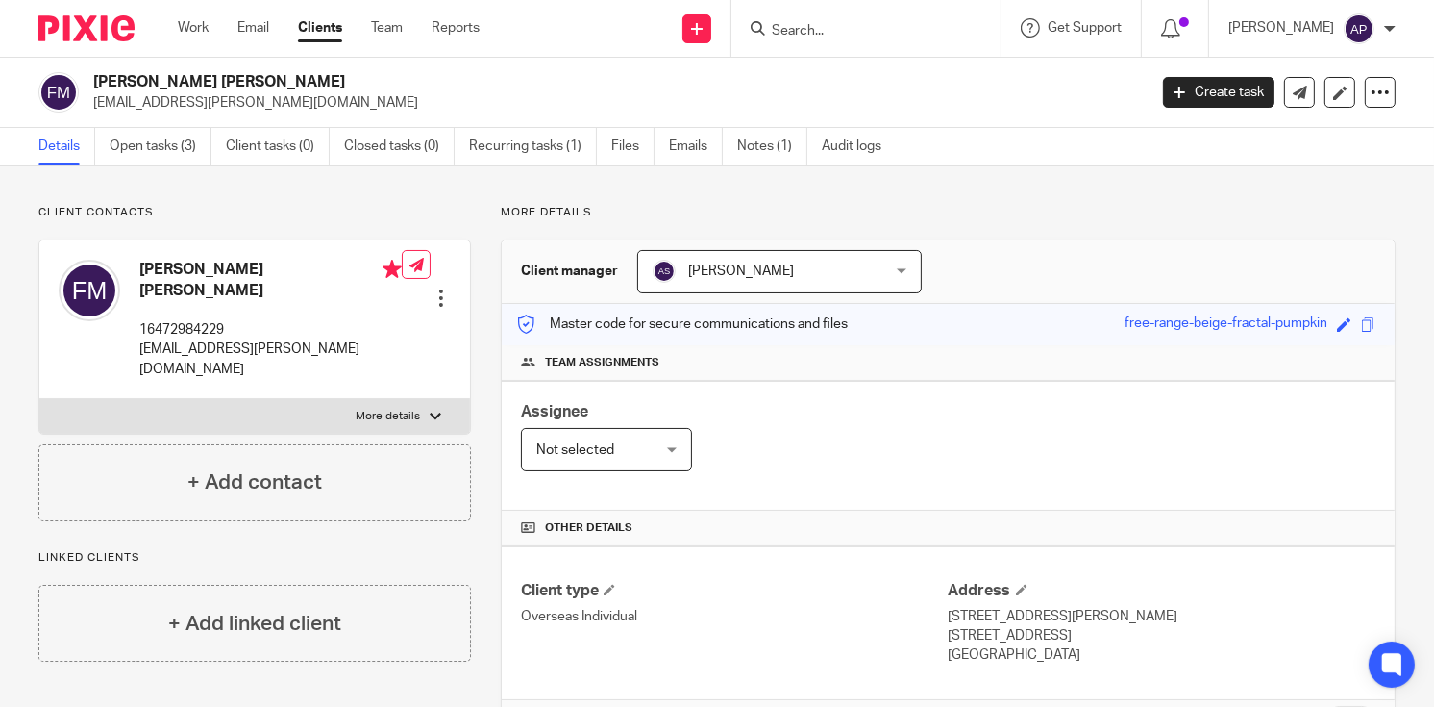
copy h2 "[PERSON_NAME]"
drag, startPoint x: 92, startPoint y: 80, endPoint x: 234, endPoint y: 85, distance: 141.4
click at [234, 85] on h2 "Fiona Blair Amanda Martin" at bounding box center [509, 82] width 833 height 20
copy h2 "Fiona Blair Amanda"
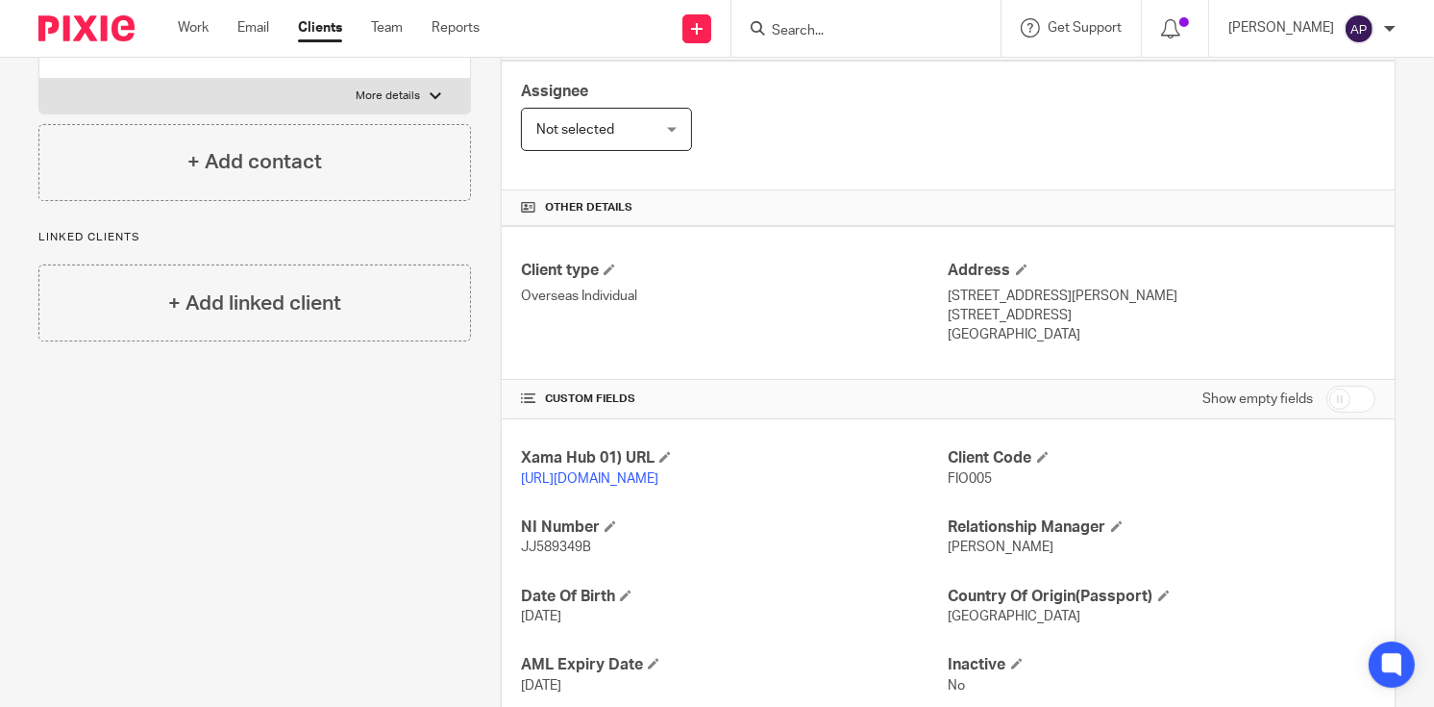
scroll to position [463, 0]
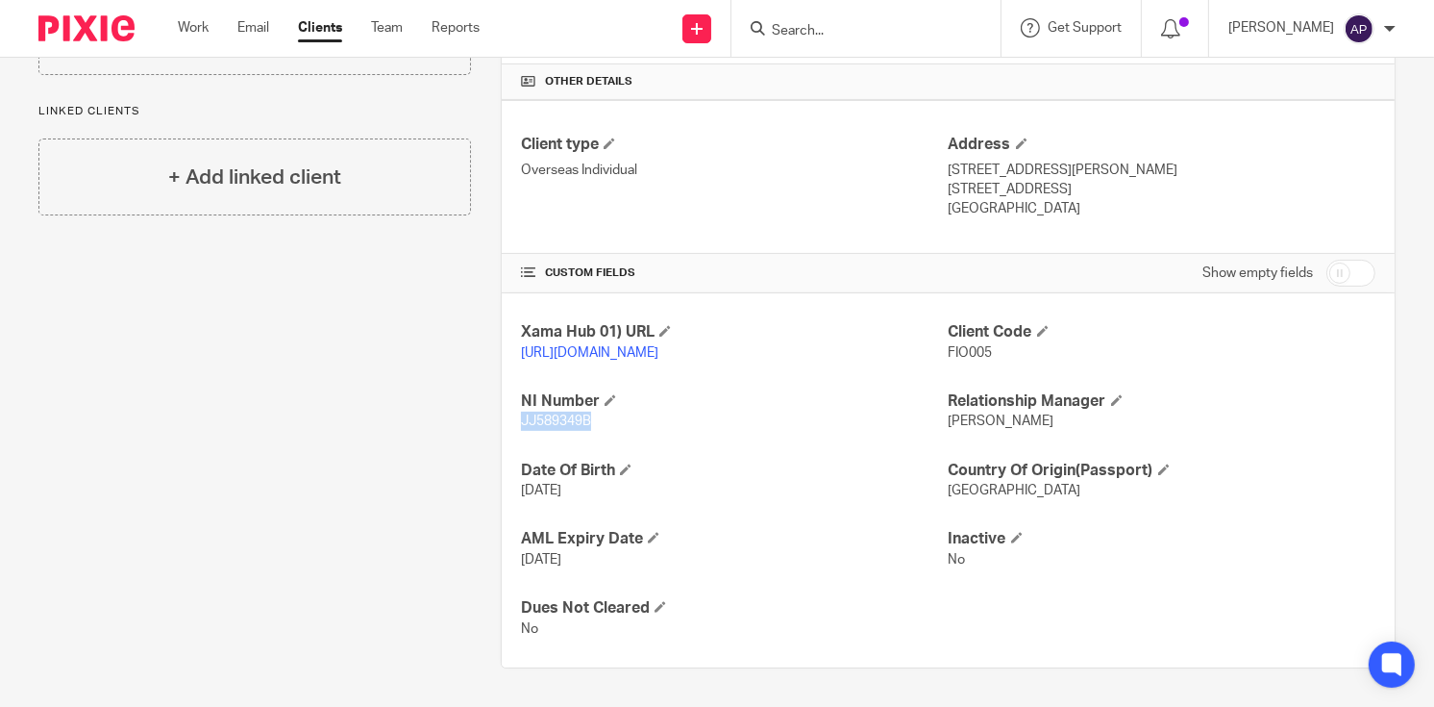
drag, startPoint x: 519, startPoint y: 419, endPoint x: 589, endPoint y: 421, distance: 70.2
click at [589, 421] on p "JJ589349B" at bounding box center [734, 420] width 427 height 19
click at [916, 418] on p "JJ589349B" at bounding box center [734, 420] width 427 height 19
drag, startPoint x: 943, startPoint y: 150, endPoint x: 960, endPoint y: 144, distance: 18.2
click at [979, 161] on p "[STREET_ADDRESS][PERSON_NAME]" at bounding box center [1162, 170] width 427 height 19
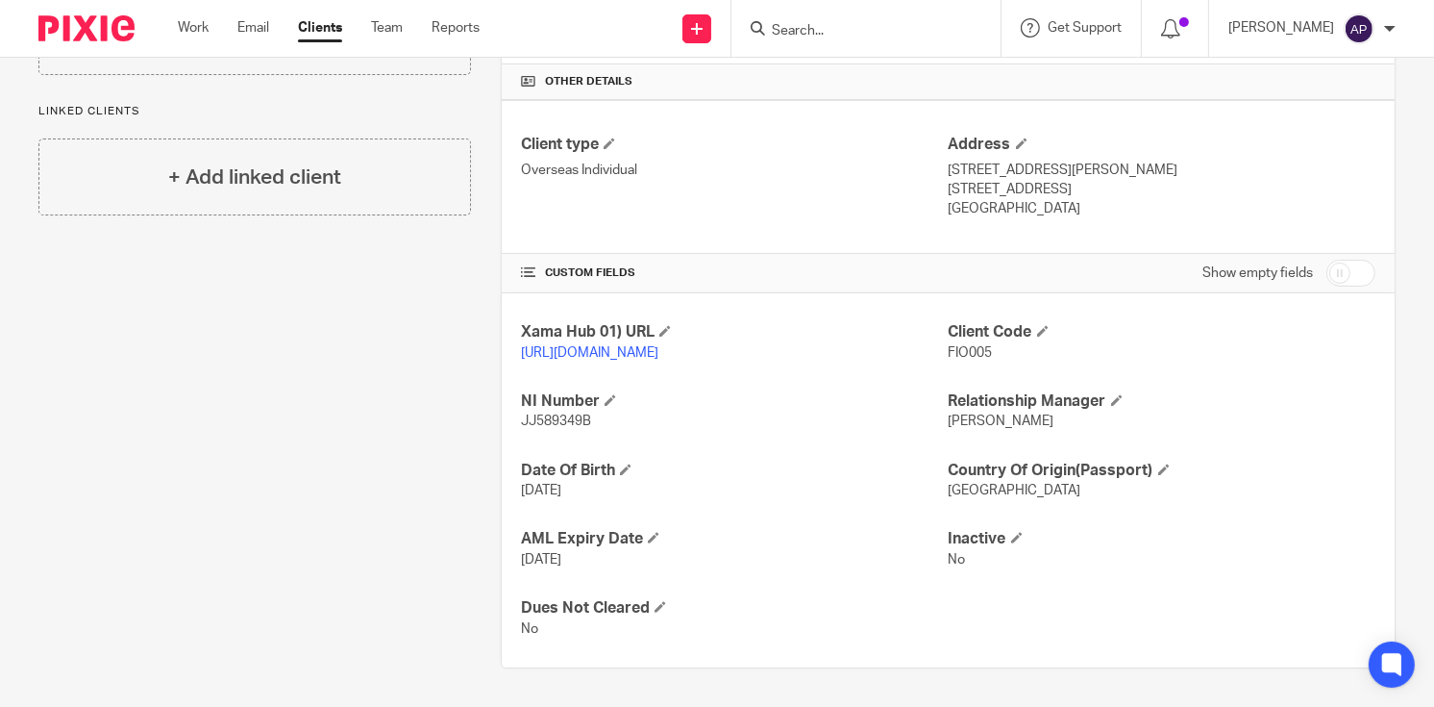
drag, startPoint x: 943, startPoint y: 147, endPoint x: 991, endPoint y: 149, distance: 48.1
click at [991, 161] on p "[STREET_ADDRESS][PERSON_NAME]" at bounding box center [1162, 170] width 427 height 19
drag, startPoint x: 949, startPoint y: 148, endPoint x: 995, endPoint y: 148, distance: 46.1
click at [995, 161] on p "[STREET_ADDRESS][PERSON_NAME]" at bounding box center [1162, 170] width 427 height 19
drag, startPoint x: 995, startPoint y: 148, endPoint x: 1106, endPoint y: 128, distance: 113.3
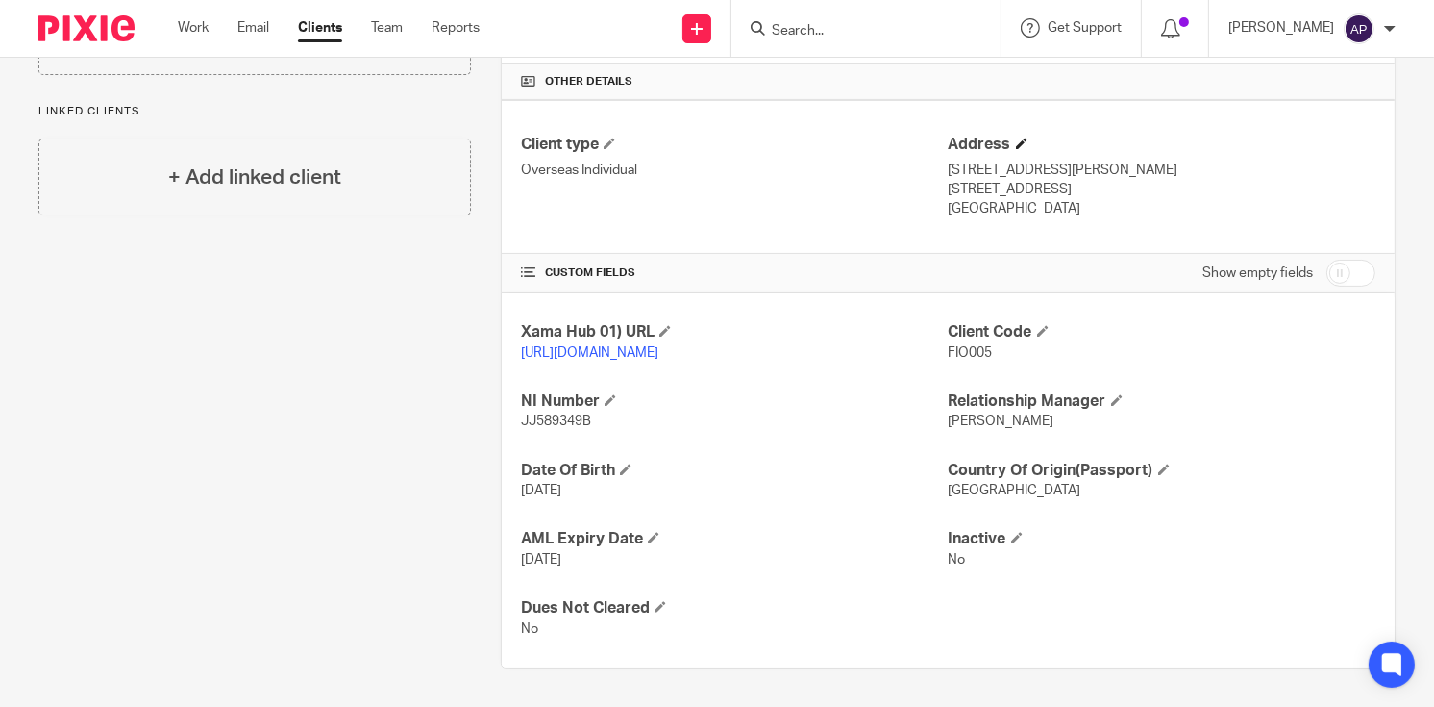
click at [1106, 135] on h4 "Address" at bounding box center [1162, 145] width 427 height 20
drag, startPoint x: 940, startPoint y: 145, endPoint x: 1082, endPoint y: 156, distance: 142.7
click at [1082, 161] on p "[STREET_ADDRESS][PERSON_NAME]" at bounding box center [1162, 170] width 427 height 19
drag, startPoint x: 1107, startPoint y: 165, endPoint x: 1107, endPoint y: 148, distance: 17.3
click at [1106, 180] on p "[STREET_ADDRESS]" at bounding box center [1162, 189] width 427 height 19
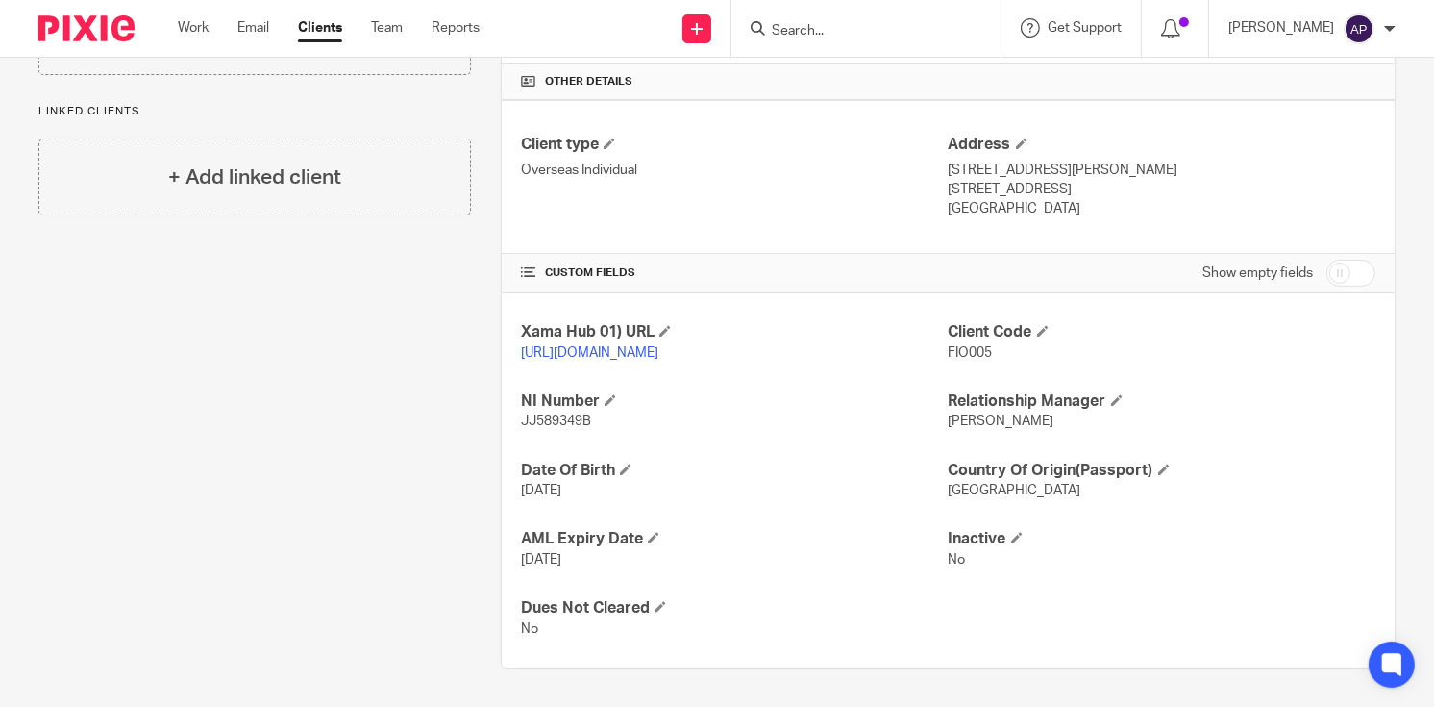
drag, startPoint x: 1087, startPoint y: 145, endPoint x: 990, endPoint y: 177, distance: 102.1
click at [990, 177] on div "Address [STREET_ADDRESS][PERSON_NAME] [STREET_ADDRESS] [GEOGRAPHIC_DATA]" at bounding box center [1162, 177] width 427 height 85
click at [957, 199] on p "[GEOGRAPHIC_DATA]" at bounding box center [1162, 208] width 427 height 19
drag, startPoint x: 988, startPoint y: 166, endPoint x: 1003, endPoint y: 165, distance: 14.5
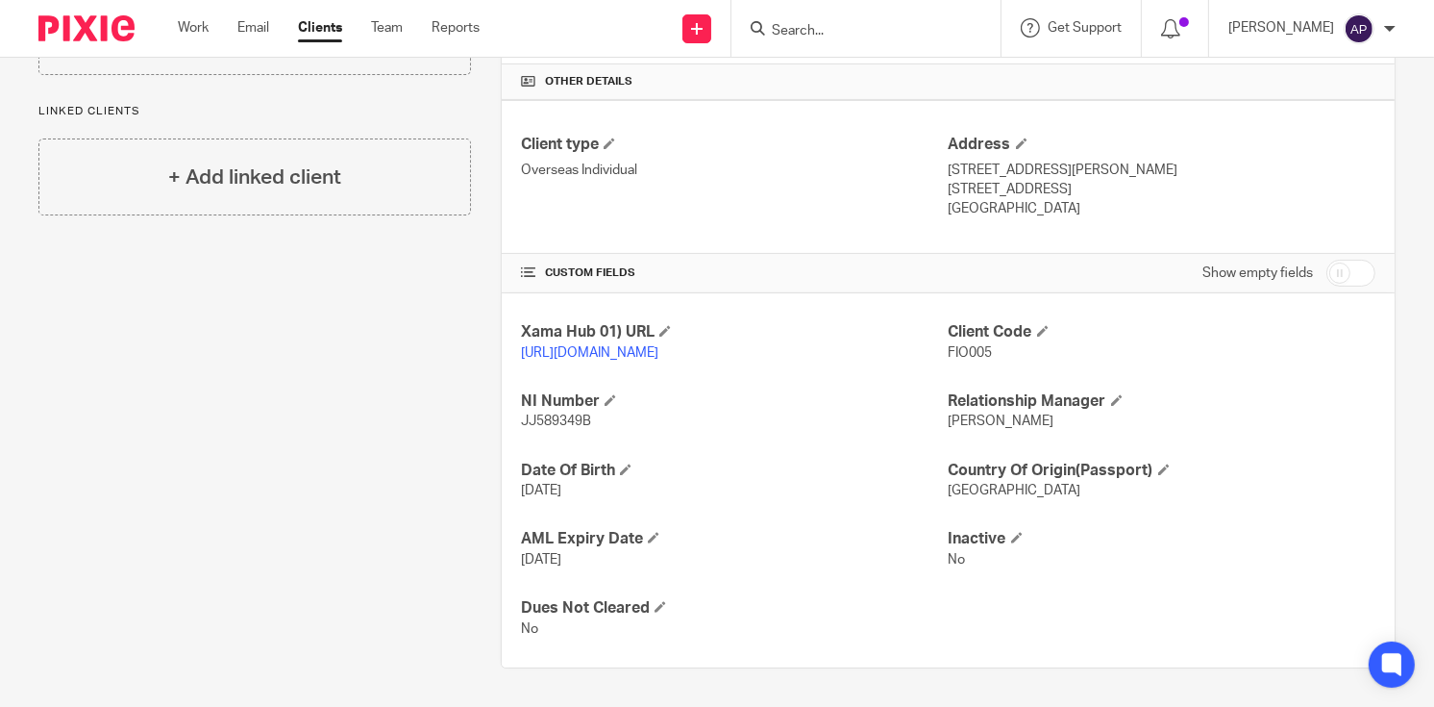
click at [1006, 180] on p "[STREET_ADDRESS]" at bounding box center [1162, 189] width 427 height 19
drag, startPoint x: 990, startPoint y: 166, endPoint x: 1041, endPoint y: 166, distance: 51.0
click at [1041, 180] on p "[STREET_ADDRESS]" at bounding box center [1162, 189] width 427 height 19
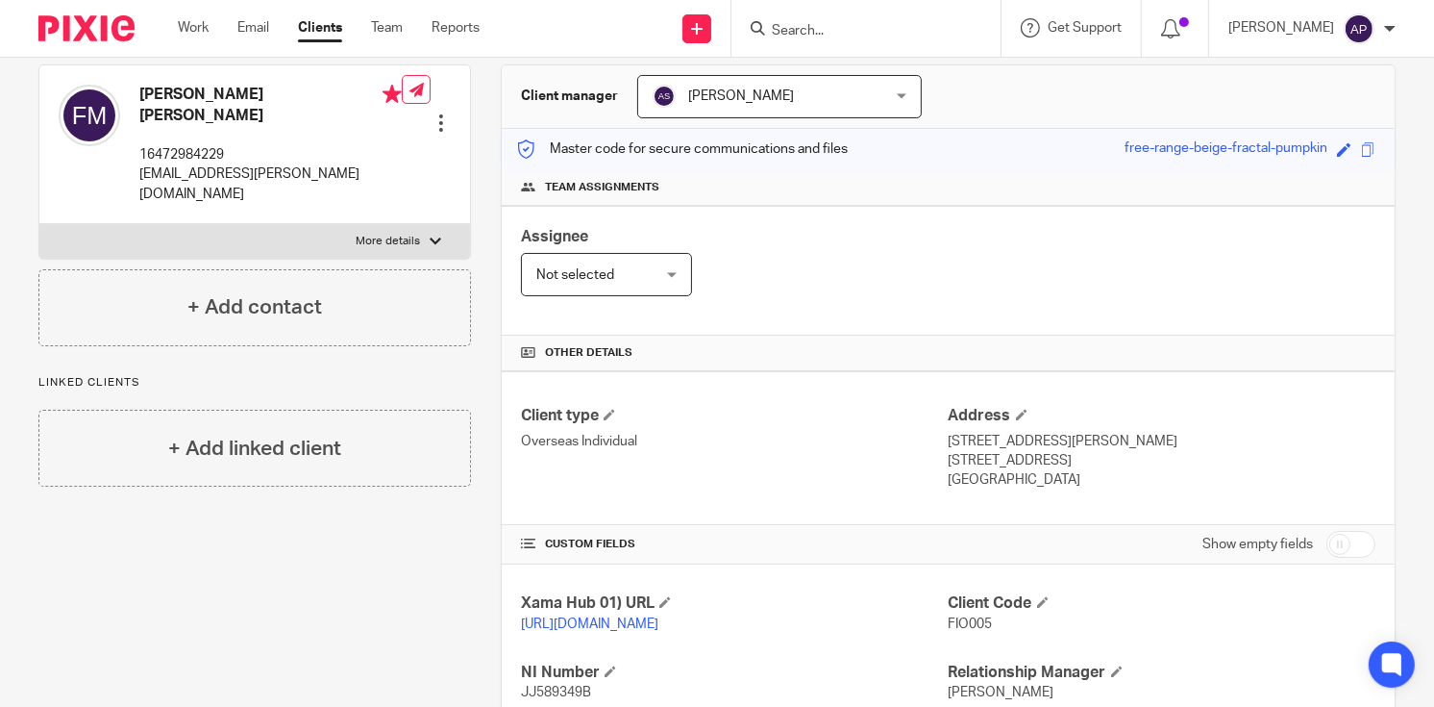
scroll to position [0, 0]
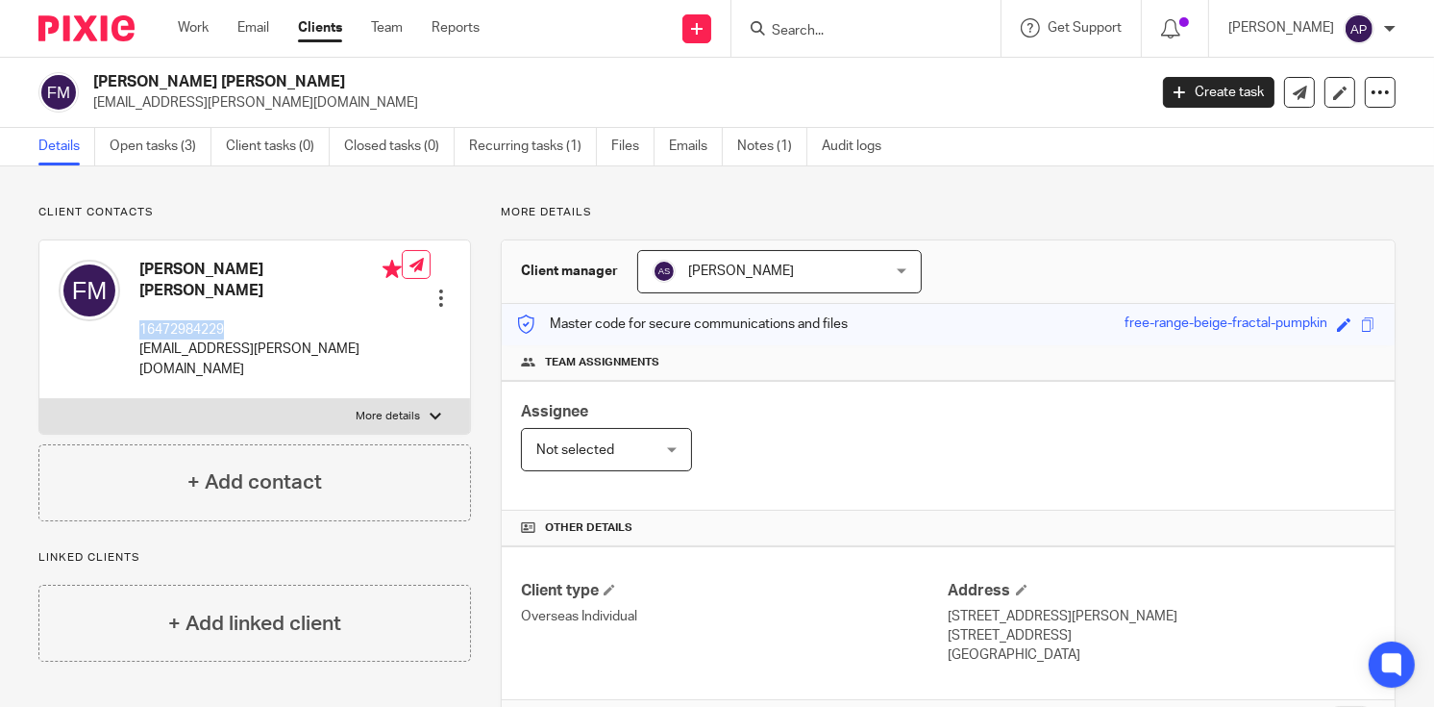
drag, startPoint x: 140, startPoint y: 309, endPoint x: 232, endPoint y: 310, distance: 91.3
click at [232, 320] on p "16472984229" at bounding box center [270, 329] width 262 height 19
drag, startPoint x: 93, startPoint y: 79, endPoint x: 289, endPoint y: 83, distance: 196.1
click at [289, 83] on h2 "Fiona Blair Amanda Martin" at bounding box center [509, 82] width 833 height 20
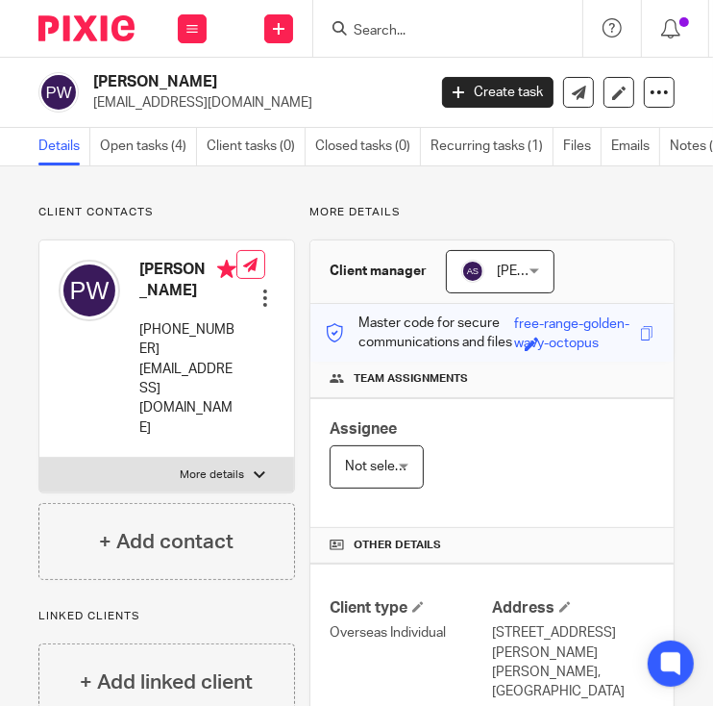
scroll to position [162, 0]
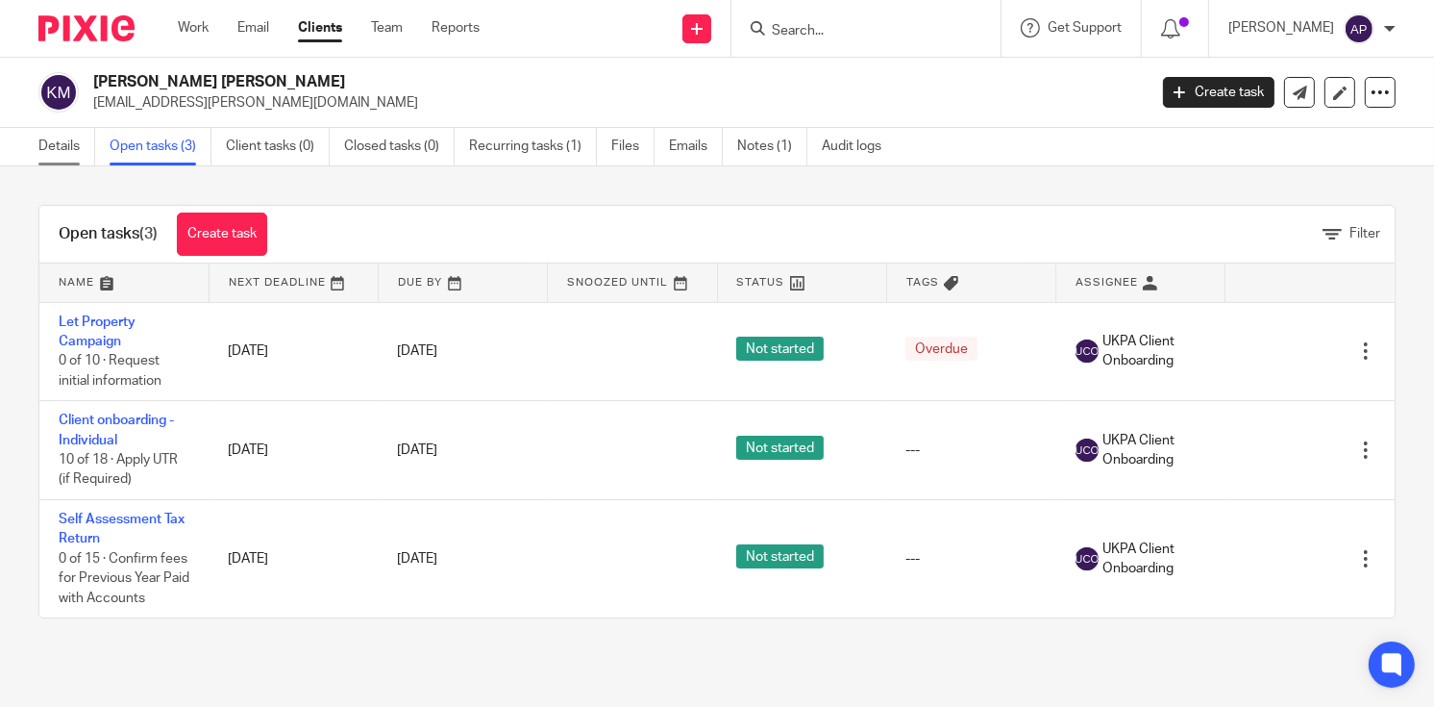
click at [62, 147] on link "Details" at bounding box center [66, 146] width 57 height 37
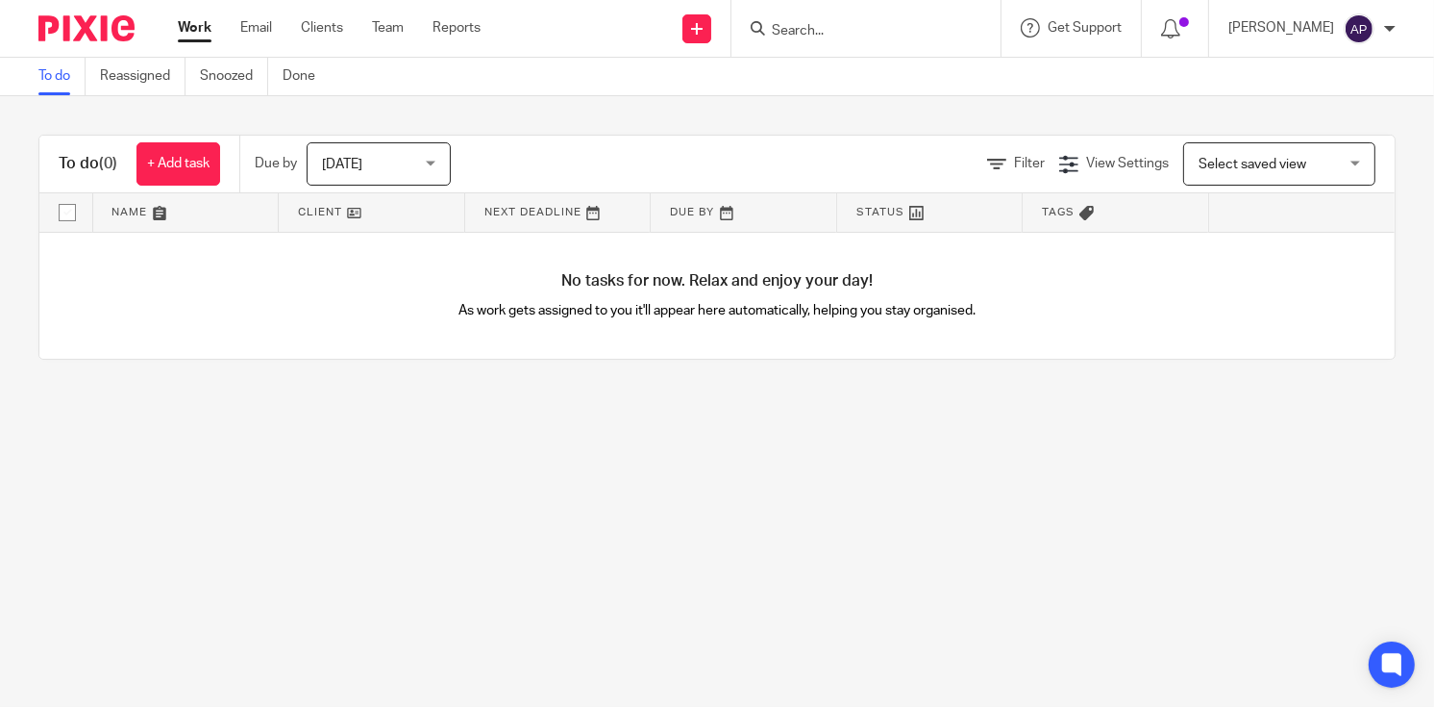
click at [803, 30] on input "Search" at bounding box center [856, 31] width 173 height 17
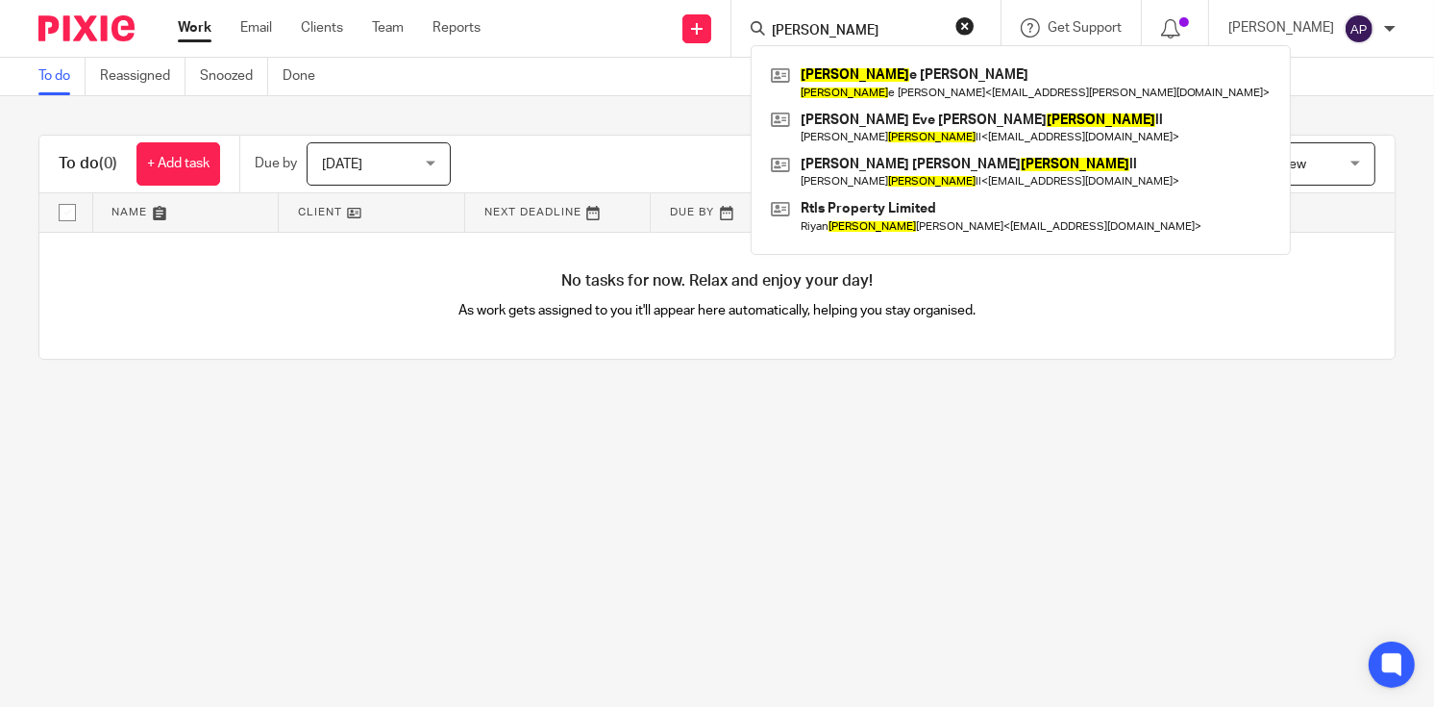
type input "KERRI"
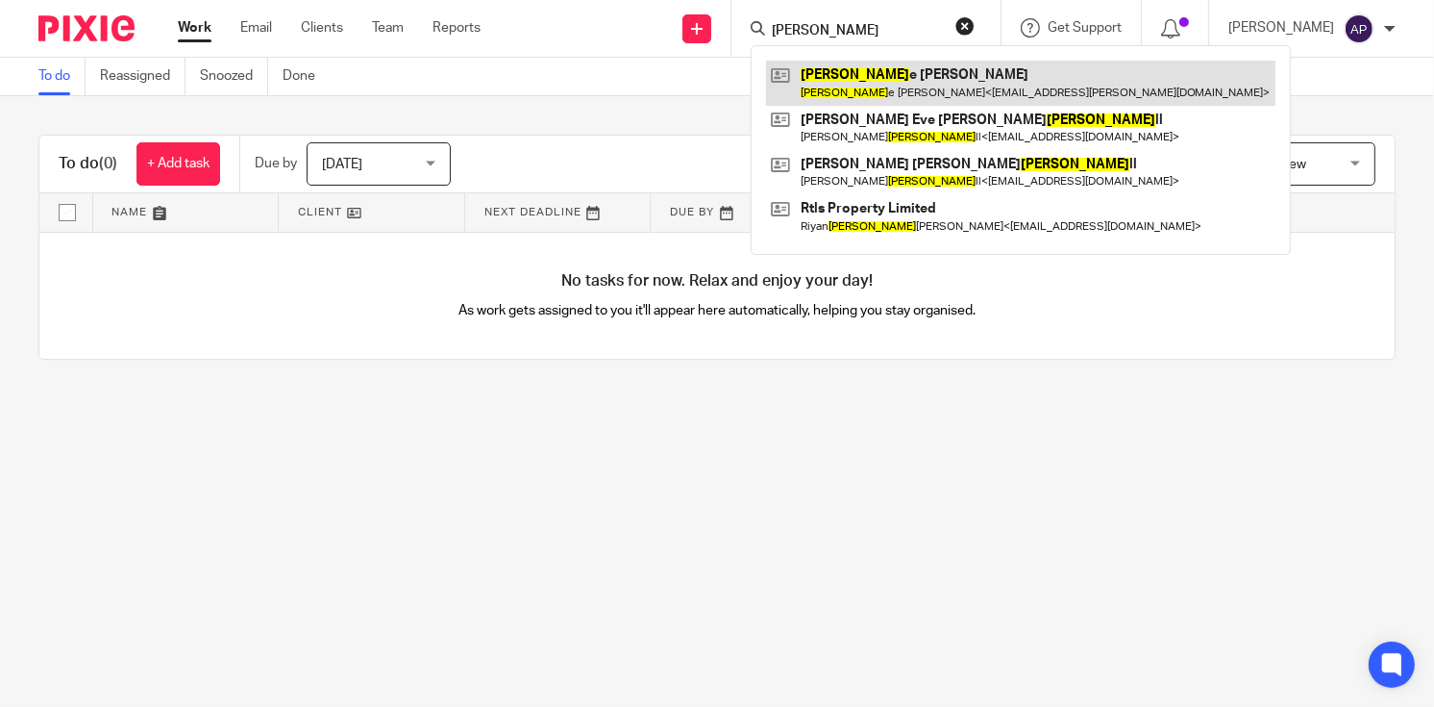
click at [969, 88] on link at bounding box center [1021, 83] width 510 height 44
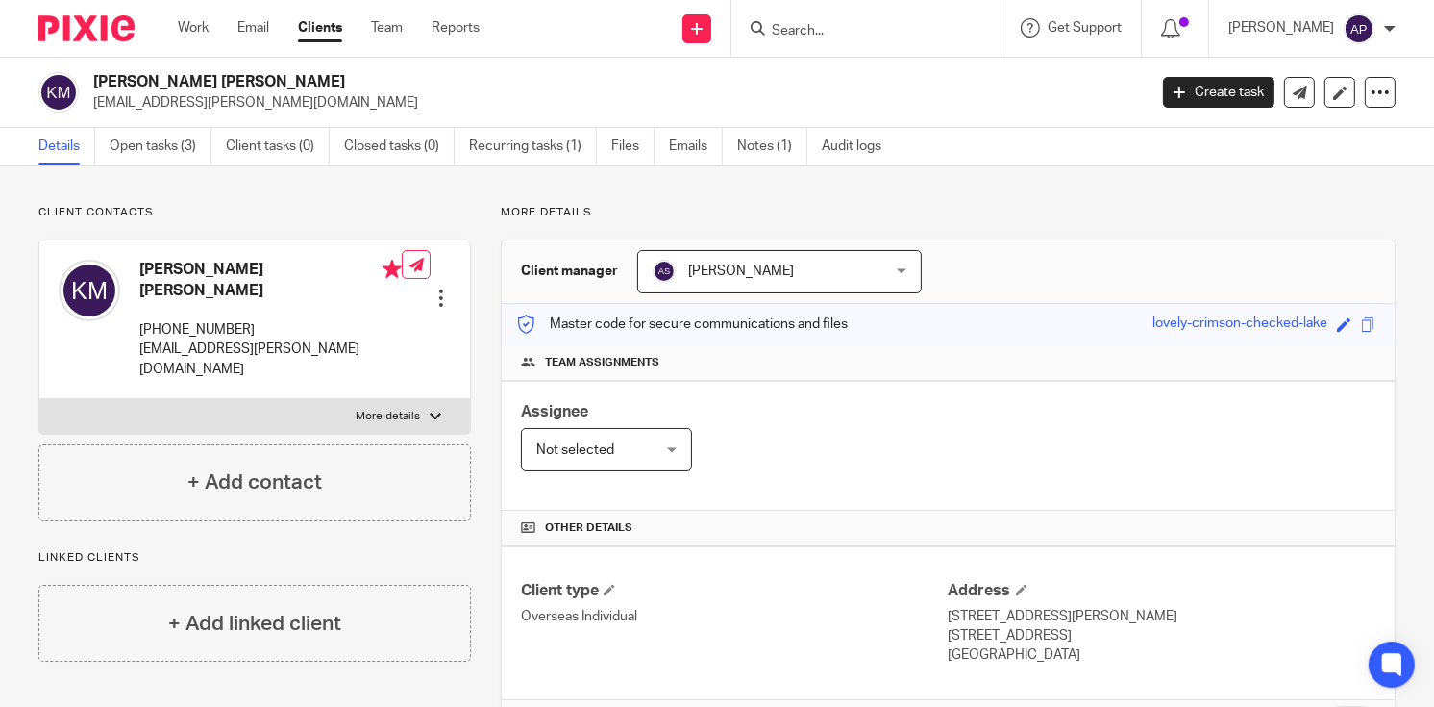
drag, startPoint x: 91, startPoint y: 76, endPoint x: 260, endPoint y: 69, distance: 168.4
click at [258, 69] on div "[PERSON_NAME] [PERSON_NAME] [EMAIL_ADDRESS][PERSON_NAME][DOMAIN_NAME] Create ta…" at bounding box center [717, 93] width 1434 height 70
copy h2 "[PERSON_NAME] [PERSON_NAME]"
click at [293, 89] on h2 "[PERSON_NAME] [PERSON_NAME]" at bounding box center [509, 82] width 833 height 20
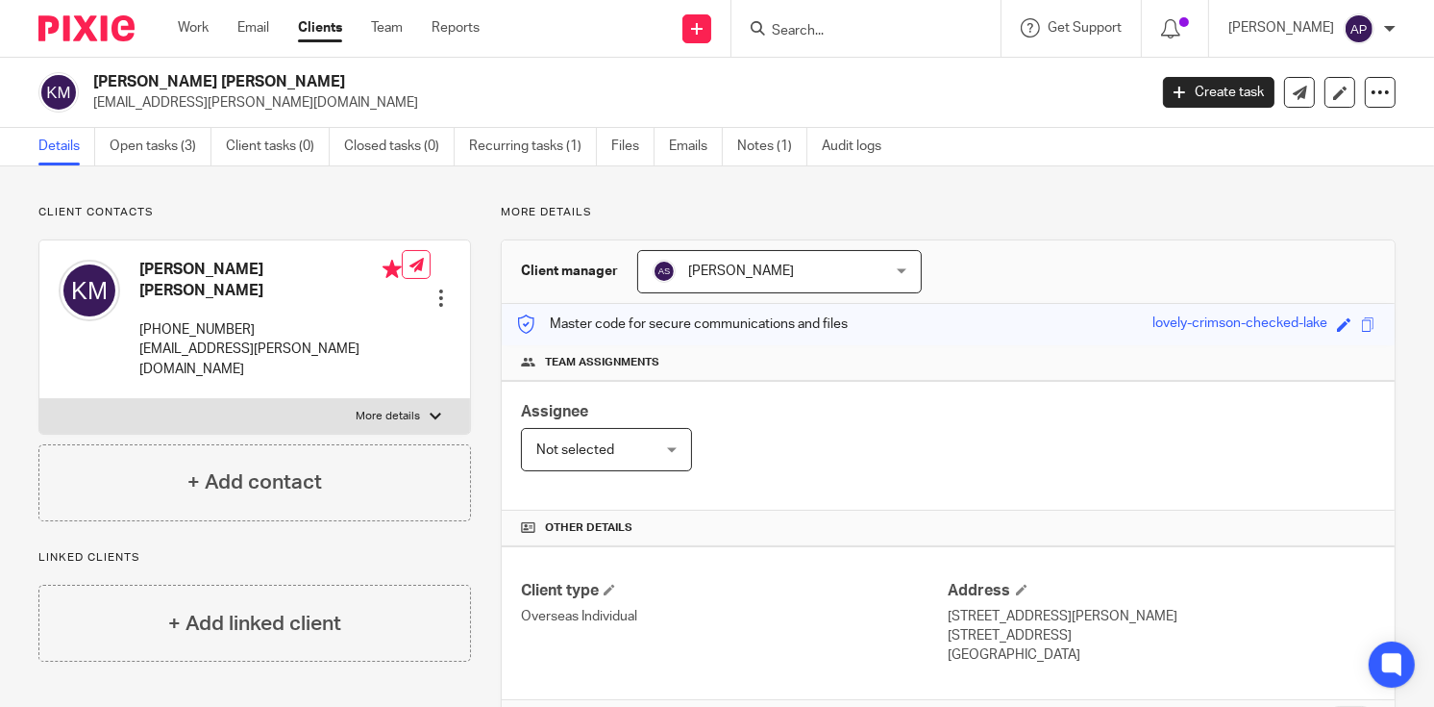
click at [223, 81] on h2 "[PERSON_NAME] [PERSON_NAME]" at bounding box center [509, 82] width 833 height 20
copy h2 "[PERSON_NAME]"
drag, startPoint x: 96, startPoint y: 80, endPoint x: 196, endPoint y: 87, distance: 100.2
click at [196, 87] on h2 "[PERSON_NAME] [PERSON_NAME]" at bounding box center [509, 82] width 833 height 20
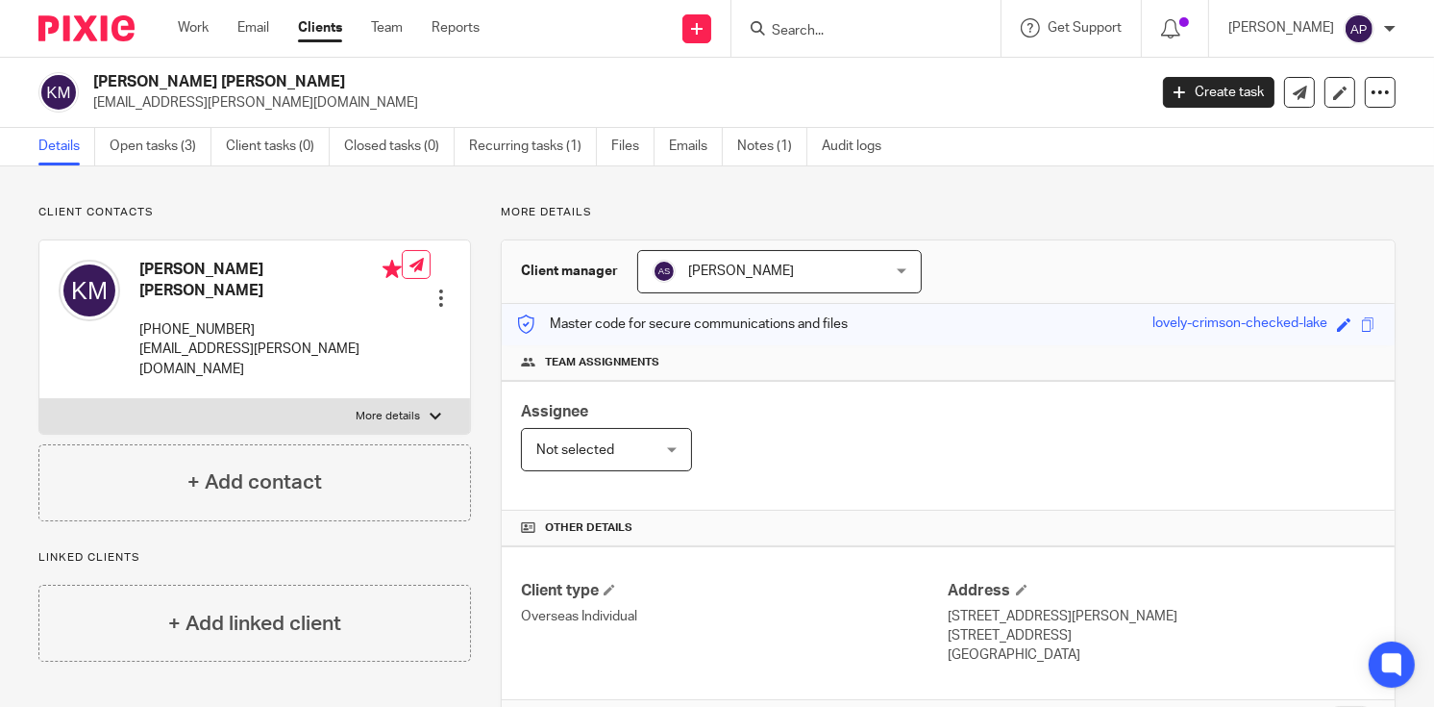
copy h2 "[PERSON_NAME]"
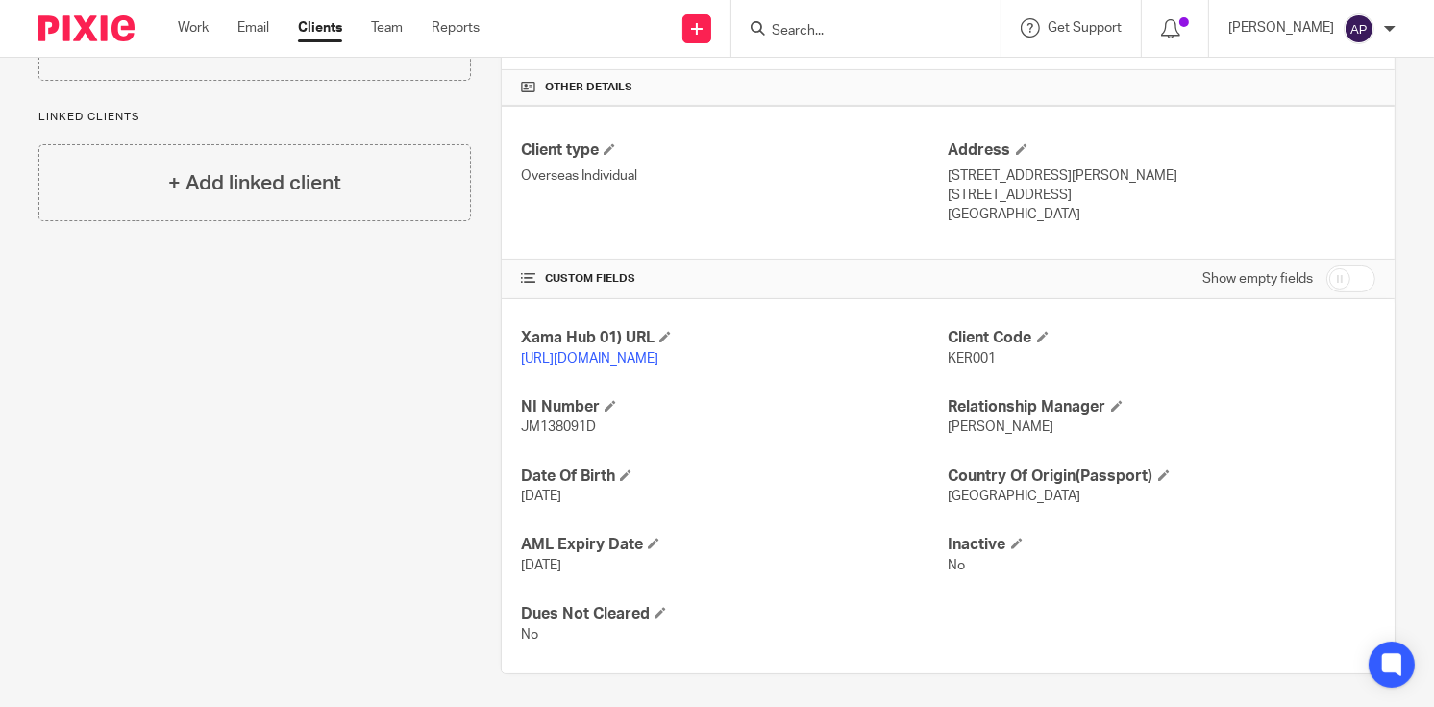
scroll to position [463, 0]
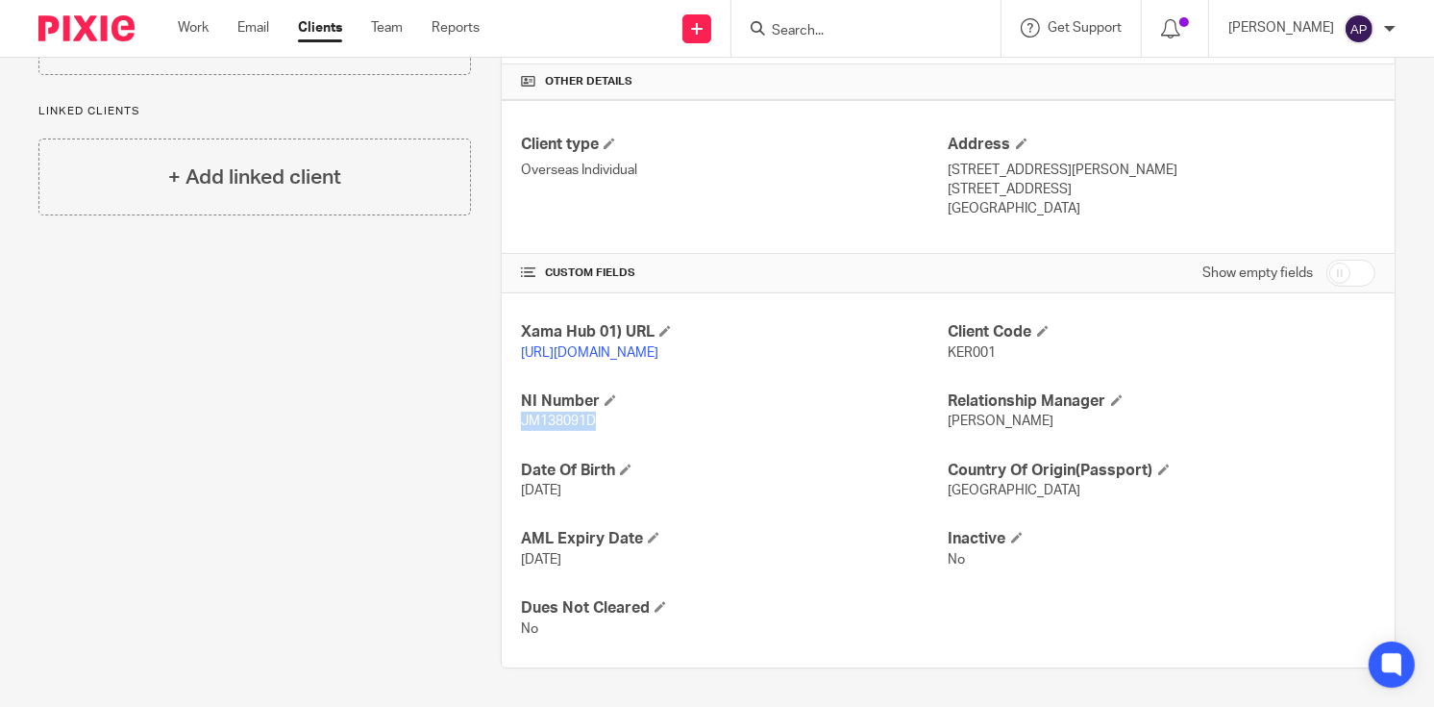
drag, startPoint x: 592, startPoint y: 419, endPoint x: 512, endPoint y: 416, distance: 79.8
click at [510, 416] on div "Xama Hub 01) URL [URL][DOMAIN_NAME] Client Code KER001 NI Number JM138091D Rela…" at bounding box center [948, 480] width 893 height 374
copy span "JM138091D"
drag, startPoint x: 940, startPoint y: 145, endPoint x: 1081, endPoint y: 154, distance: 140.6
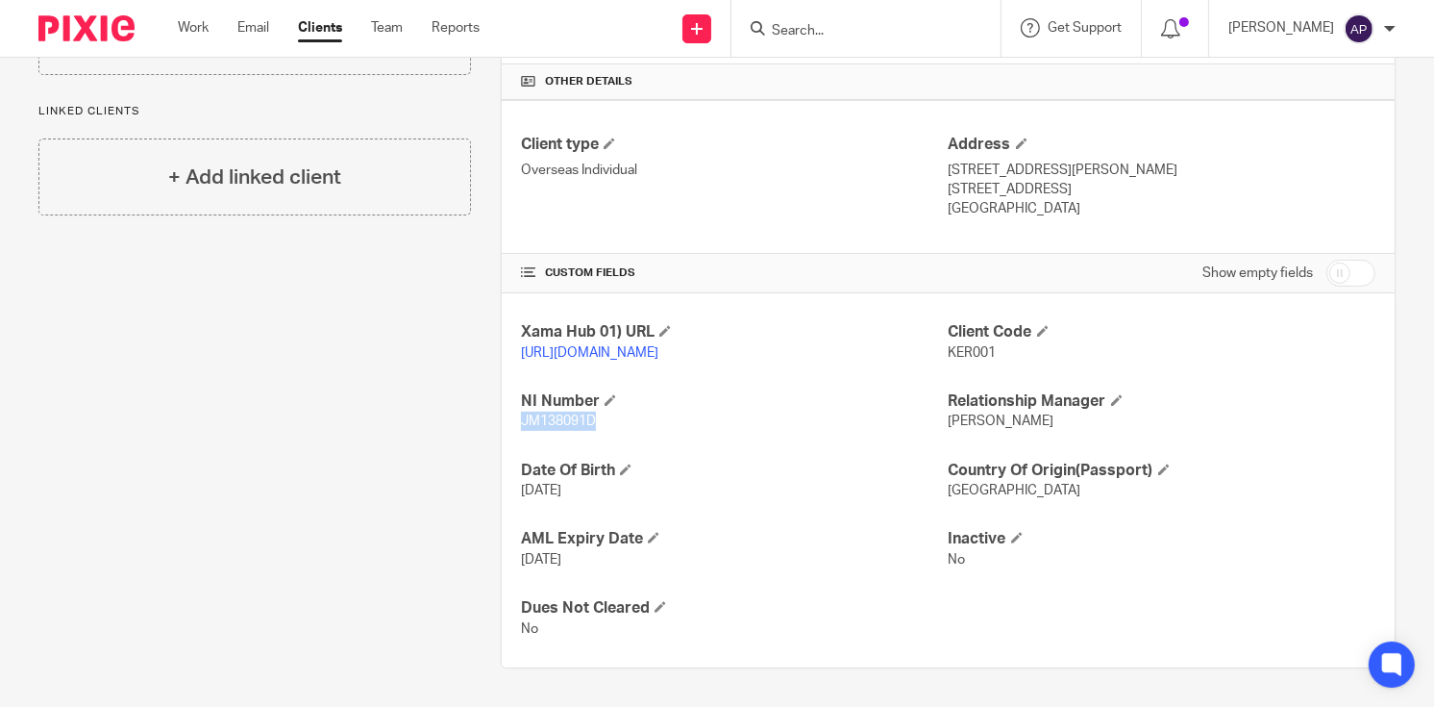
click at [1081, 161] on p "[STREET_ADDRESS][PERSON_NAME]" at bounding box center [1162, 170] width 427 height 19
copy p "[STREET_ADDRESS][PERSON_NAME],"
click at [1088, 161] on p "[STREET_ADDRESS][PERSON_NAME]" at bounding box center [1162, 170] width 427 height 19
drag, startPoint x: 1083, startPoint y: 147, endPoint x: 1111, endPoint y: 152, distance: 28.3
click at [1111, 161] on p "[STREET_ADDRESS][PERSON_NAME]" at bounding box center [1162, 170] width 427 height 19
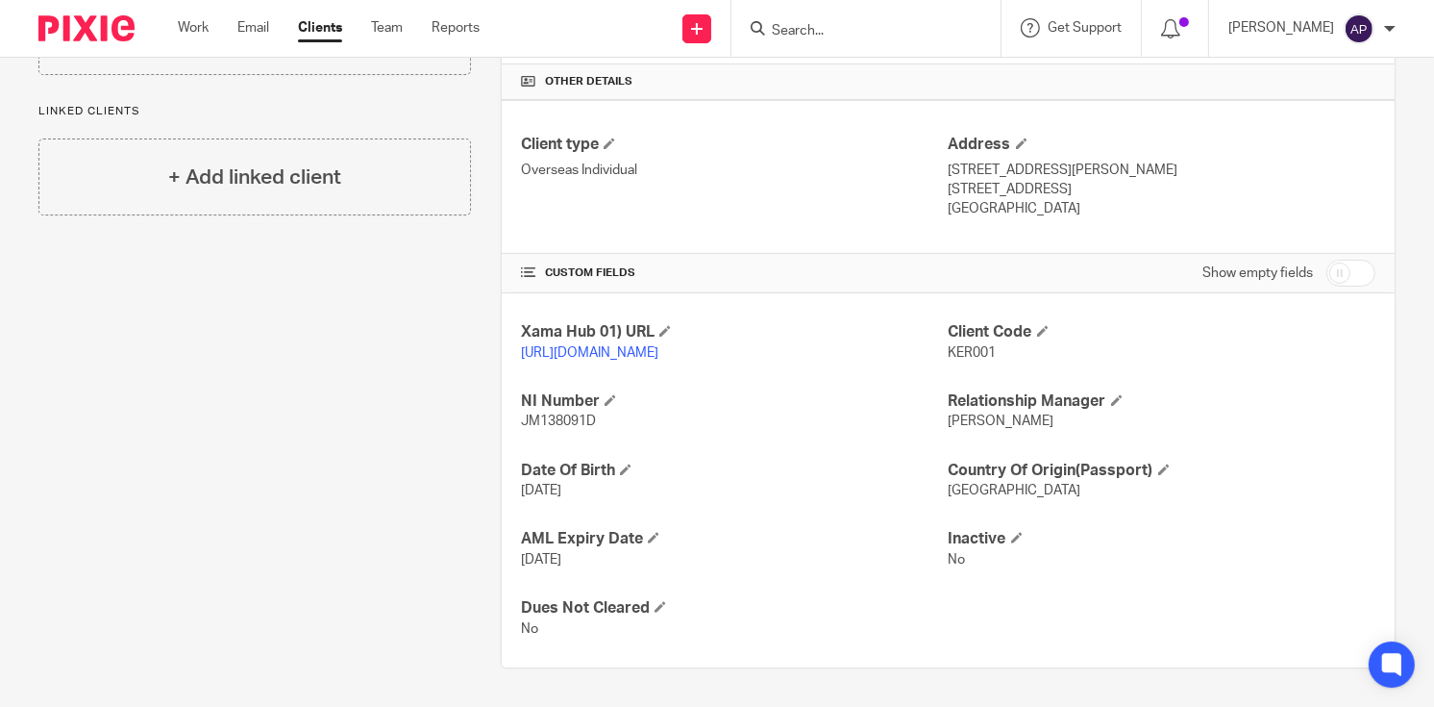
drag, startPoint x: 1087, startPoint y: 148, endPoint x: 991, endPoint y: 173, distance: 99.3
click at [991, 173] on div "Address [STREET_ADDRESS][PERSON_NAME] [STREET_ADDRESS] [GEOGRAPHIC_DATA]" at bounding box center [1162, 177] width 427 height 85
copy div "[PERSON_NAME][GEOGRAPHIC_DATA],"
click at [968, 199] on p "[GEOGRAPHIC_DATA]" at bounding box center [1162, 208] width 427 height 19
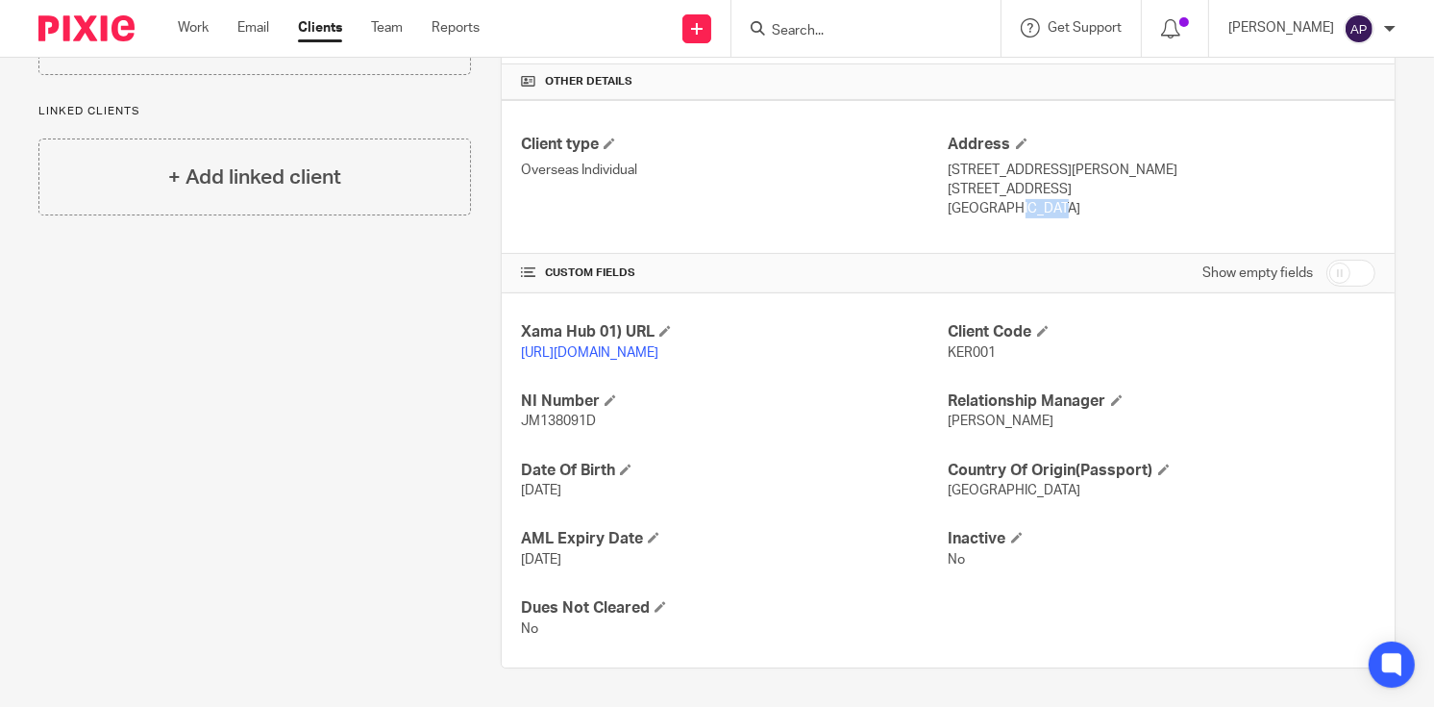
copy p "[GEOGRAPHIC_DATA]"
drag, startPoint x: 990, startPoint y: 168, endPoint x: 1046, endPoint y: 173, distance: 56.0
click at [1046, 180] on p "[STREET_ADDRESS]" at bounding box center [1162, 189] width 427 height 19
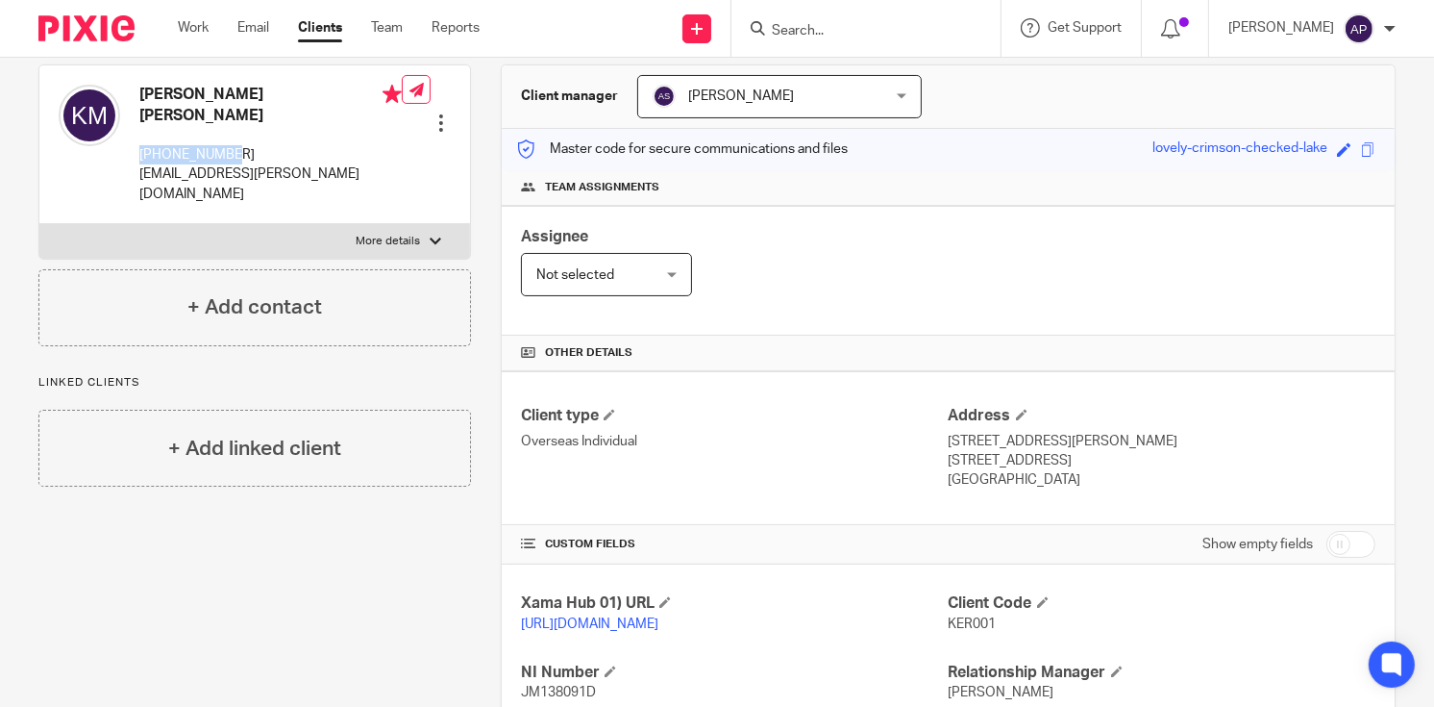
drag, startPoint x: 140, startPoint y: 135, endPoint x: 246, endPoint y: 135, distance: 105.7
click at [246, 145] on p "[PHONE_NUMBER]" at bounding box center [270, 154] width 262 height 19
drag, startPoint x: 139, startPoint y: 88, endPoint x: 286, endPoint y: 94, distance: 146.2
click at [286, 94] on h4 "[PERSON_NAME] [PERSON_NAME]" at bounding box center [270, 105] width 262 height 41
